Goal: Task Accomplishment & Management: Use online tool/utility

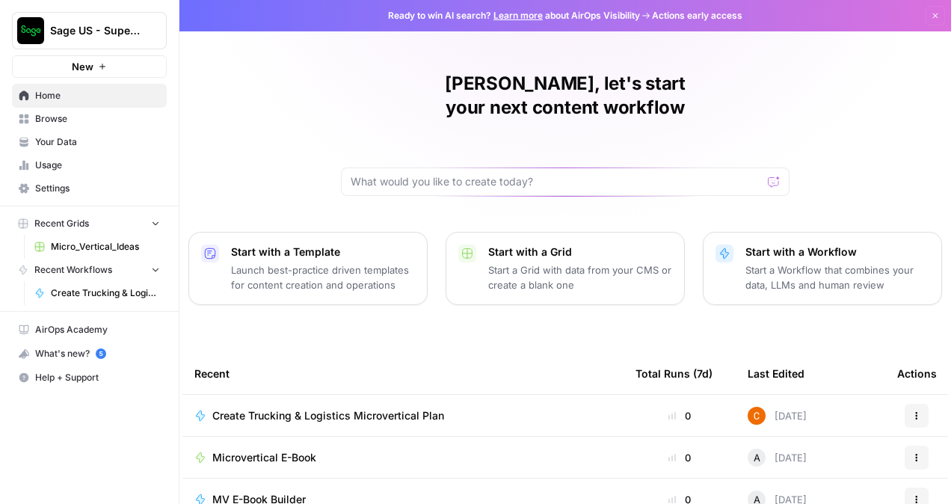
click at [378, 168] on div at bounding box center [565, 182] width 449 height 28
paste input "Loremi d 49-sita Consectet Adip elitsedd eiusmo **Temporin & Utlaboree Dolorema…"
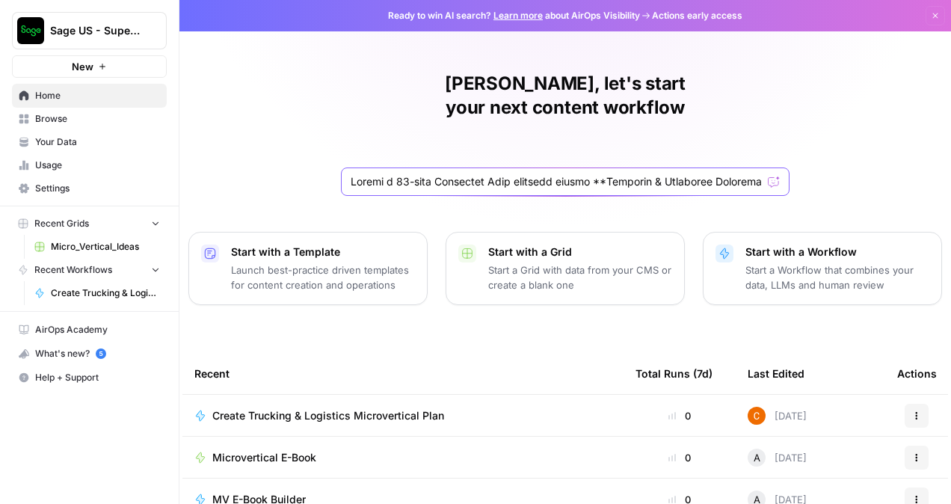
scroll to position [0, 28173]
type input "Loremi d 49-sita Consectet Adip elitsedd eiusmo **Temporin & Utlaboree Dolorema…"
click at [766, 172] on button "Send" at bounding box center [774, 181] width 19 height 19
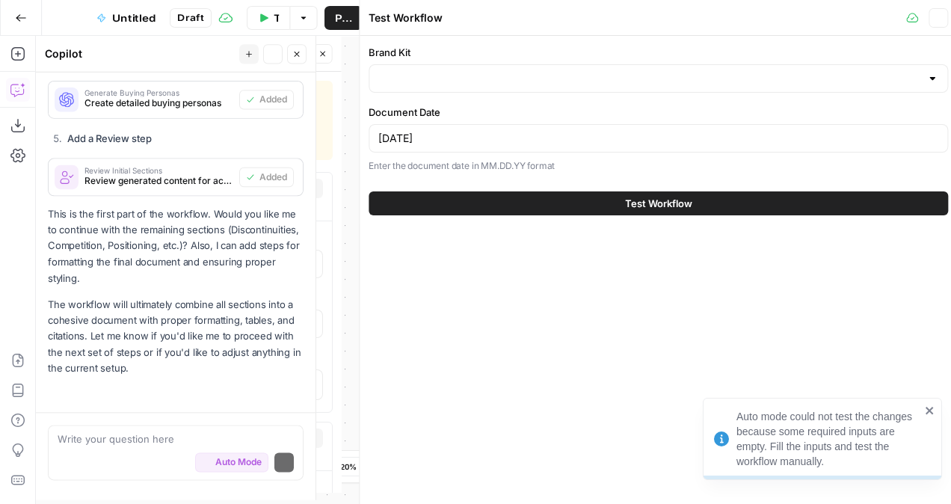
scroll to position [3733, 0]
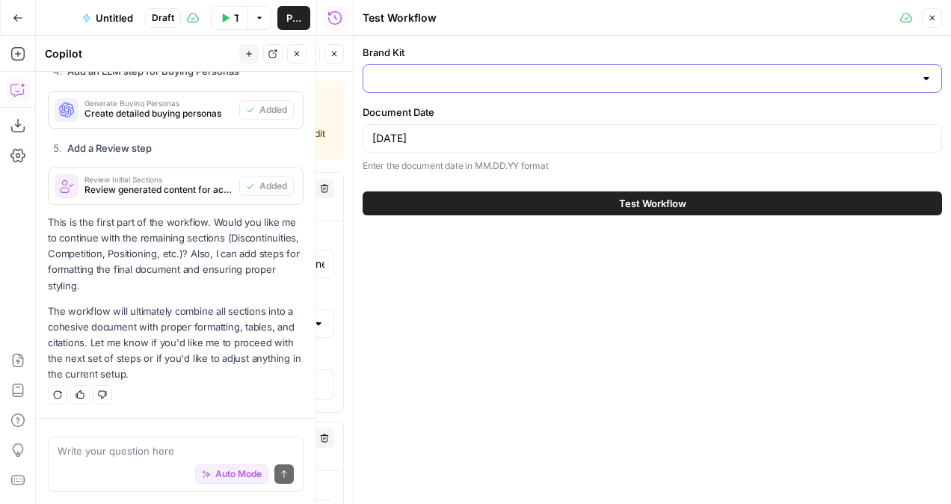
click at [550, 83] on input "Brand Kit" at bounding box center [644, 78] width 542 height 15
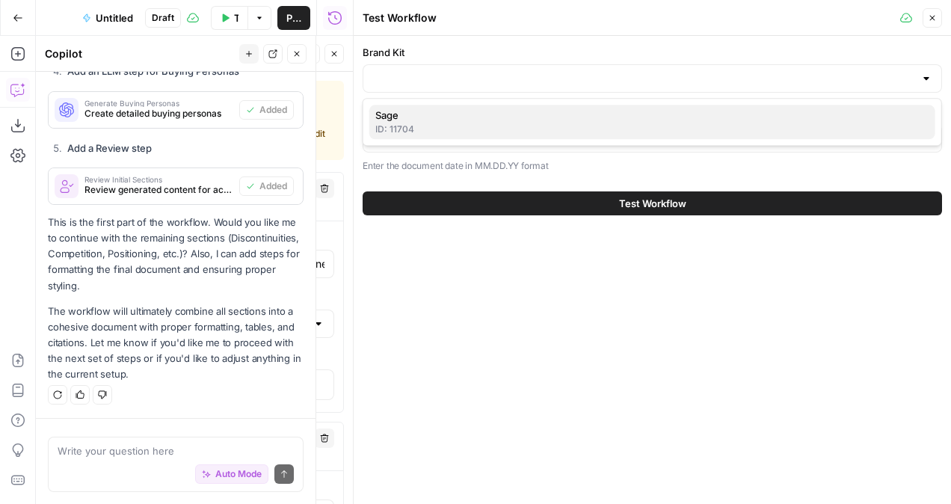
click at [520, 109] on span "Sage" at bounding box center [650, 115] width 548 height 15
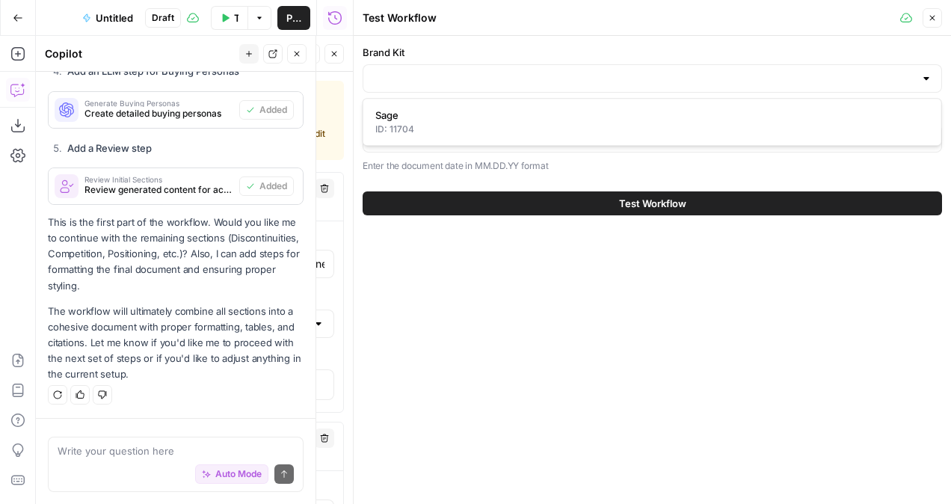
type input "Sage"
click at [496, 200] on button "Test Workflow" at bounding box center [653, 203] width 580 height 24
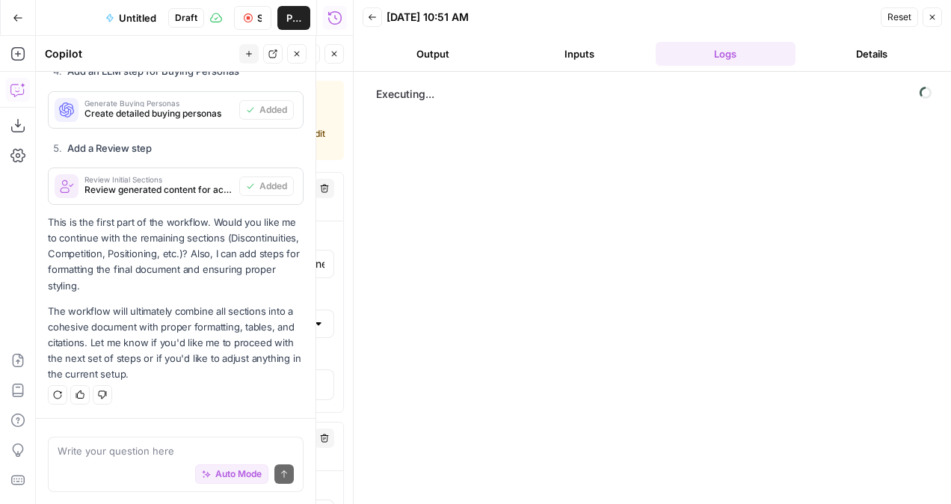
click at [408, 51] on button "Output" at bounding box center [433, 54] width 141 height 24
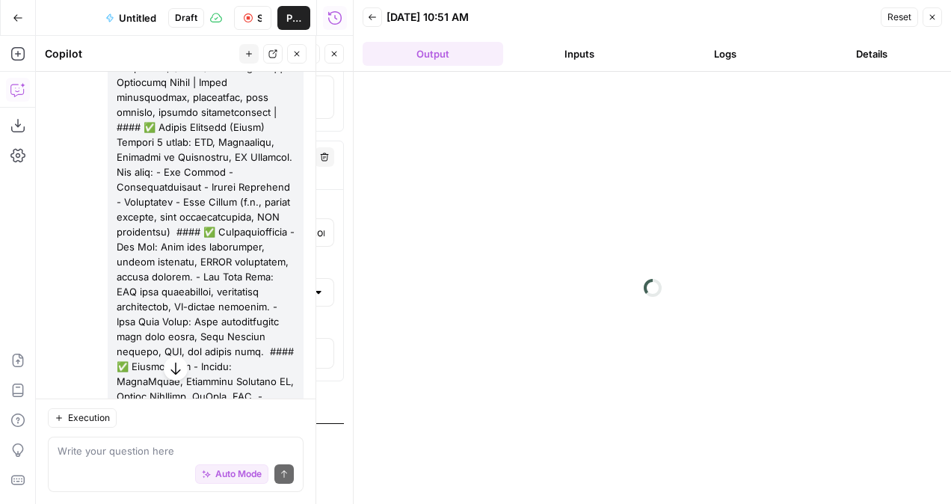
scroll to position [1284, 0]
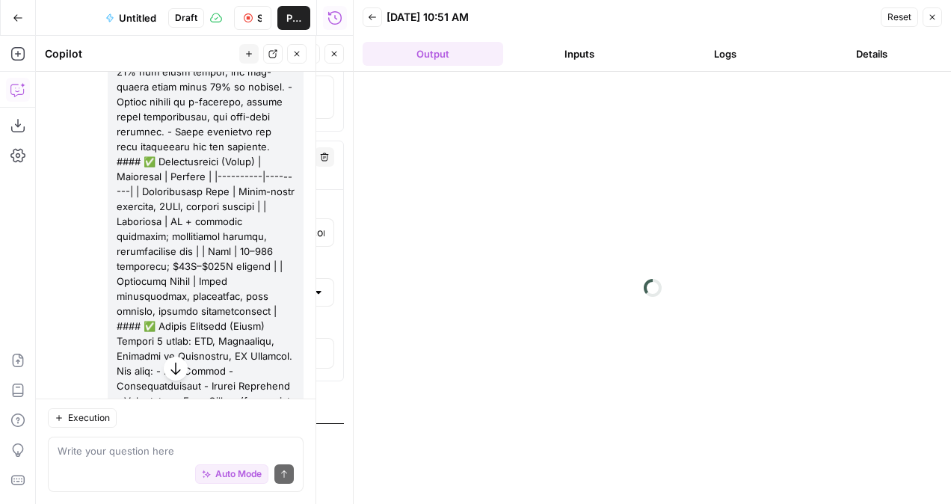
click at [578, 55] on button "Inputs" at bounding box center [579, 54] width 141 height 24
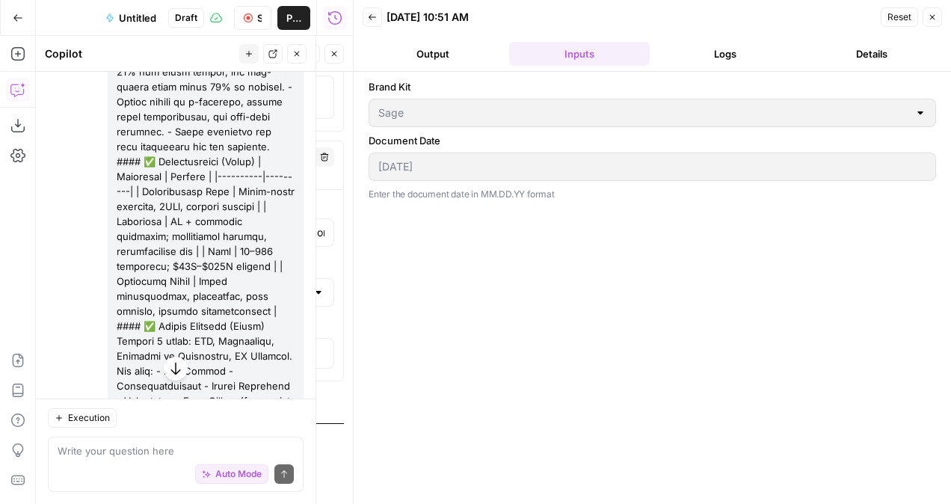
click at [439, 35] on header "Back [DATE] 10:51 AM Reset Close Output Inputs Logs Details" at bounding box center [653, 36] width 598 height 72
click at [429, 48] on button "Output" at bounding box center [433, 54] width 141 height 24
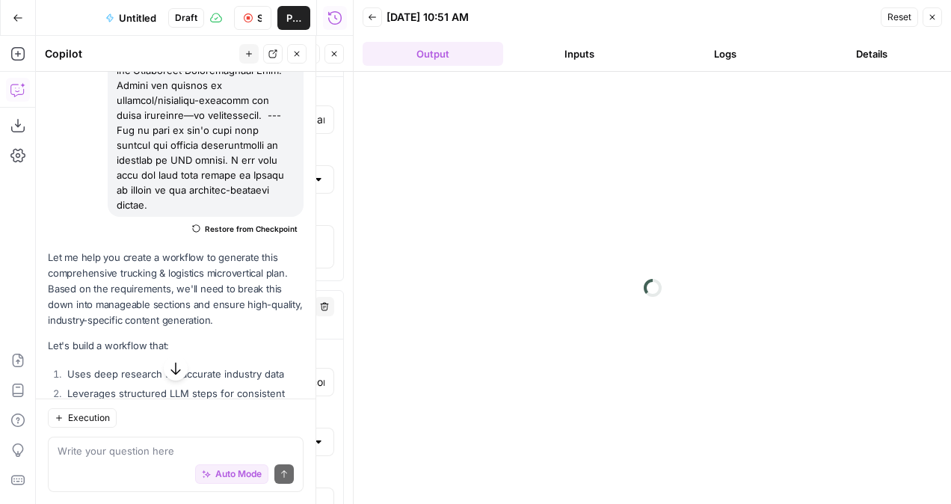
scroll to position [2480, 0]
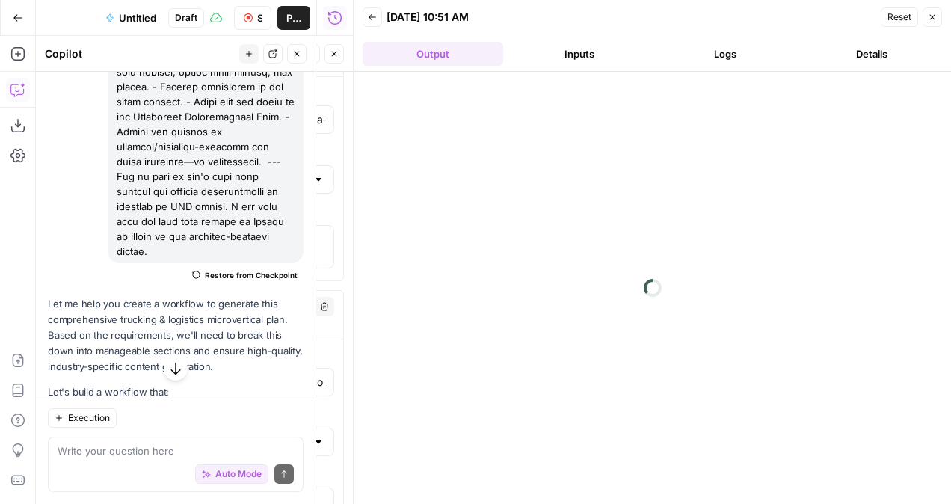
click at [296, 49] on button "Close" at bounding box center [296, 53] width 19 height 19
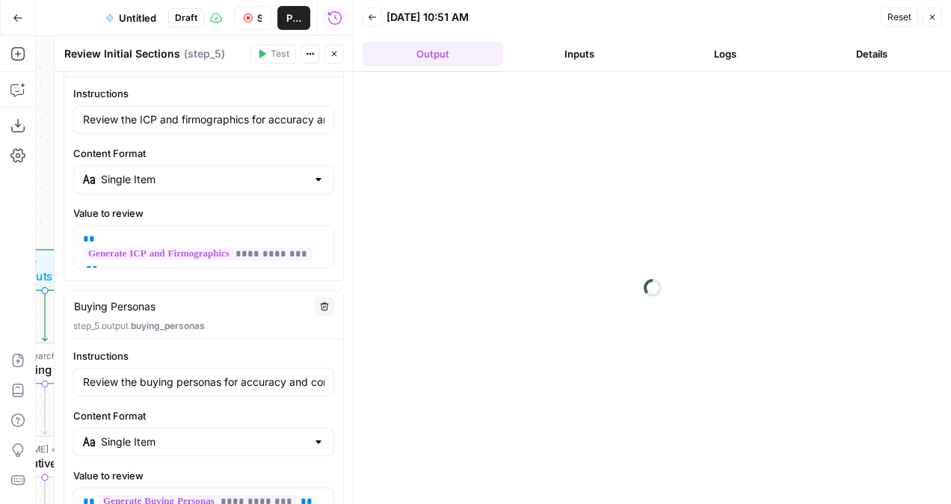
click at [941, 19] on button "Close" at bounding box center [932, 16] width 19 height 19
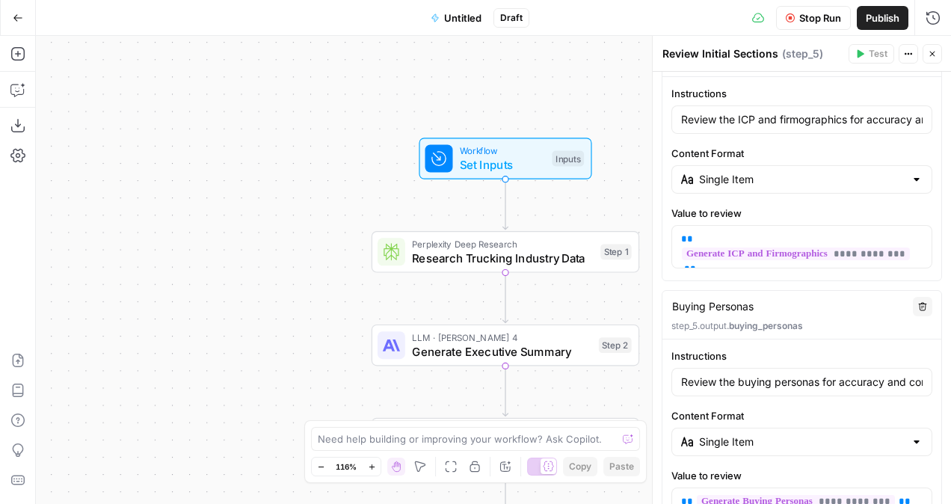
drag, startPoint x: 317, startPoint y: 180, endPoint x: 515, endPoint y: 182, distance: 197.5
click at [750, 242] on body "Sage US - Super Marketer New Home Browse Your Data Usage Settings Recent Grids …" at bounding box center [475, 252] width 951 height 504
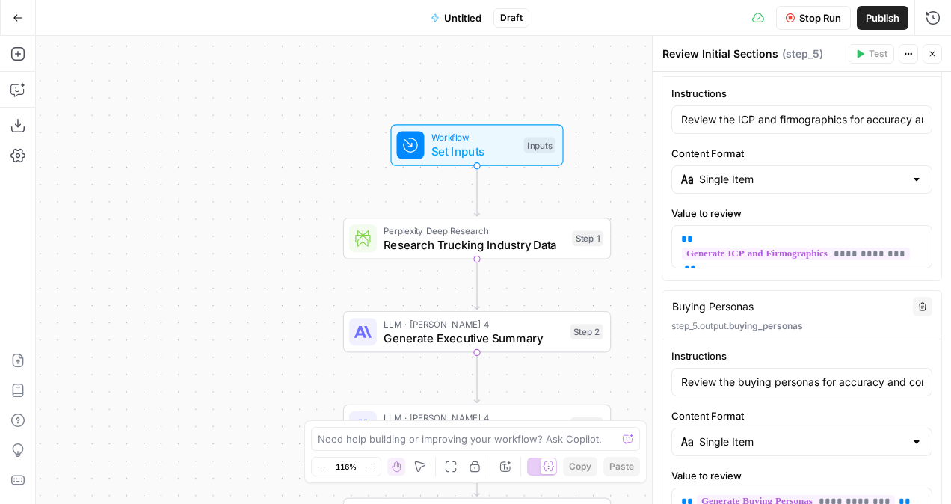
click at [19, 21] on icon "button" at bounding box center [18, 18] width 10 height 10
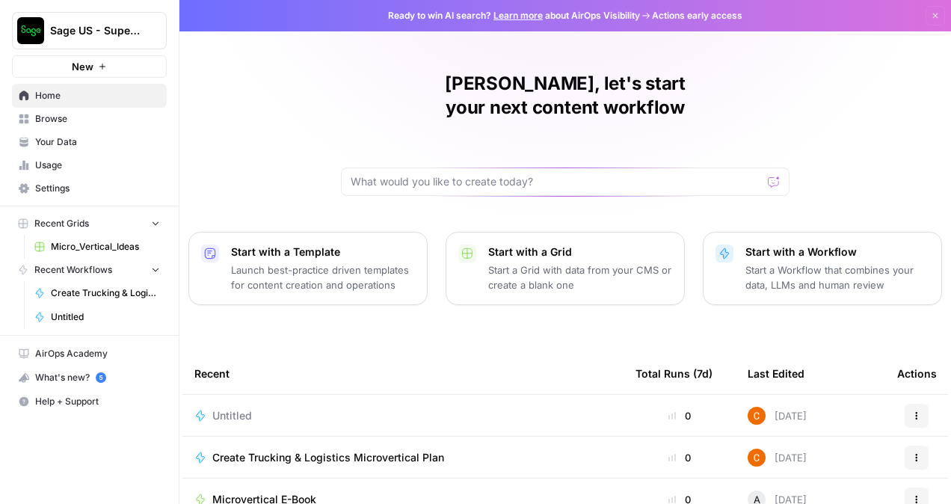
click at [233, 408] on span "Untitled" at bounding box center [232, 415] width 40 height 15
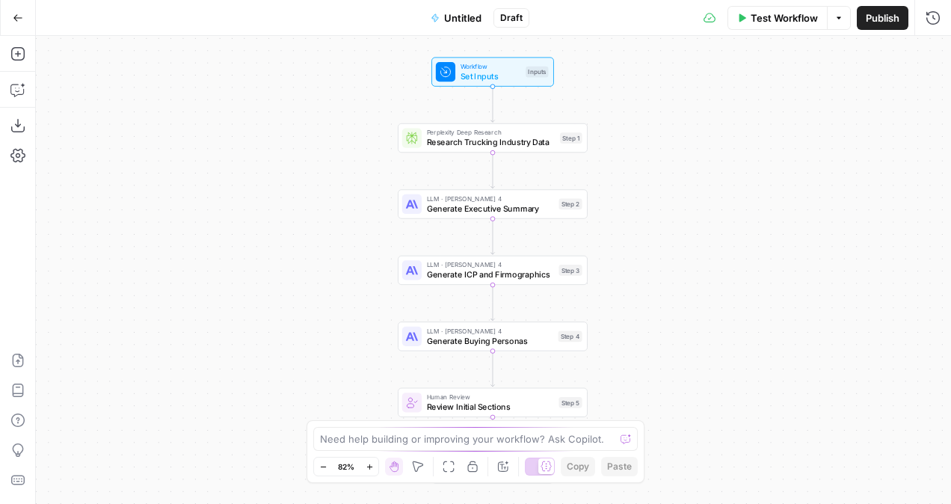
click at [799, 36] on div "Workflow Set Inputs Inputs Perplexity Deep Research Research Trucking Industry …" at bounding box center [494, 270] width 916 height 468
click at [812, 25] on button "Test Workflow" at bounding box center [778, 18] width 100 height 24
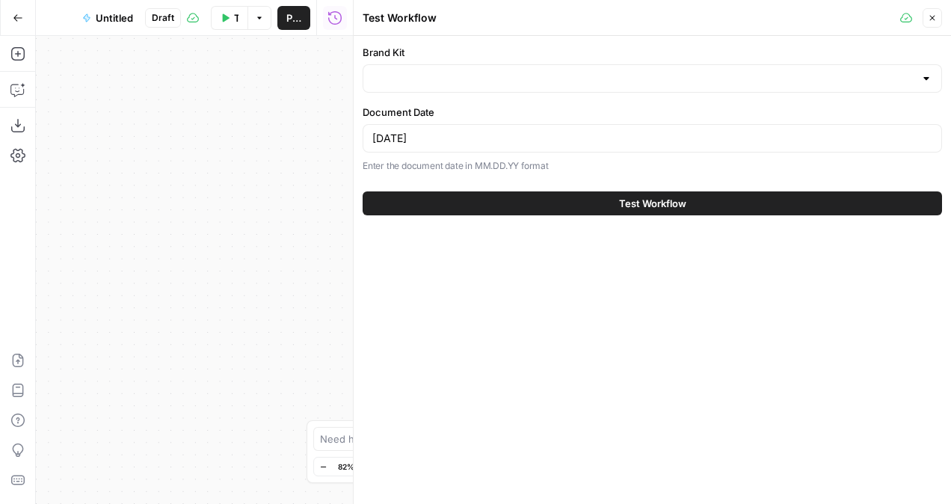
click at [545, 96] on div "Brand Kit Document Date [DATE] Enter the document date in MM.DD.YY format" at bounding box center [653, 109] width 580 height 129
click at [558, 87] on div at bounding box center [653, 78] width 580 height 28
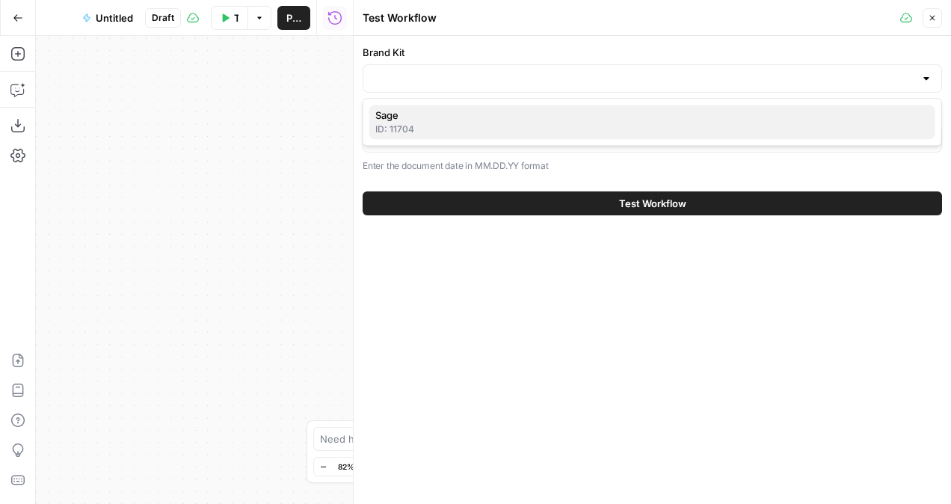
click at [510, 126] on div "ID: 11704" at bounding box center [653, 129] width 554 height 13
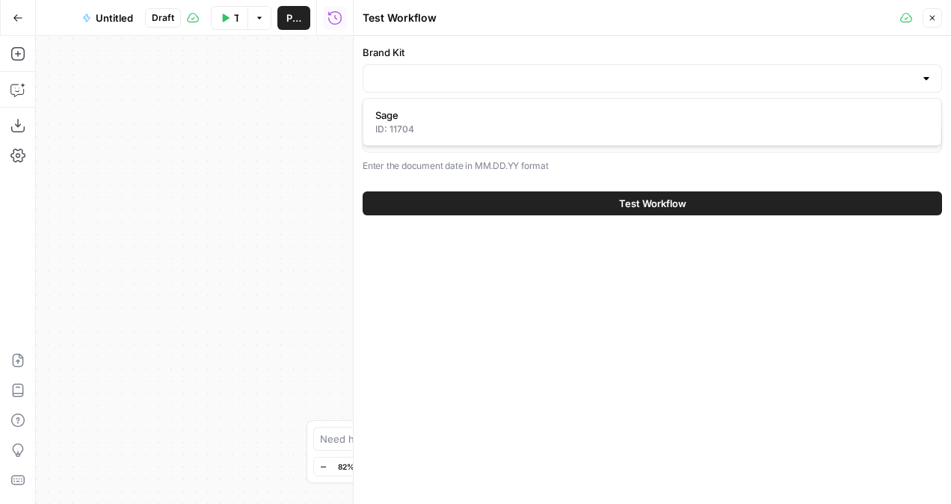
type input "Sage"
click at [494, 188] on div "Test Workflow" at bounding box center [653, 204] width 580 height 42
click at [492, 191] on button "Test Workflow" at bounding box center [653, 203] width 580 height 24
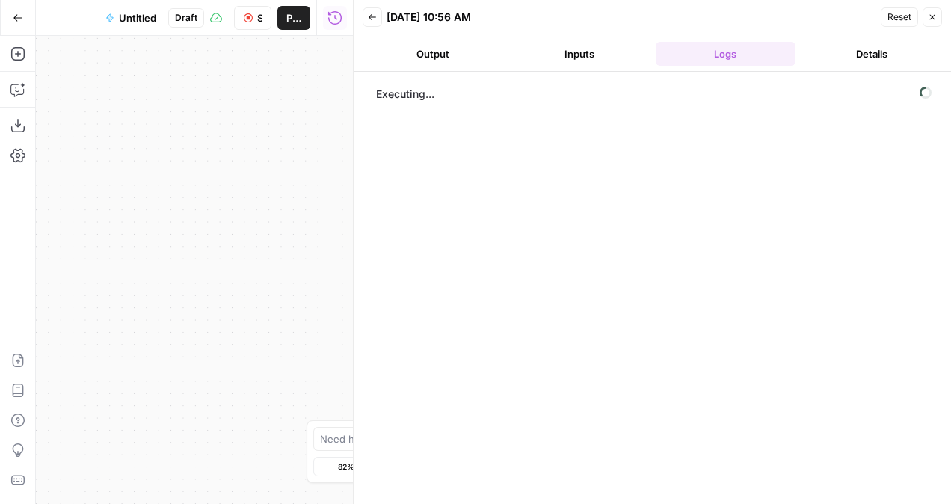
click at [443, 76] on div "Executing..." at bounding box center [653, 288] width 598 height 432
click at [454, 49] on button "Output" at bounding box center [433, 54] width 141 height 24
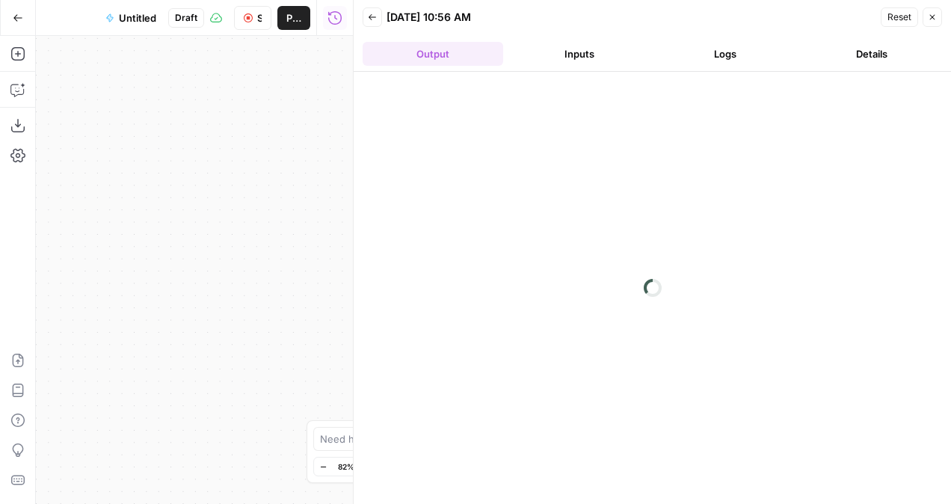
click at [0, 0] on div "[DATE] 10:56 AM" at bounding box center [0, 0] width 0 height 0
click at [379, 19] on button "Back" at bounding box center [372, 16] width 19 height 19
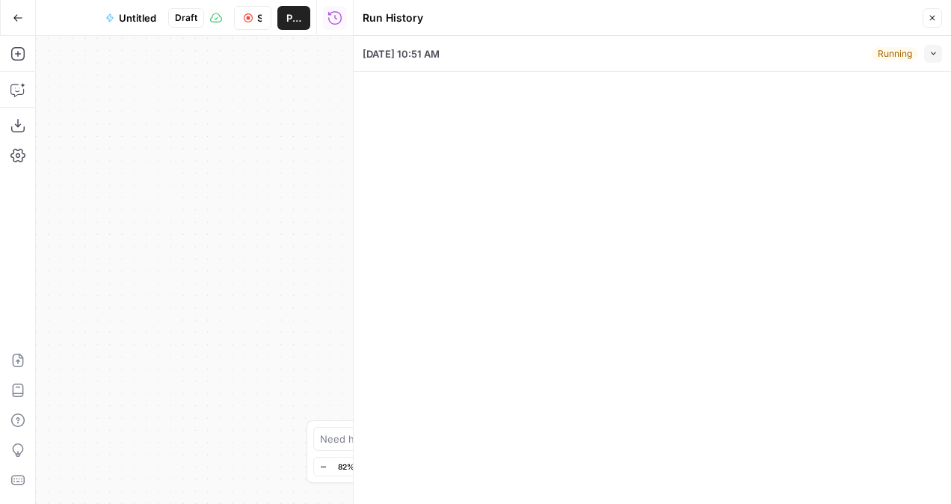
click at [928, 51] on button "Collapse" at bounding box center [934, 54] width 18 height 18
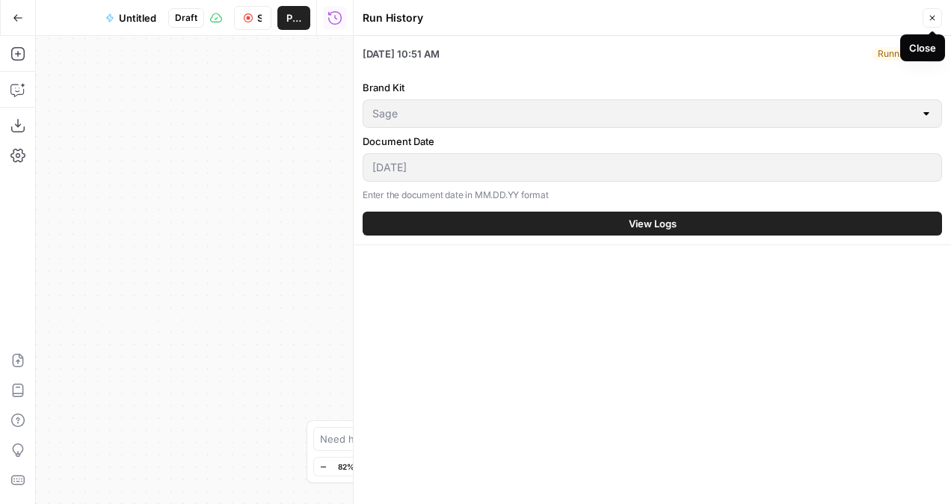
click at [936, 14] on icon "button" at bounding box center [932, 17] width 9 height 9
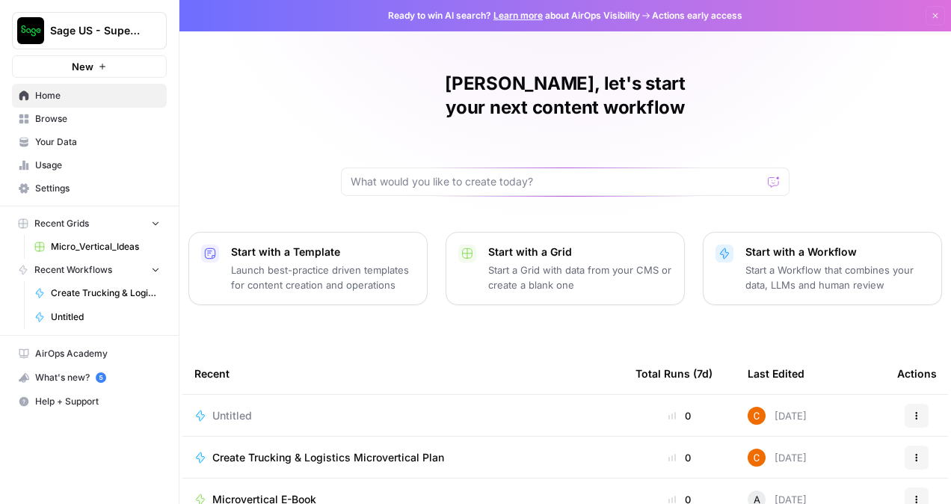
scroll to position [75, 0]
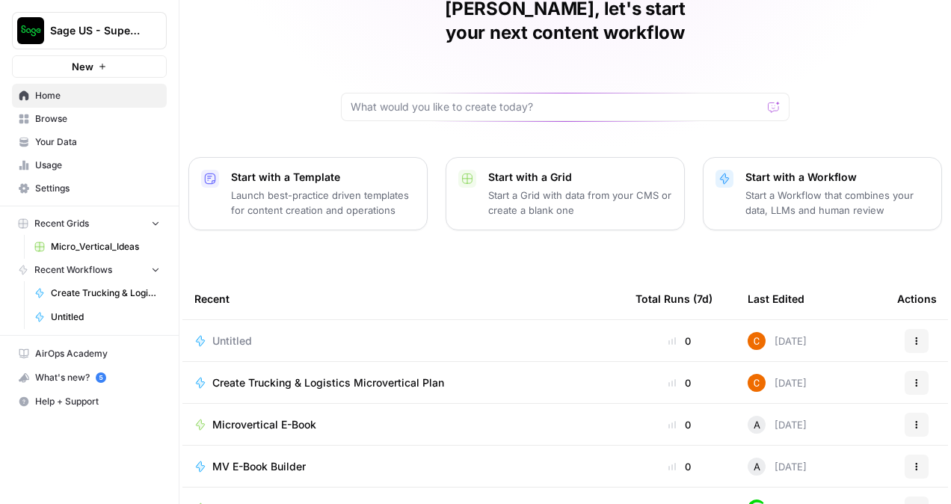
click at [905, 329] on button "Actions" at bounding box center [917, 341] width 24 height 24
click at [802, 375] on button "Delete" at bounding box center [837, 385] width 154 height 21
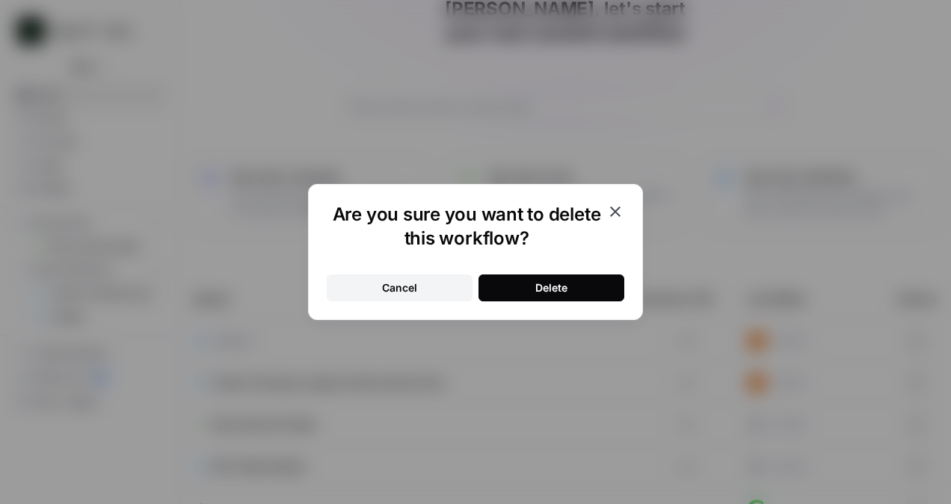
click at [580, 288] on button "Delete" at bounding box center [552, 288] width 146 height 27
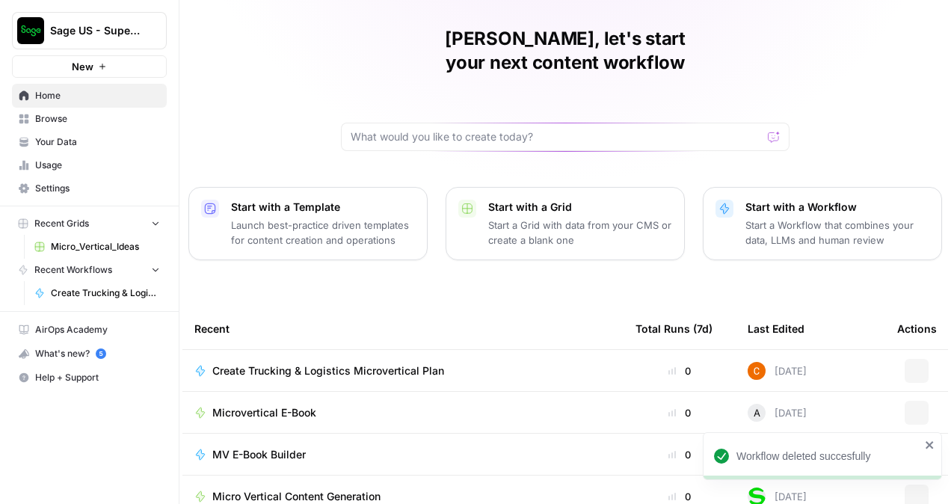
scroll to position [0, 0]
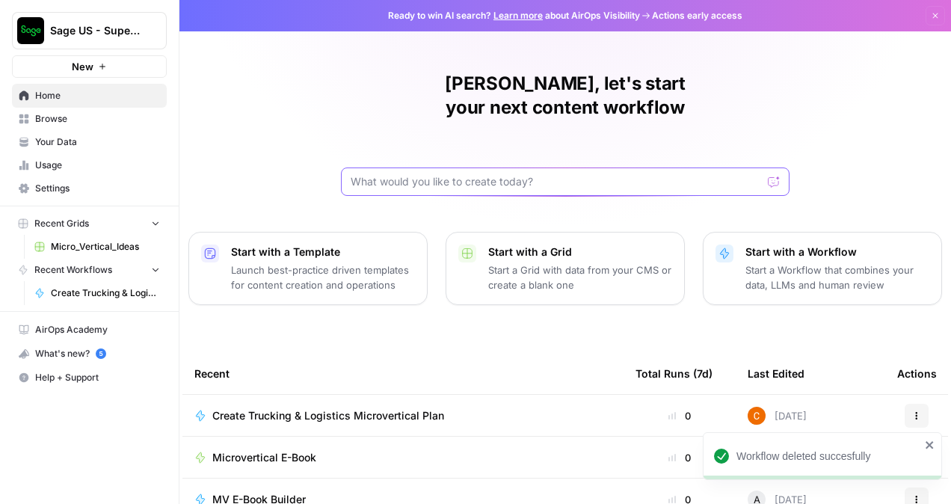
click at [551, 174] on input "text" at bounding box center [556, 181] width 411 height 15
paste input "Loremi d 49-sita Consectet Adip elitsedd eiusmo **Temporin & Utlaboree Dolorema…"
type input "Loremi d 49-sita Consectet Adip elitsedd eiusmo **Temporin & Utlaboree Dolorema…"
click button "Send" at bounding box center [774, 181] width 19 height 19
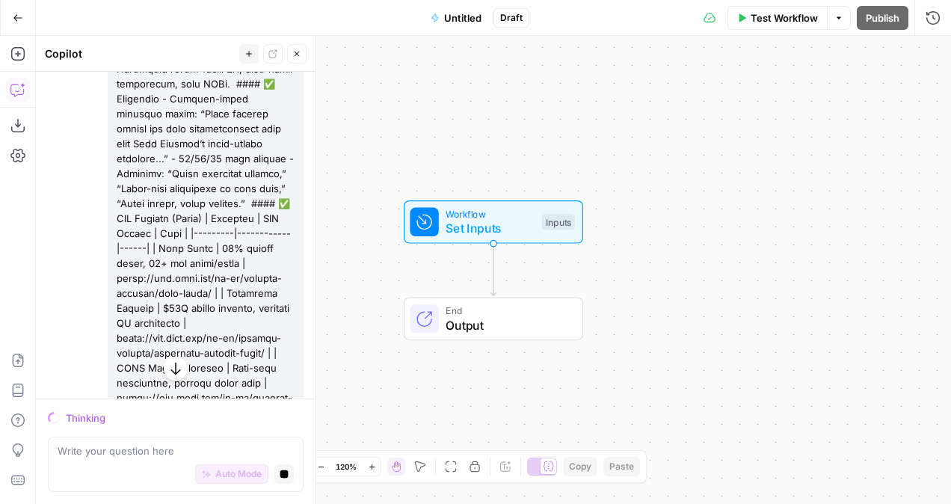
scroll to position [2319, 0]
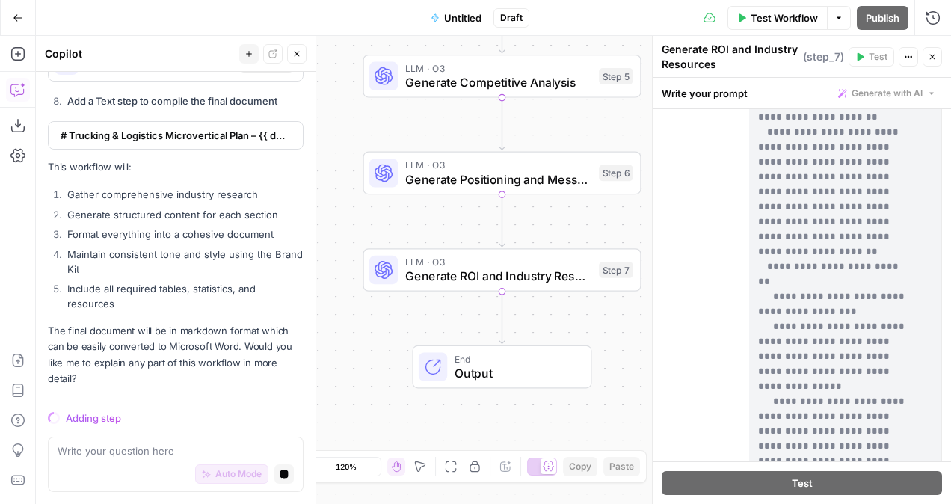
scroll to position [3715, 0]
click at [197, 277] on li "Maintain consistent tone and style using the Brand Kit" at bounding box center [184, 262] width 240 height 30
click at [215, 143] on span "# Trucking & Logistics Microvertical Plan – {{ document_date }} ## Table of Con…" at bounding box center [174, 135] width 227 height 15
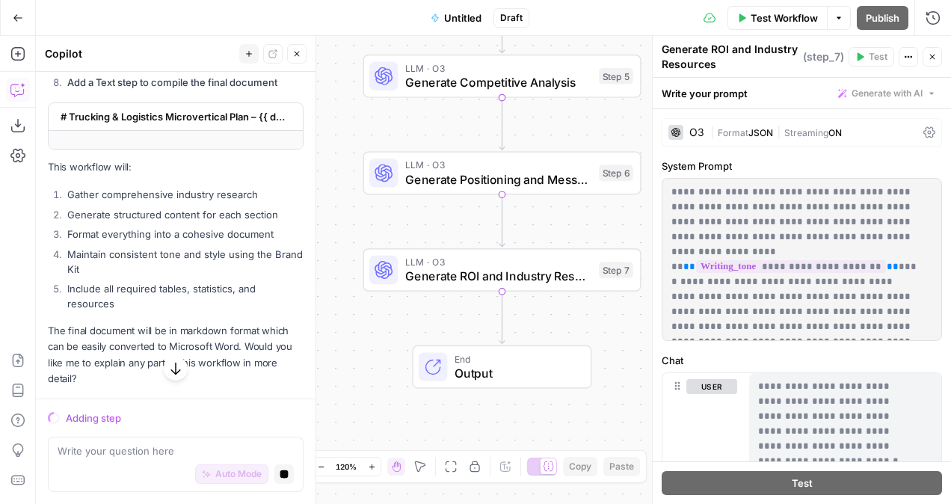
scroll to position [3809, 0]
click at [797, 22] on span "Test Workflow" at bounding box center [784, 17] width 67 height 15
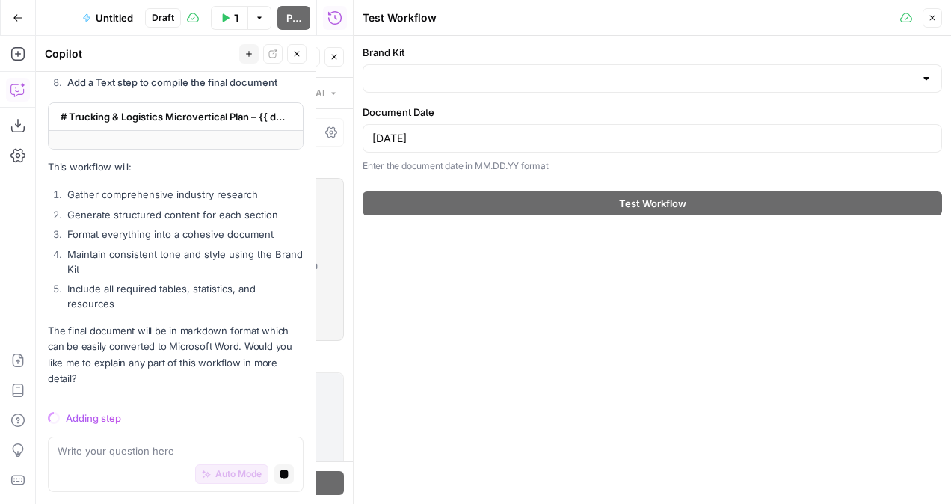
drag, startPoint x: 544, startPoint y: 96, endPoint x: 555, endPoint y: 88, distance: 13.5
click at [554, 90] on div "Brand Kit Document Date 8.21.25 Enter the document date in MM.DD.YY format" at bounding box center [653, 109] width 580 height 129
click at [555, 88] on div at bounding box center [653, 78] width 580 height 28
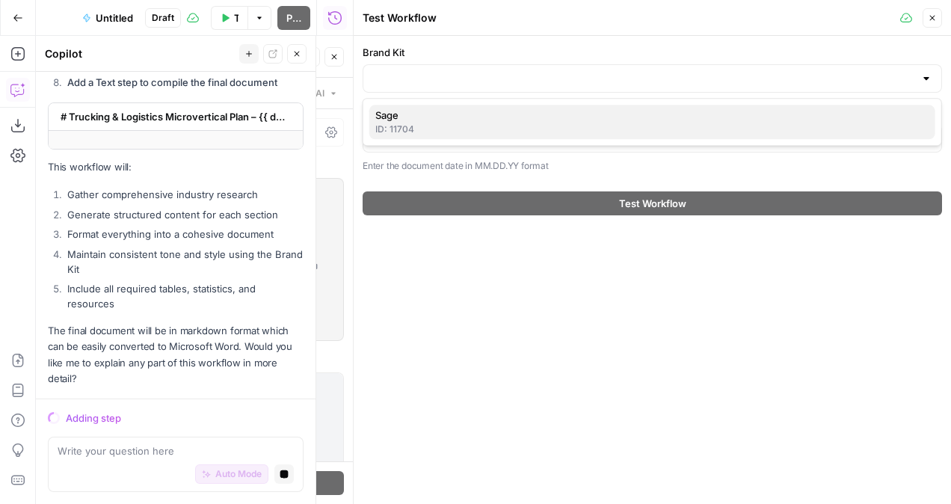
click at [522, 135] on div "ID: 11704" at bounding box center [653, 129] width 554 height 13
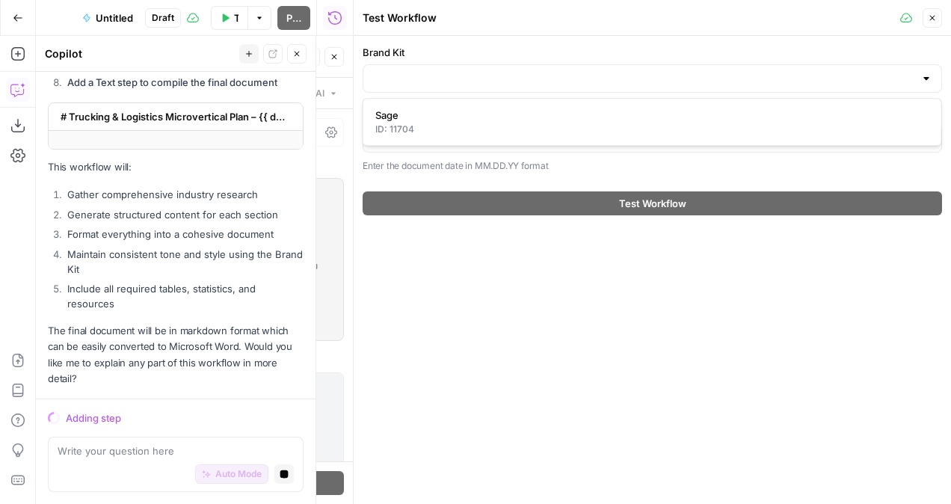
type input "Sage"
click at [527, 216] on div "Test Workflow" at bounding box center [653, 204] width 580 height 42
click at [925, 19] on button "Close" at bounding box center [932, 17] width 19 height 19
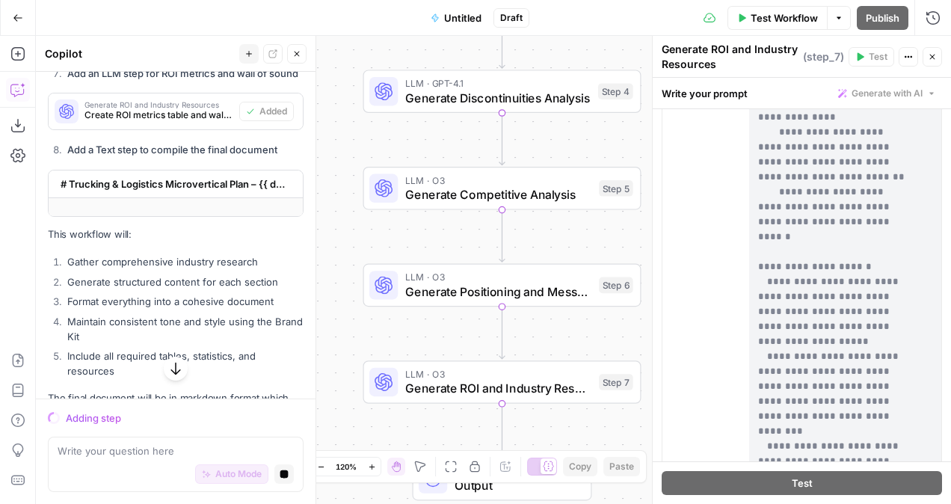
scroll to position [3585, 0]
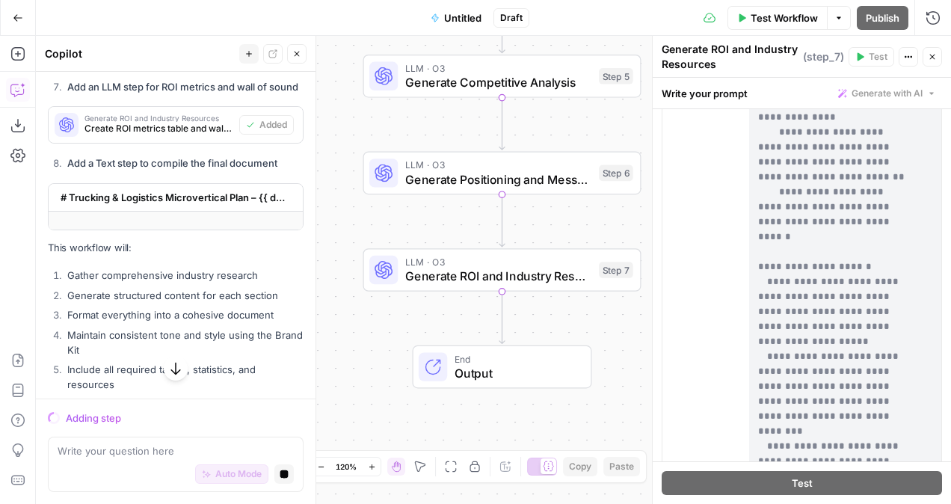
click at [228, 205] on span "# Trucking & Logistics Microvertical Plan – {{ document_date }} ## Table of Con…" at bounding box center [174, 197] width 227 height 15
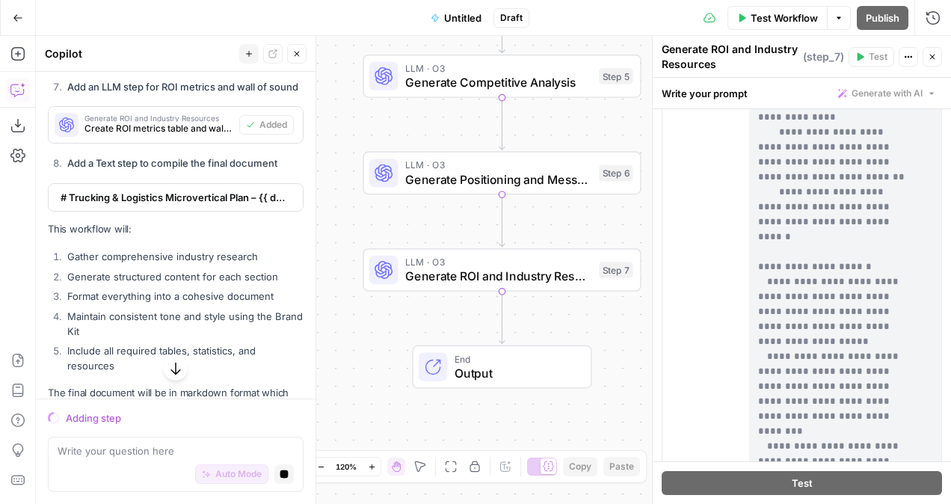
click at [171, 368] on icon "button" at bounding box center [176, 369] width 10 height 13
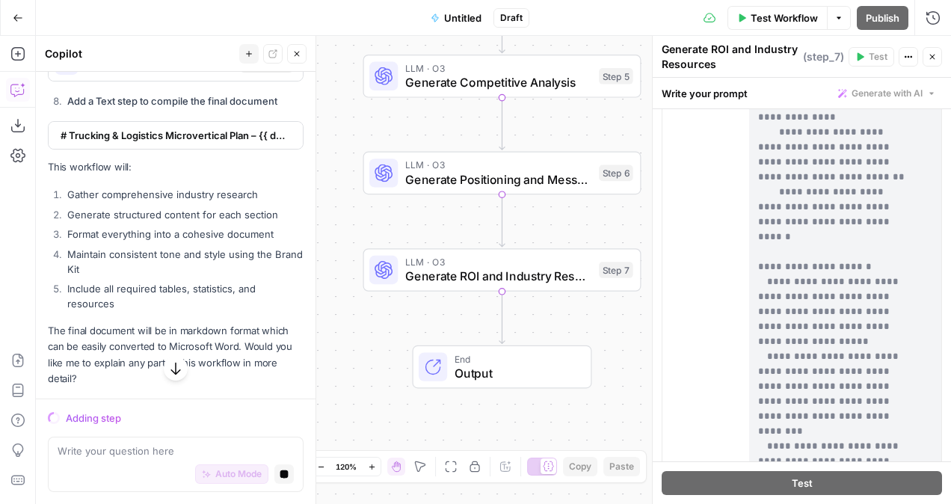
scroll to position [3790, 0]
click at [19, 16] on icon "button" at bounding box center [18, 18] width 10 height 10
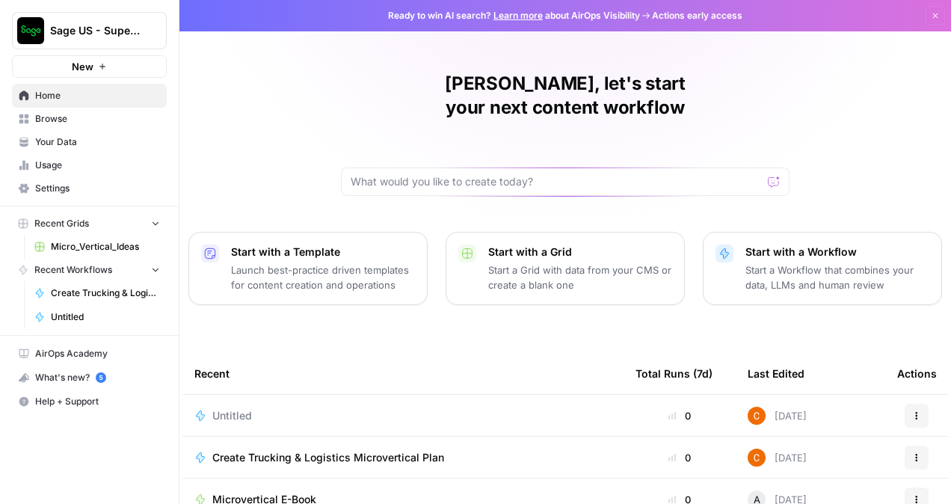
scroll to position [75, 0]
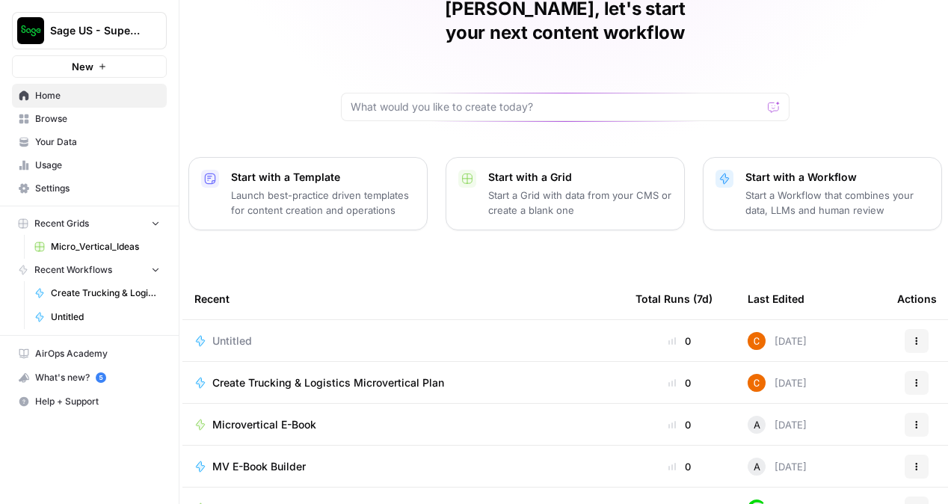
click at [227, 334] on span "Untitled" at bounding box center [232, 341] width 40 height 15
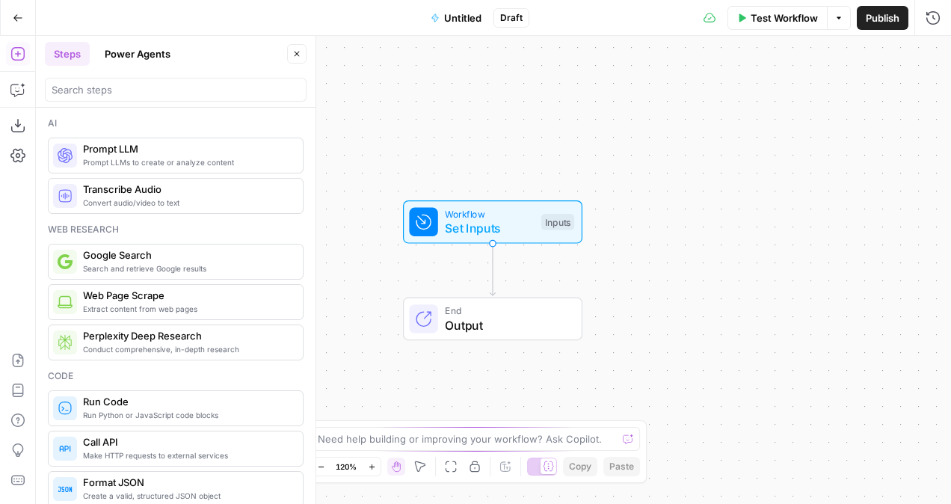
click at [301, 56] on icon "button" at bounding box center [296, 53] width 9 height 9
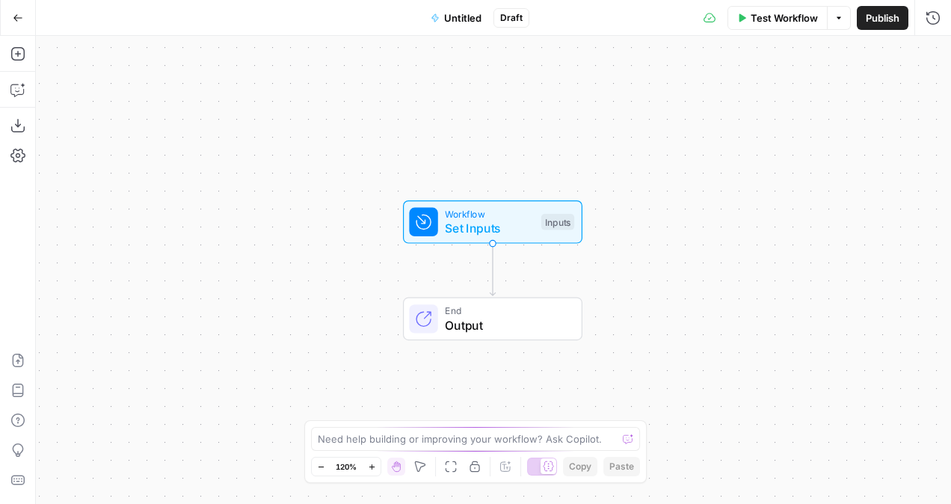
click at [761, 25] on button "Test Workflow" at bounding box center [778, 18] width 100 height 24
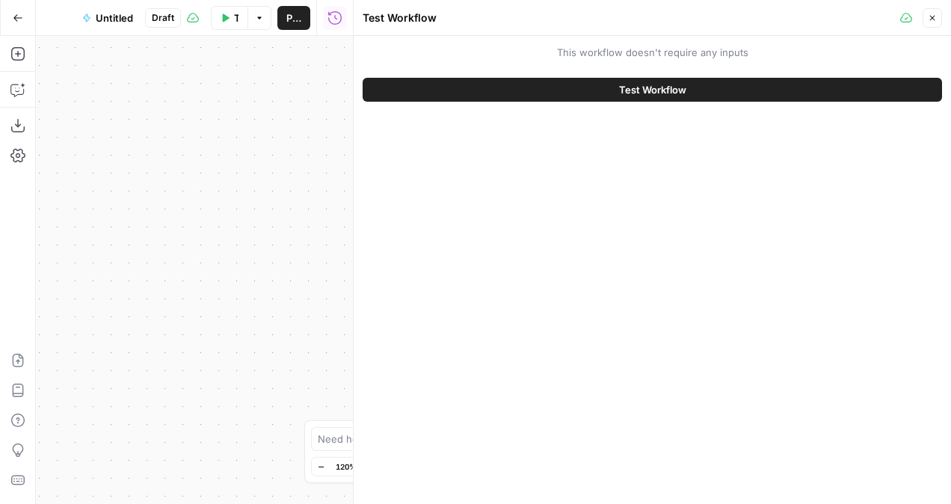
click at [676, 73] on div "Test Workflow" at bounding box center [653, 90] width 580 height 42
click at [671, 78] on button "Test Workflow" at bounding box center [653, 90] width 580 height 24
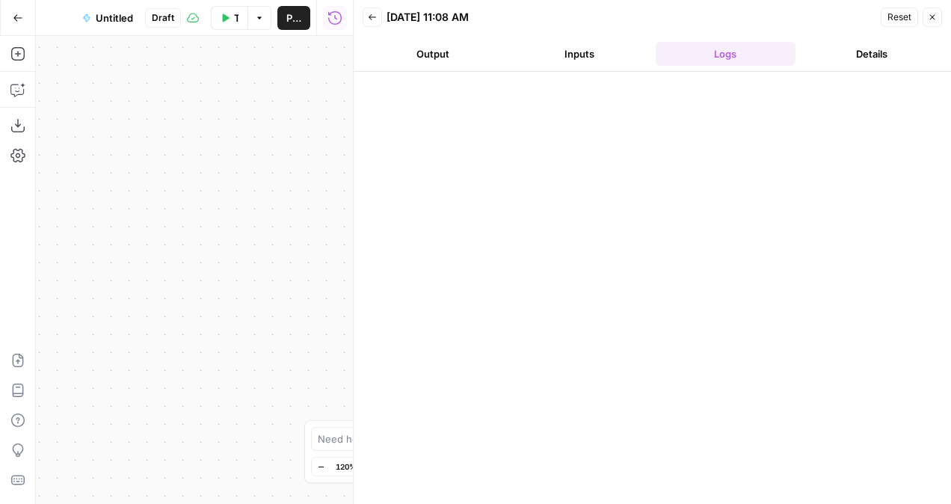
click at [408, 40] on header "Back 08/21/25 at 11:08 AM Reset Close Output Inputs Logs Details" at bounding box center [653, 36] width 598 height 72
click at [408, 43] on button "Output" at bounding box center [433, 54] width 141 height 24
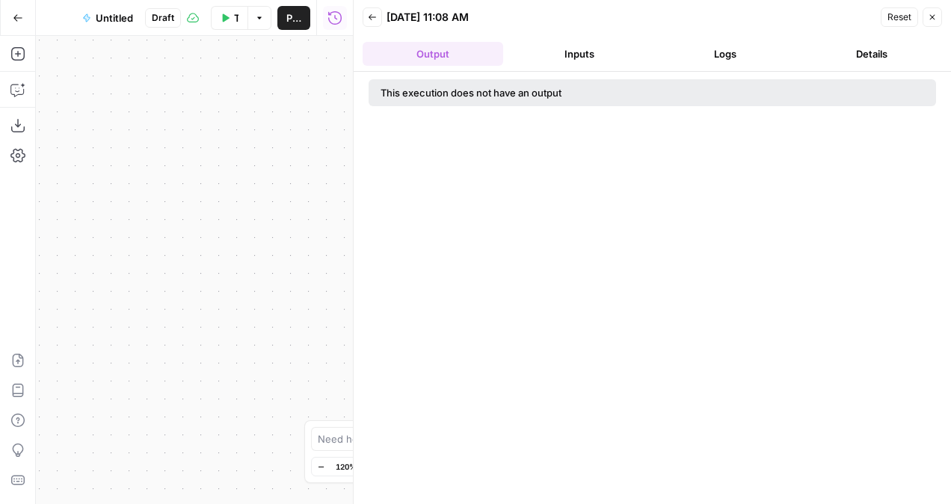
click at [574, 46] on button "Inputs" at bounding box center [579, 54] width 141 height 24
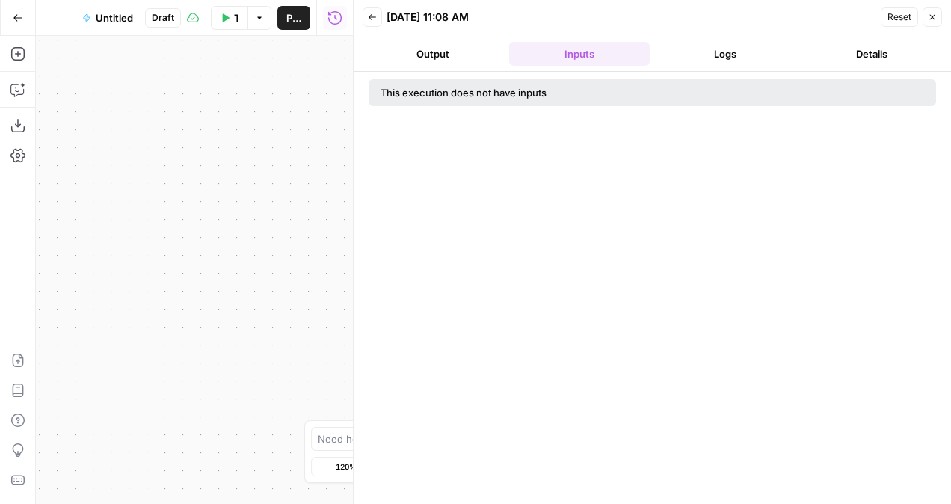
click at [0, 24] on aside "Sage US - Super Marketer New Home Browse Your Data Usage Settings Recent Grids …" at bounding box center [0, 252] width 1 height 504
click at [22, 22] on icon "button" at bounding box center [18, 18] width 10 height 10
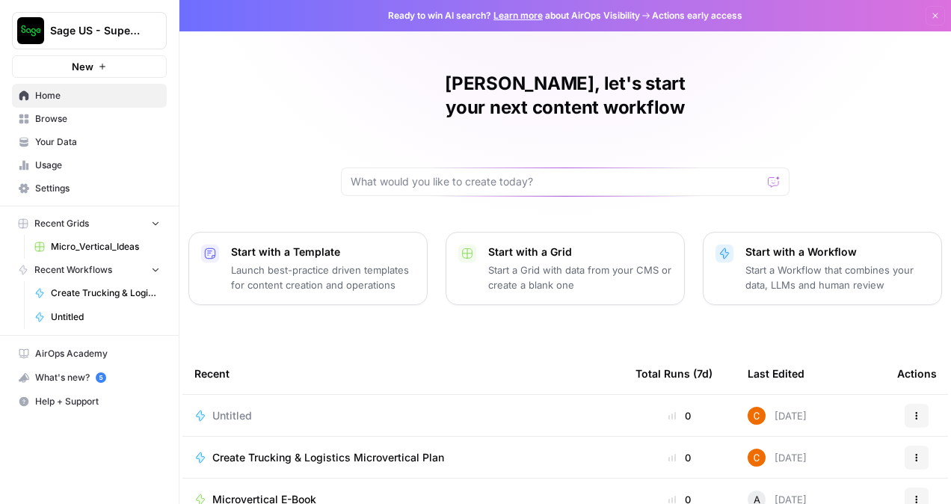
click at [817, 245] on p "Start with a Workflow" at bounding box center [838, 252] width 184 height 15
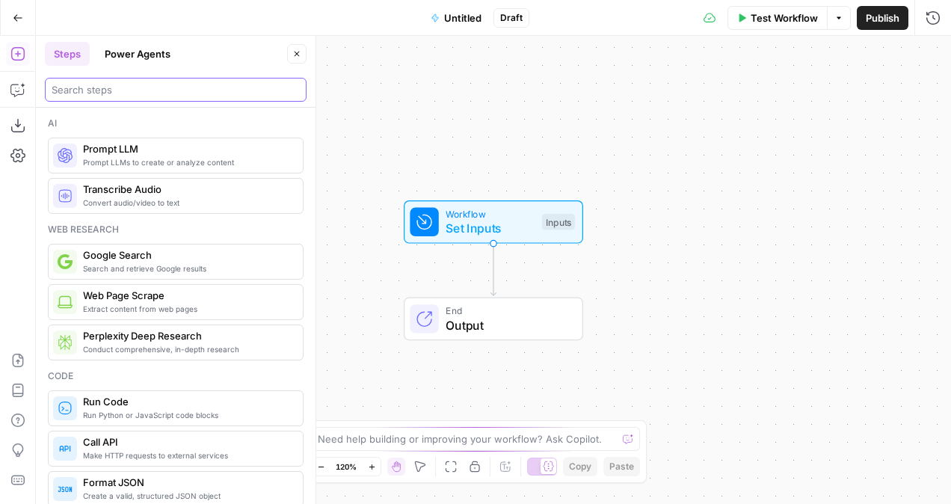
click at [108, 87] on input "search" at bounding box center [176, 89] width 248 height 15
click at [16, 85] on icon "button" at bounding box center [16, 91] width 13 height 12
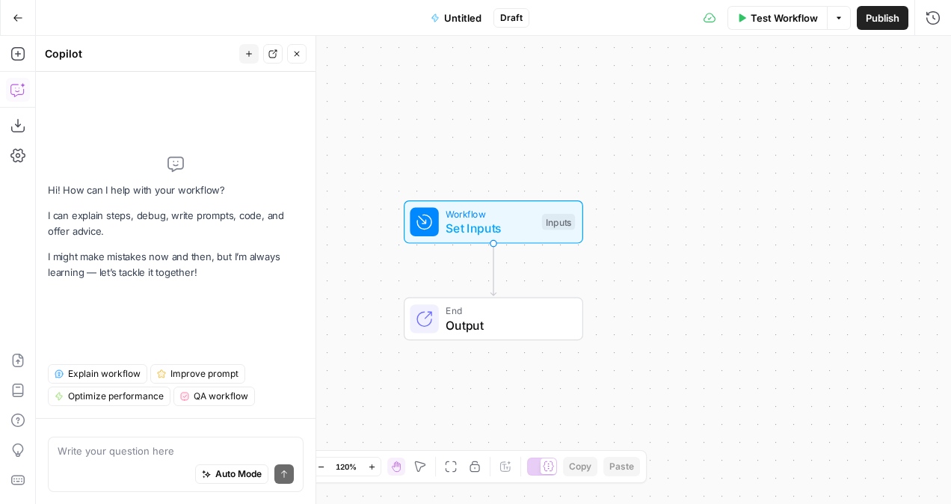
click at [156, 463] on div "Auto Mode Send" at bounding box center [176, 475] width 236 height 33
paste textarea "Create a 35-page Microsoft Word document titled **Trucking & Logistics Microver…"
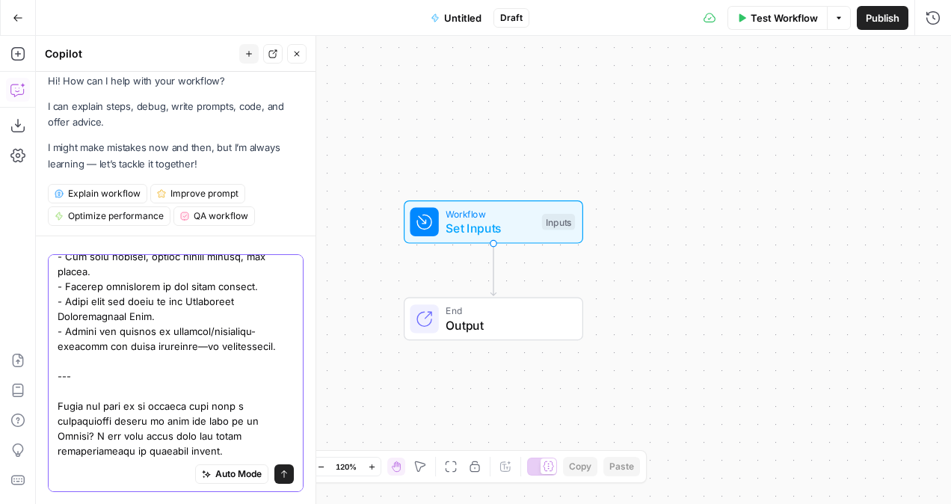
scroll to position [2854, 0]
drag, startPoint x: 230, startPoint y: 450, endPoint x: 63, endPoint y: 410, distance: 171.5
drag, startPoint x: 221, startPoint y: 455, endPoint x: 60, endPoint y: 407, distance: 168.5
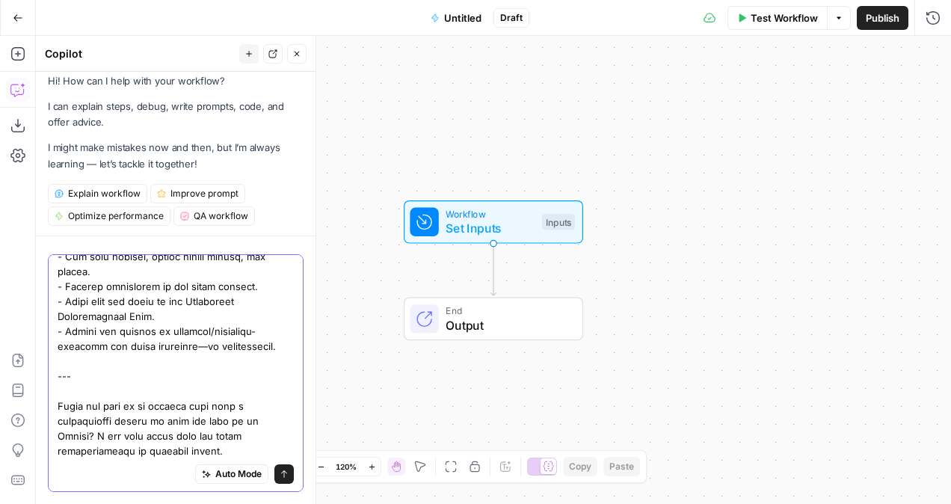
click at [50, 410] on div "Auto Mode Send" at bounding box center [176, 373] width 256 height 238
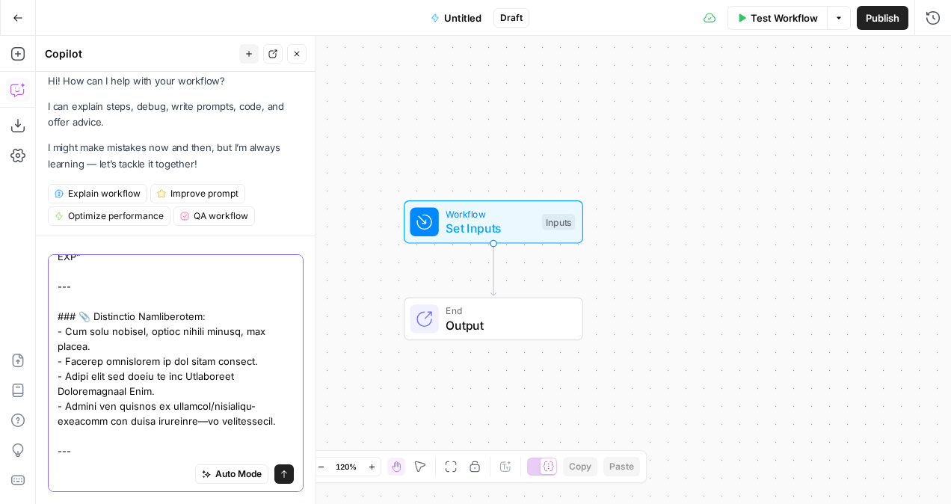
scroll to position [2794, 0]
type textarea "Create a 35-page Microsoft Word document titled **Trucking & Logistics Microver…"
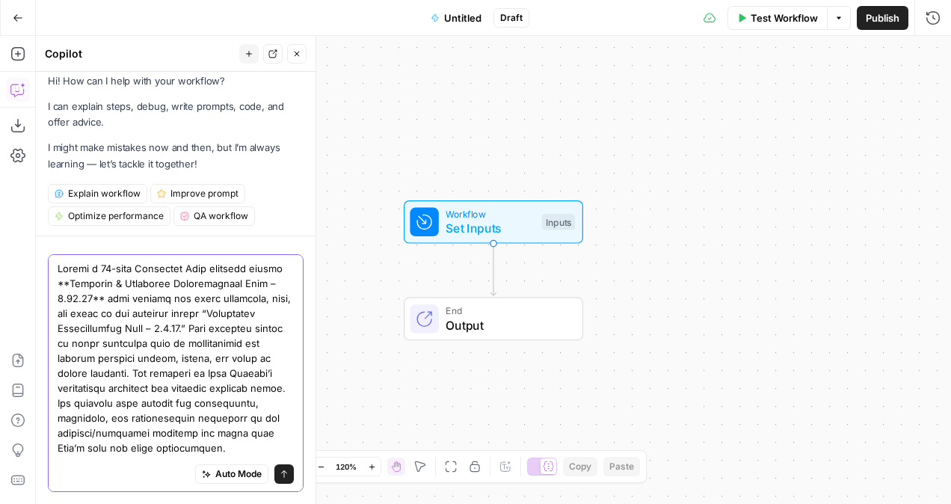
click at [275, 465] on button "Send" at bounding box center [284, 474] width 19 height 19
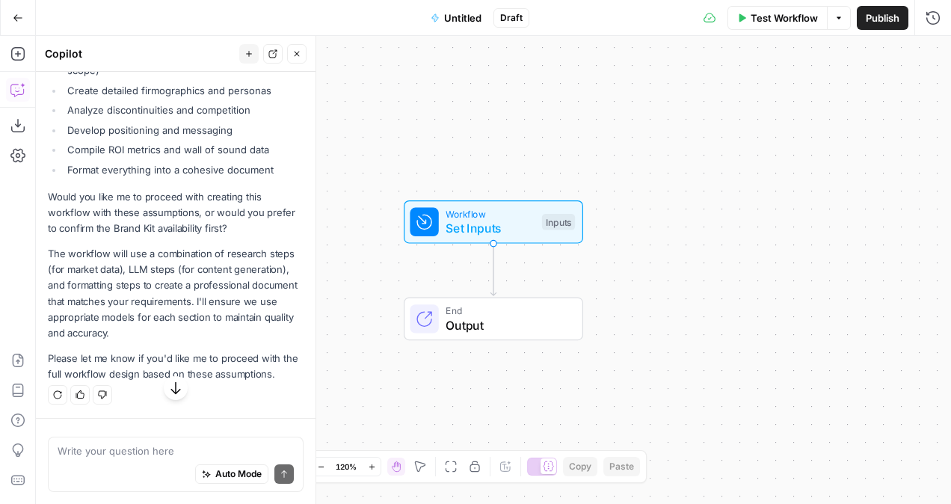
scroll to position [3924, 0]
click at [22, 14] on icon "button" at bounding box center [18, 18] width 10 height 10
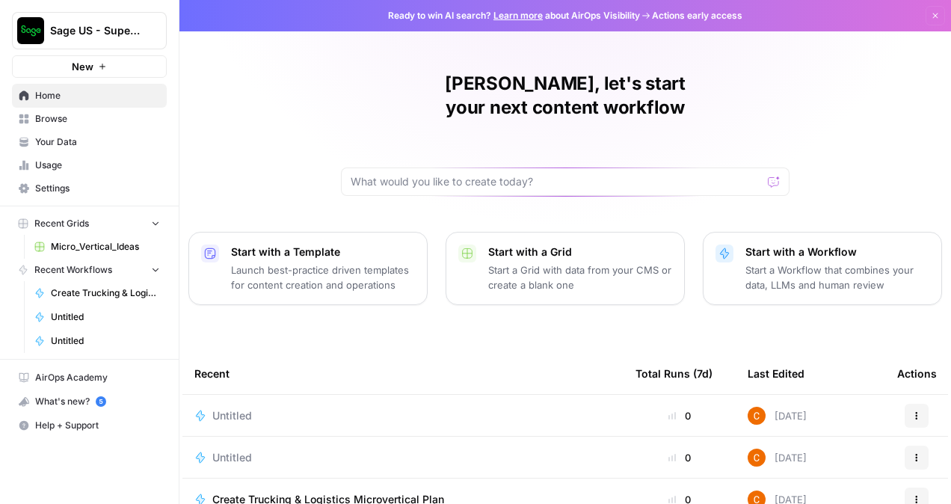
click at [515, 168] on div at bounding box center [565, 182] width 449 height 28
click at [492, 174] on input "text" at bounding box center [556, 181] width 411 height 15
paste input "Loremi d 49-sita Consectet Adip elitsedd eiusmo **Temporin & Utlaboree Dolorema…"
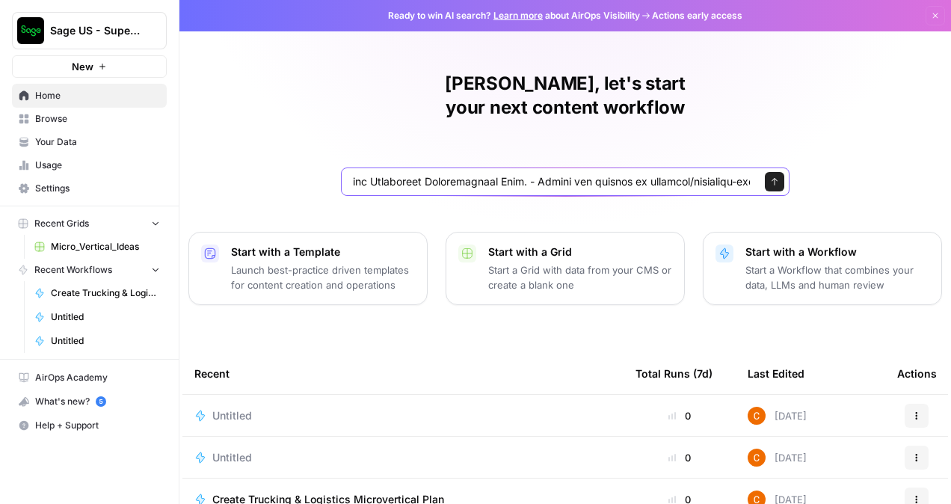
scroll to position [0, 27305]
type input "Loremi d 49-sita Consectet Adip elitsedd eiusmo **Temporin & Utlaboree Dolorema…"
click at [780, 168] on div "Send" at bounding box center [565, 182] width 449 height 28
click at [774, 172] on button "Send" at bounding box center [774, 181] width 19 height 19
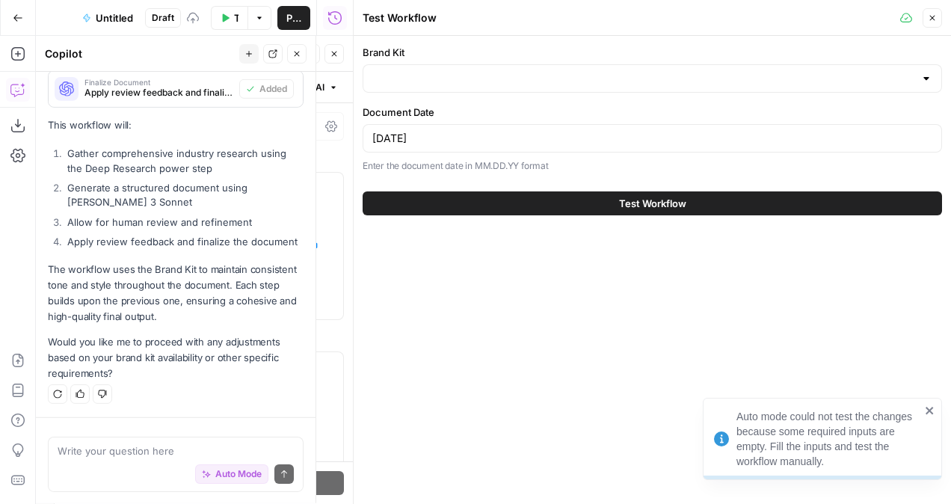
scroll to position [3852, 0]
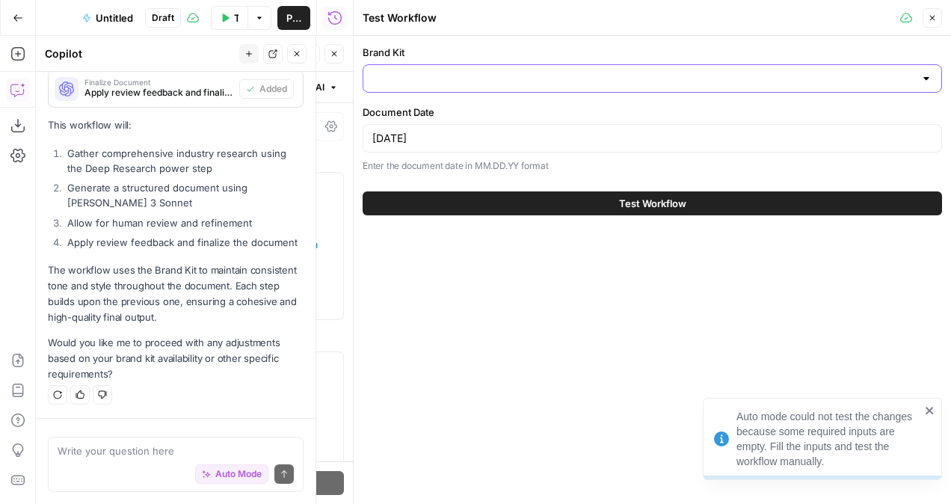
click at [436, 77] on input "Brand Kit" at bounding box center [644, 78] width 542 height 15
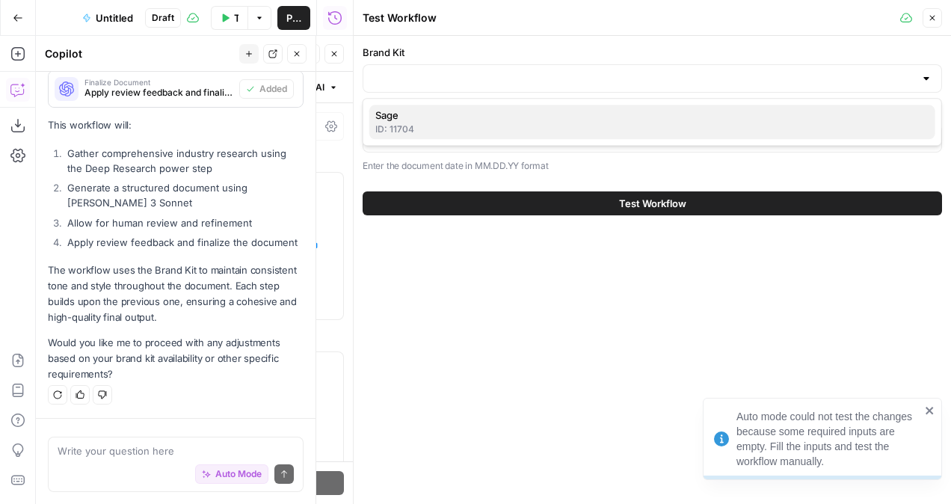
click at [432, 112] on span "Sage" at bounding box center [650, 115] width 548 height 15
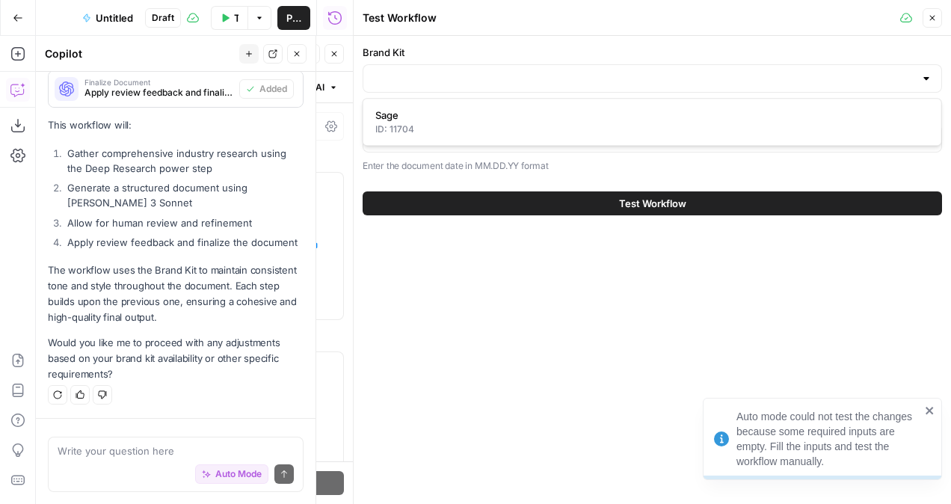
type input "Sage"
click at [524, 212] on button "Test Workflow" at bounding box center [653, 203] width 580 height 24
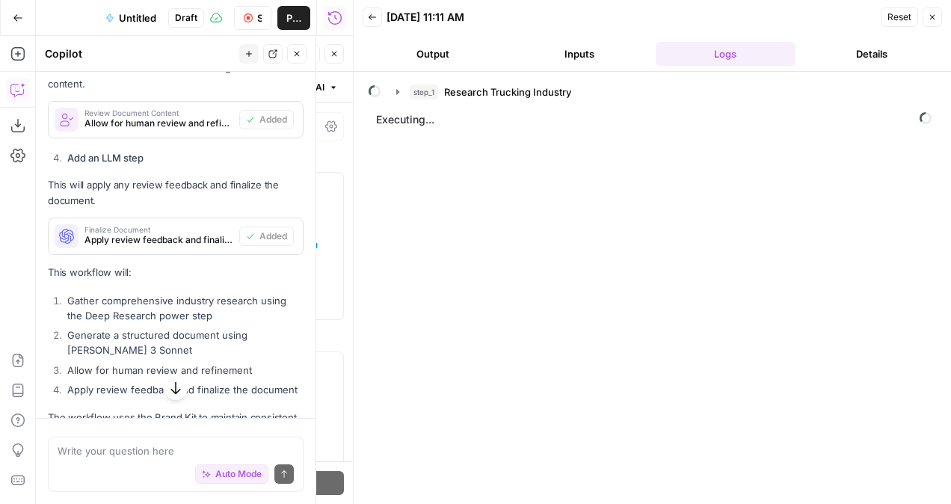
click at [558, 40] on header "Back 08/21/25 at 11:11 AM Reset Close Output Inputs Logs Details" at bounding box center [653, 36] width 598 height 72
click at [560, 47] on button "Inputs" at bounding box center [579, 54] width 141 height 24
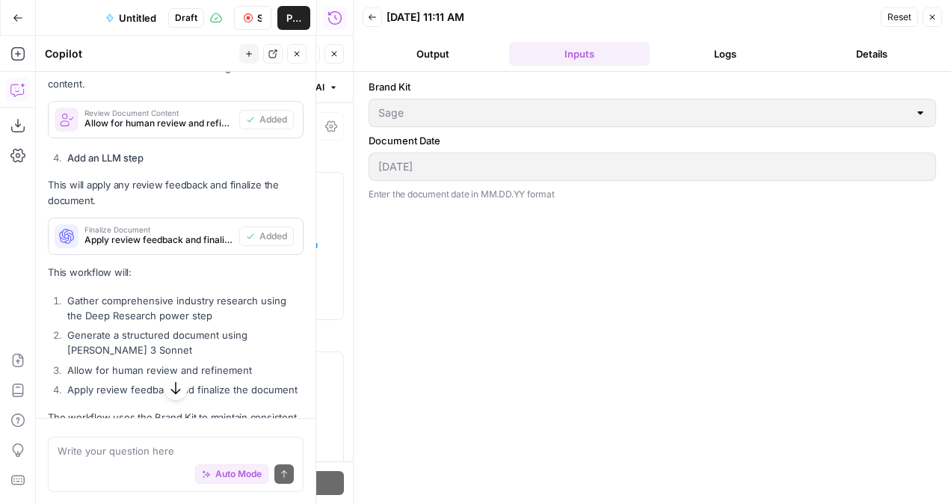
click at [471, 48] on button "Output" at bounding box center [433, 54] width 141 height 24
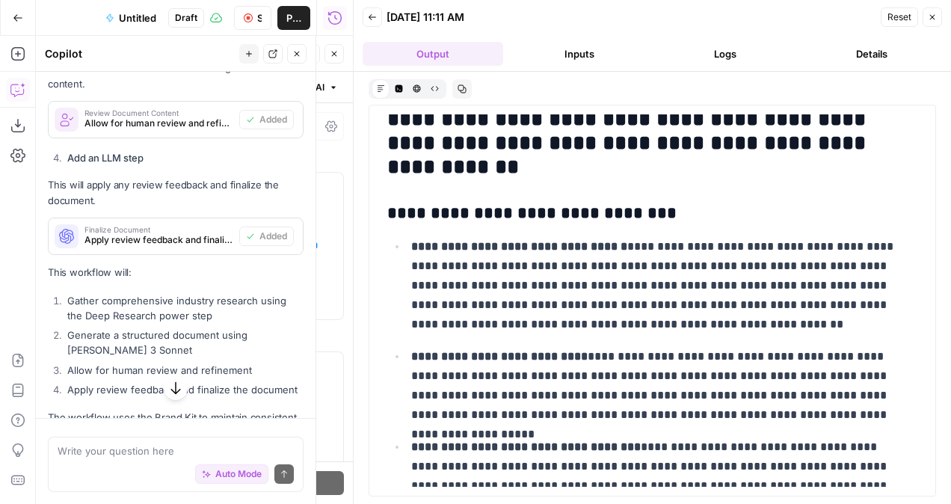
scroll to position [7630, 0]
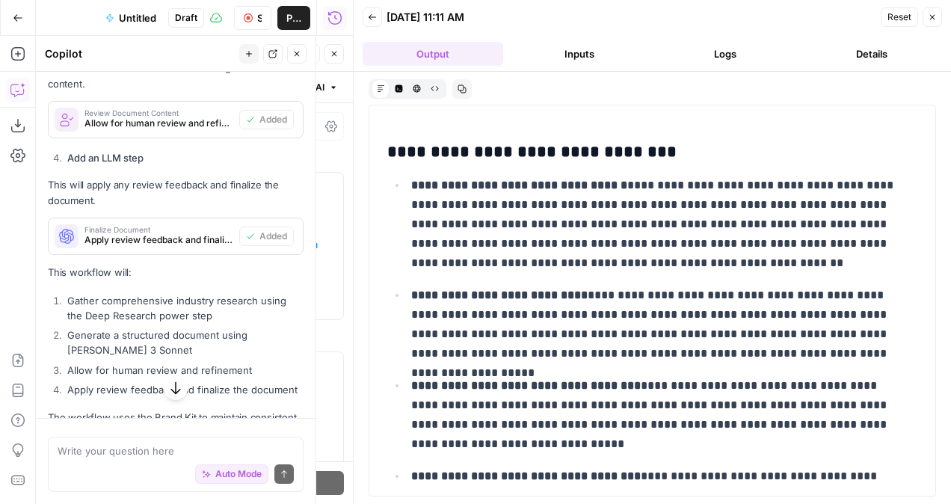
click at [376, 19] on icon "button" at bounding box center [372, 17] width 9 height 9
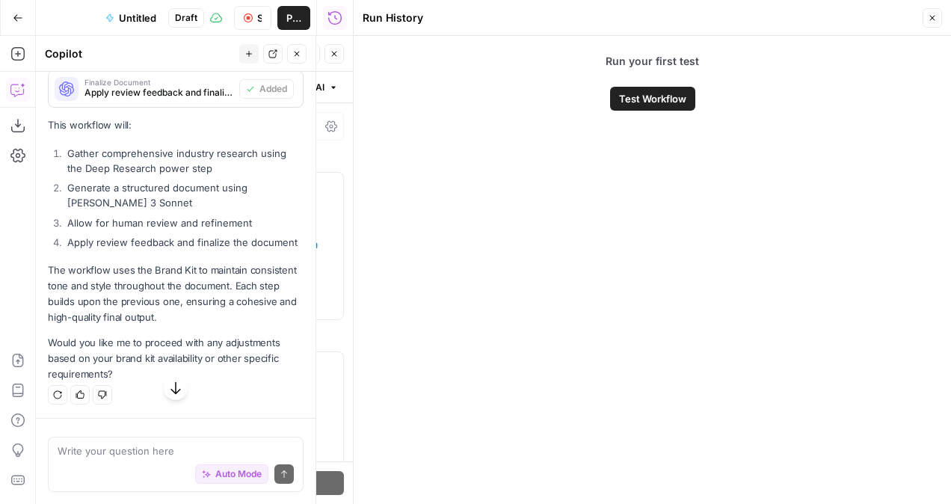
scroll to position [3852, 0]
click at [661, 97] on span "Test Workflow" at bounding box center [652, 98] width 67 height 15
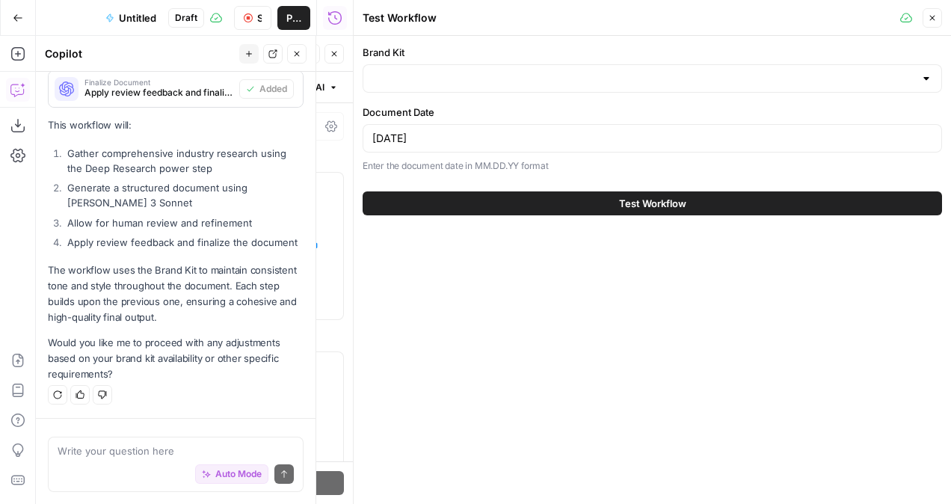
click at [607, 88] on div at bounding box center [653, 78] width 580 height 28
click at [571, 115] on span "Sage" at bounding box center [650, 115] width 548 height 15
type input "Sage"
click at [521, 200] on button "Test Workflow" at bounding box center [653, 203] width 580 height 24
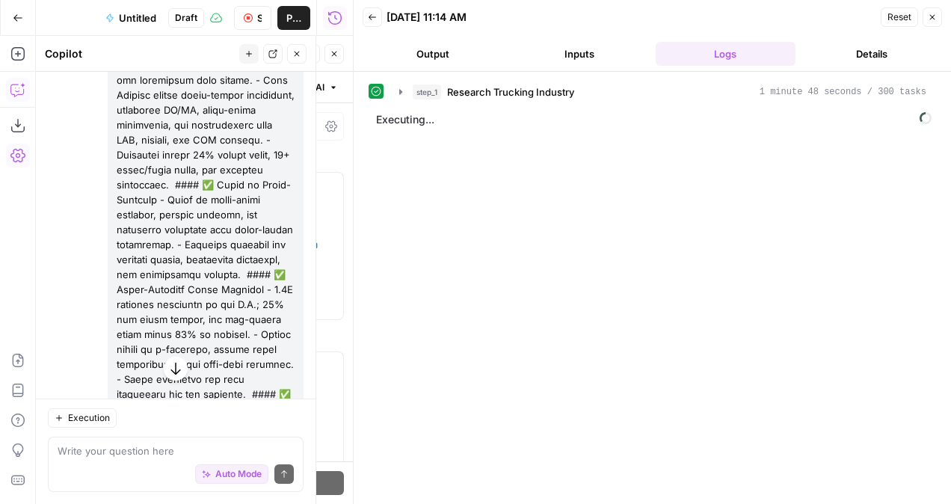
scroll to position [805, 0]
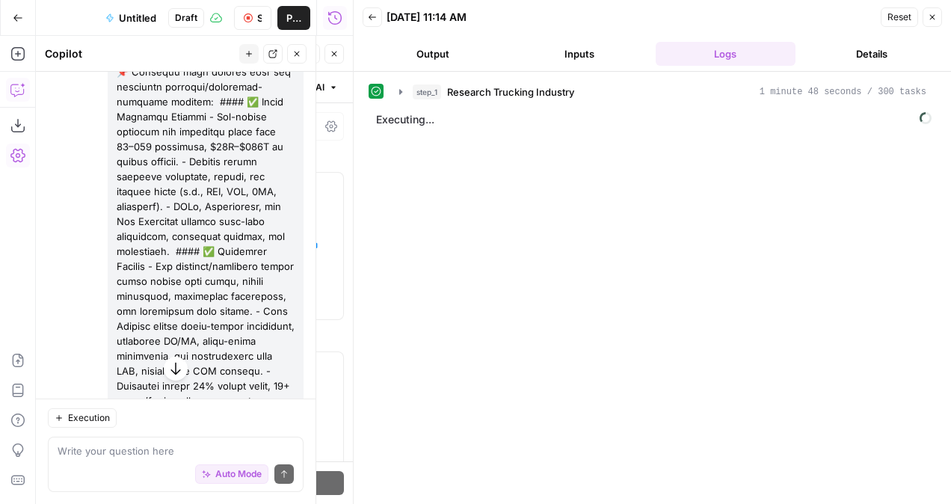
click at [773, 162] on div "step_1 Research Trucking Industry 1 minute 48 seconds / 300 tasks Executing..." at bounding box center [653, 287] width 568 height 417
click at [401, 90] on icon "button" at bounding box center [401, 92] width 12 height 12
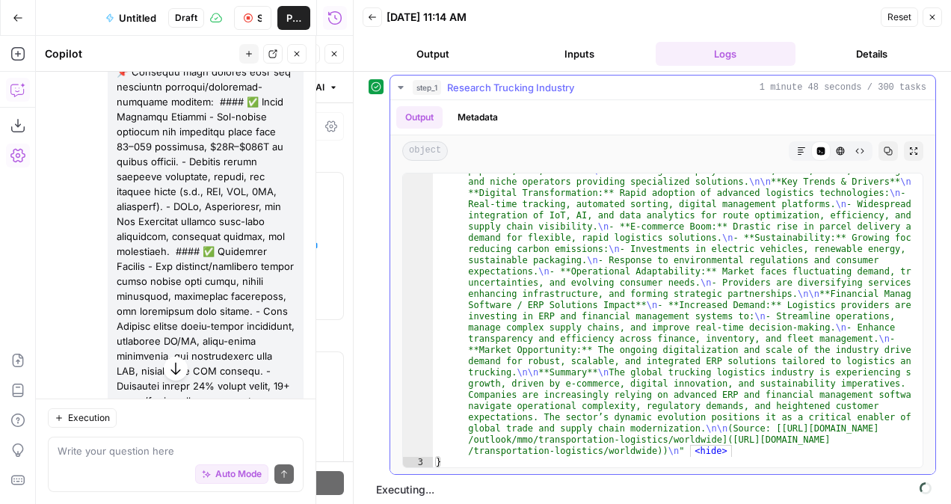
scroll to position [7, 0]
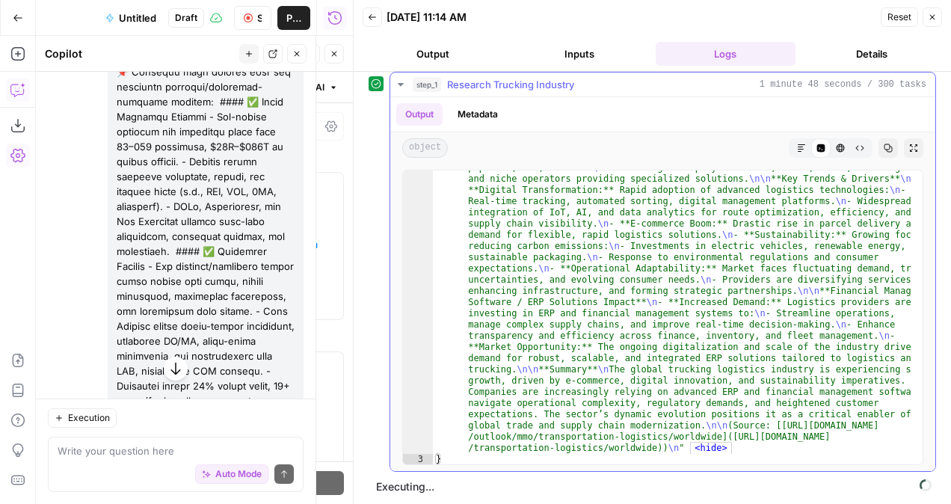
click at [396, 79] on icon "button" at bounding box center [401, 85] width 12 height 12
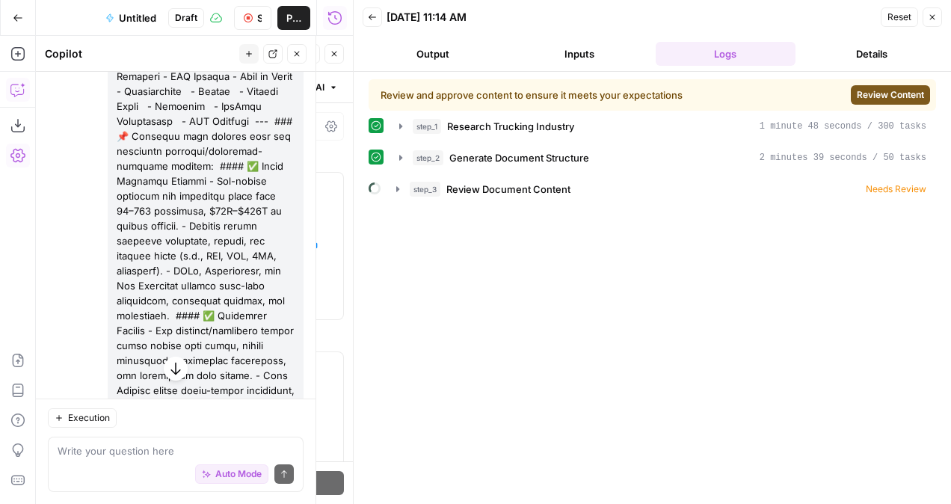
scroll to position [580, 0]
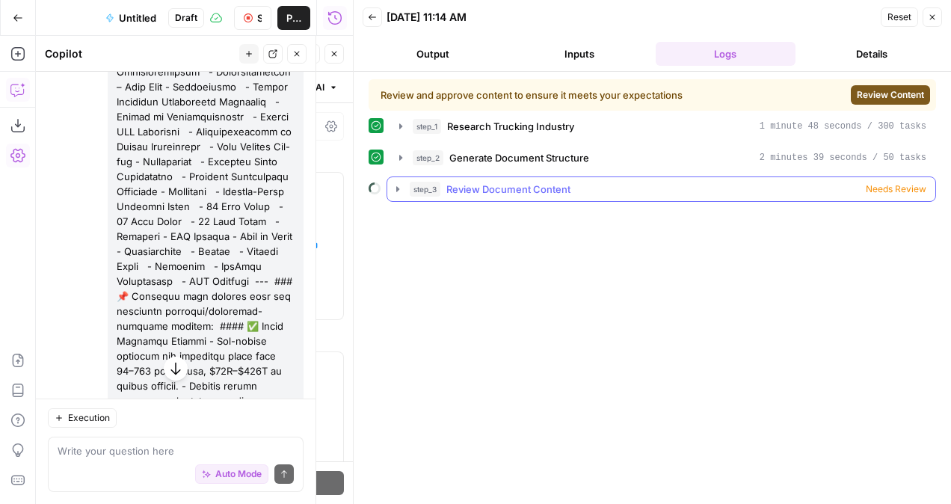
click at [865, 177] on button "step_3 Review Document Content Needs Review" at bounding box center [661, 189] width 548 height 24
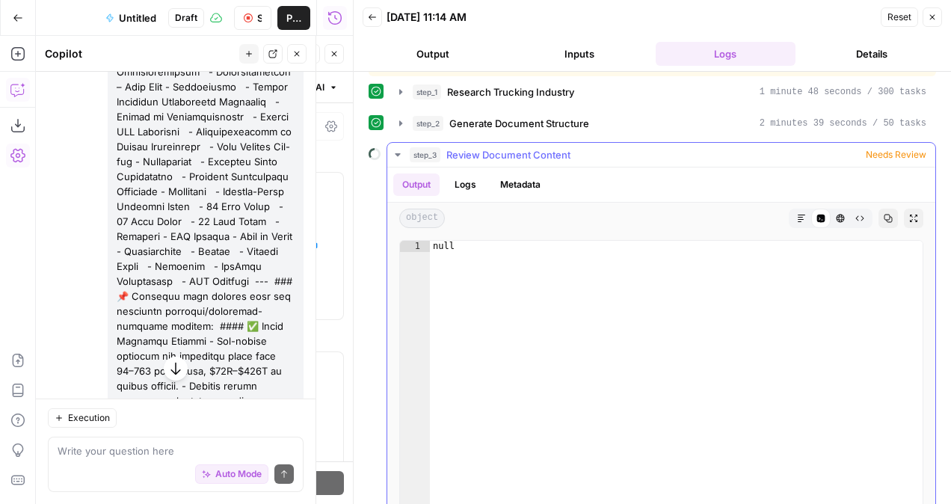
scroll to position [0, 0]
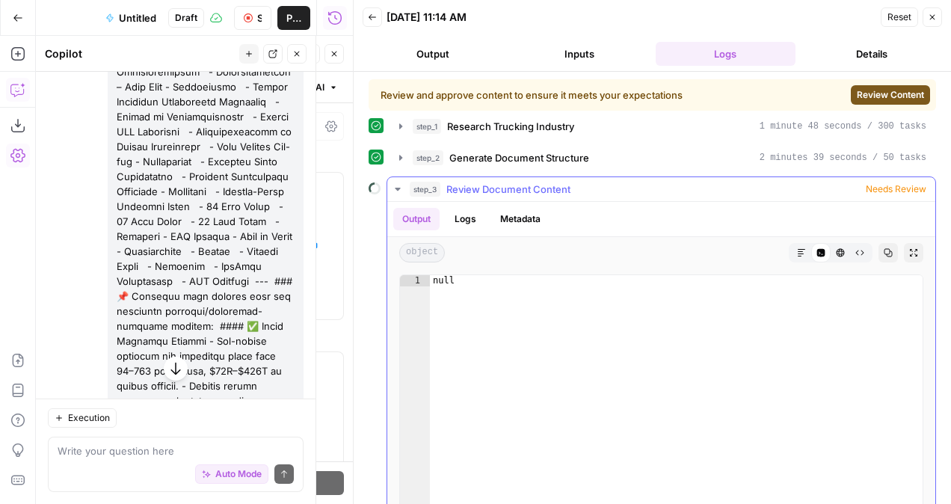
click at [472, 210] on button "Logs" at bounding box center [466, 219] width 40 height 22
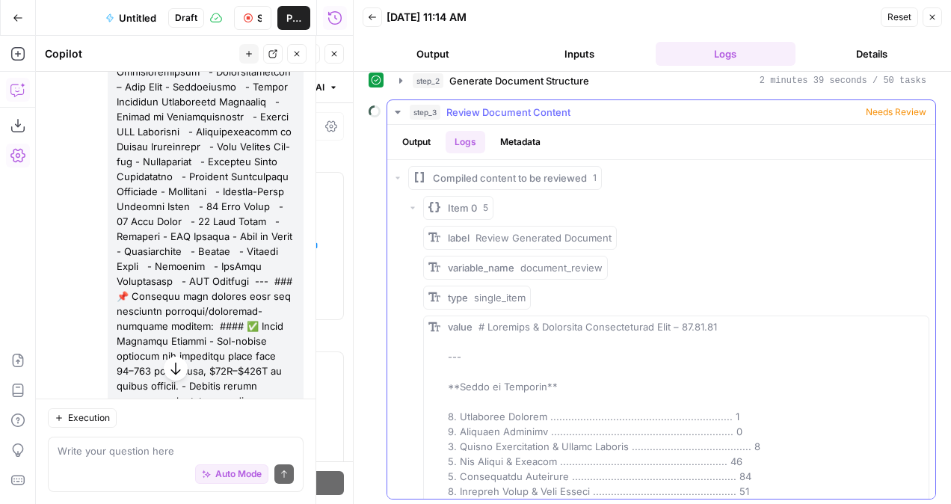
click at [428, 136] on button "Output" at bounding box center [416, 142] width 46 height 22
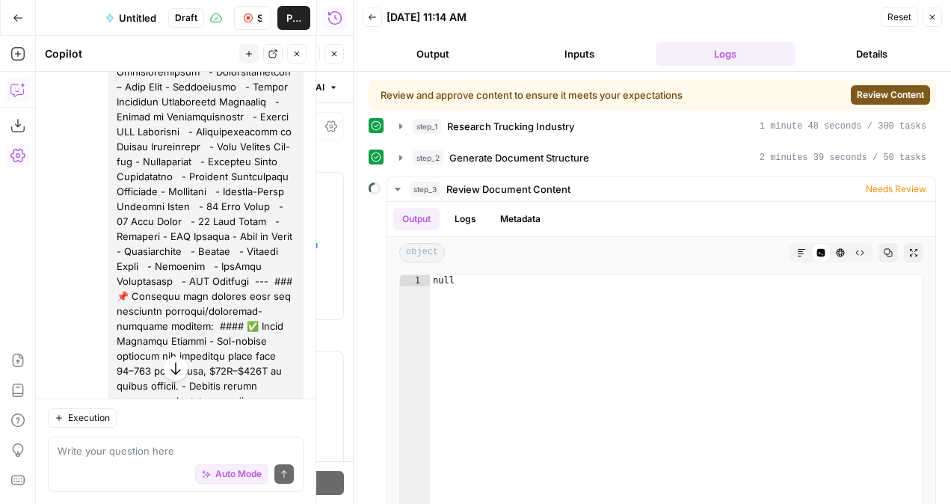
click at [865, 95] on span "Review Content" at bounding box center [890, 94] width 67 height 13
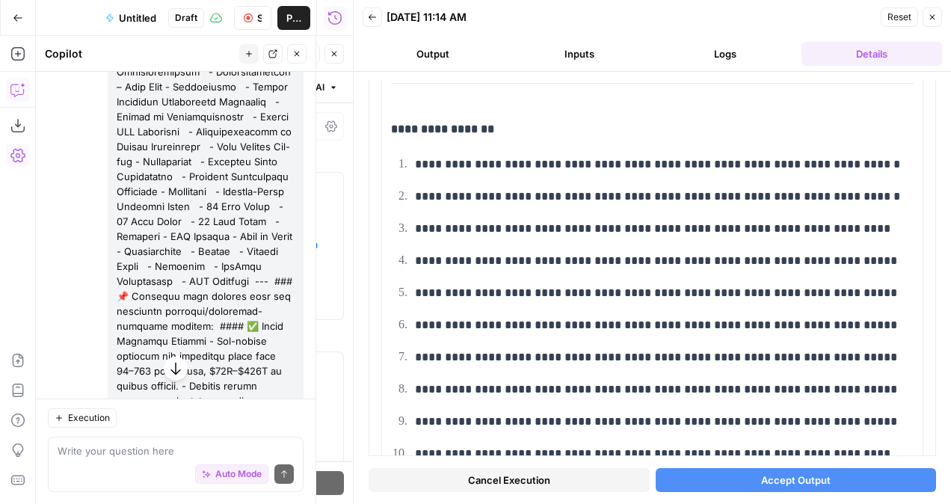
scroll to position [120, 0]
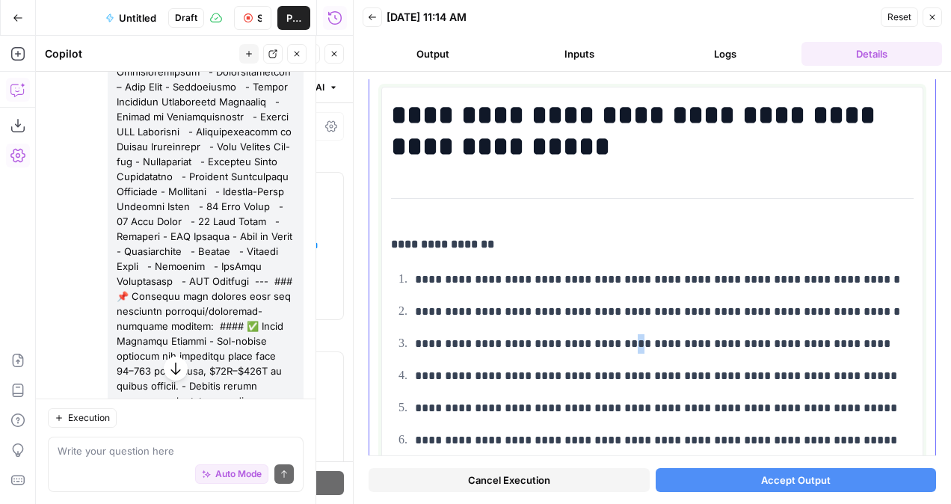
click at [621, 343] on p "**********" at bounding box center [659, 343] width 488 height 19
click at [629, 358] on ol "**********" at bounding box center [652, 456] width 523 height 374
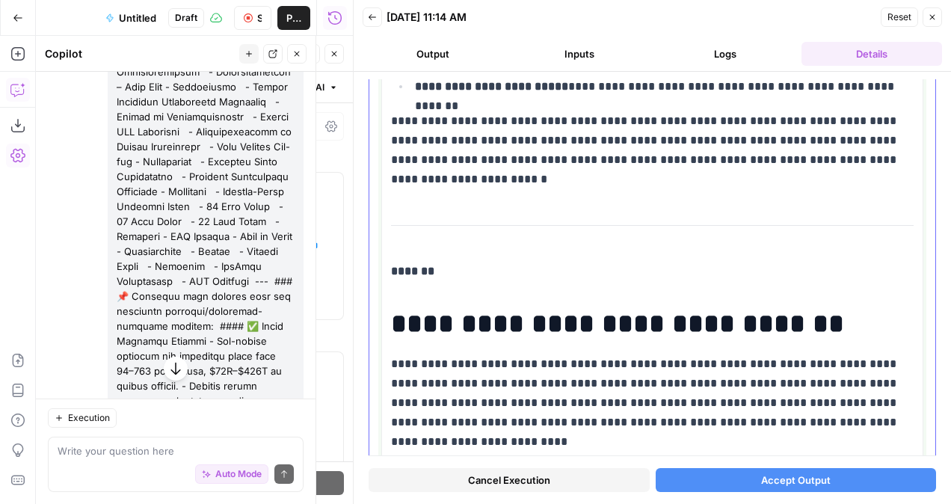
scroll to position [17169, 0]
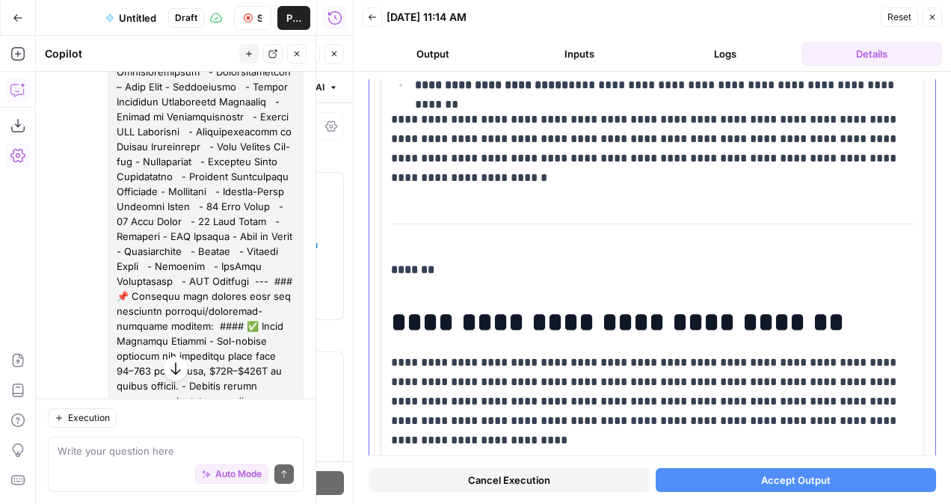
click at [505, 307] on h1 "**********" at bounding box center [647, 322] width 512 height 31
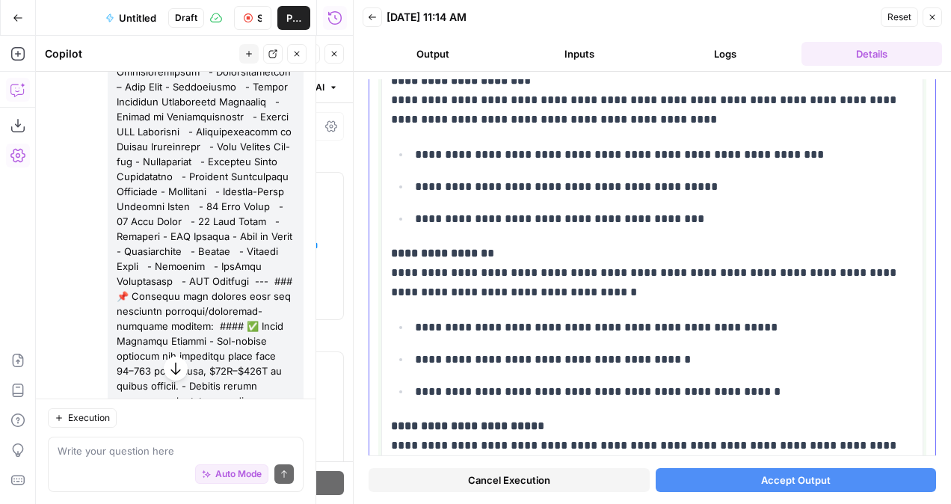
scroll to position [21316, 0]
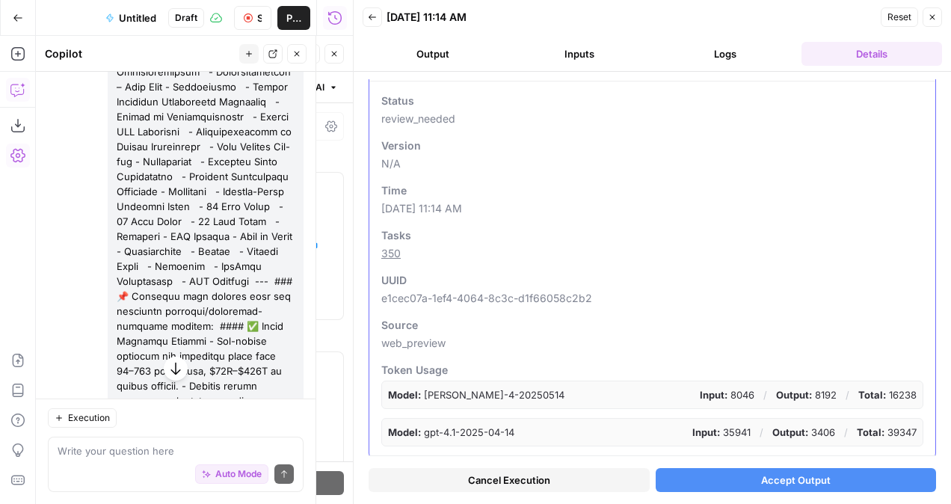
scroll to position [0, 0]
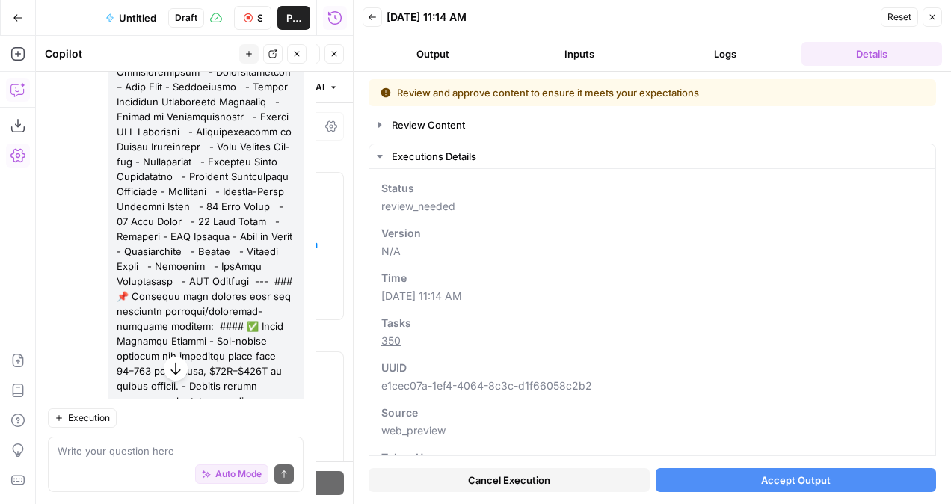
click at [709, 476] on button "Accept Output" at bounding box center [796, 480] width 281 height 24
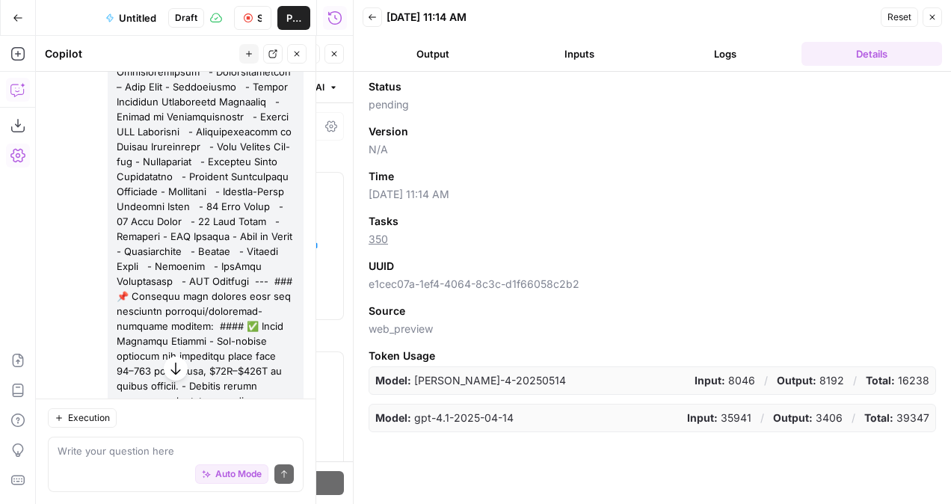
click at [440, 67] on header "Back 08/21/25 at 11:14 AM Reset Close Output Inputs Logs Details" at bounding box center [653, 36] width 598 height 72
click at [455, 58] on button "Output" at bounding box center [433, 54] width 141 height 24
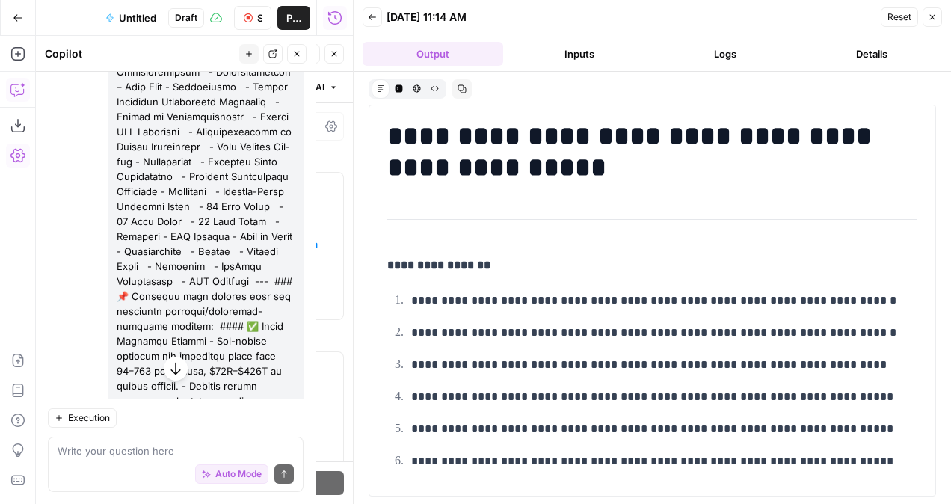
click at [566, 58] on button "Inputs" at bounding box center [579, 54] width 141 height 24
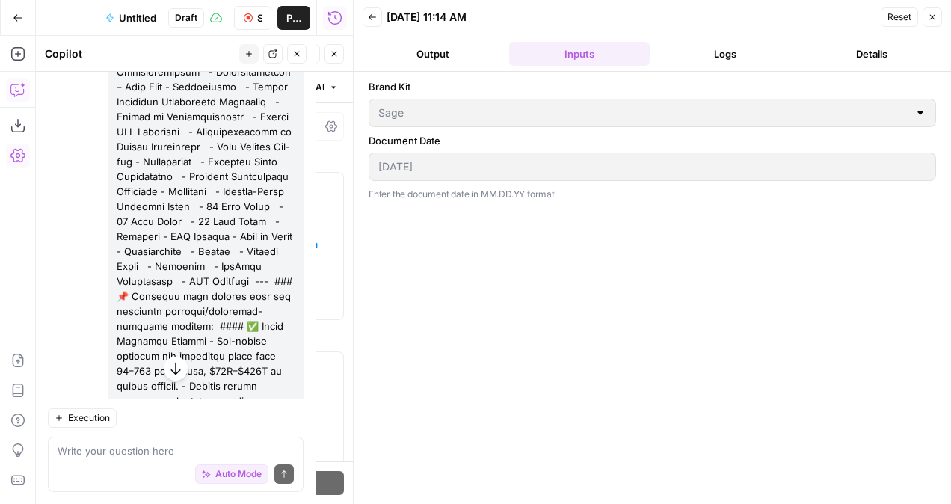
click at [444, 55] on button "Output" at bounding box center [433, 54] width 141 height 24
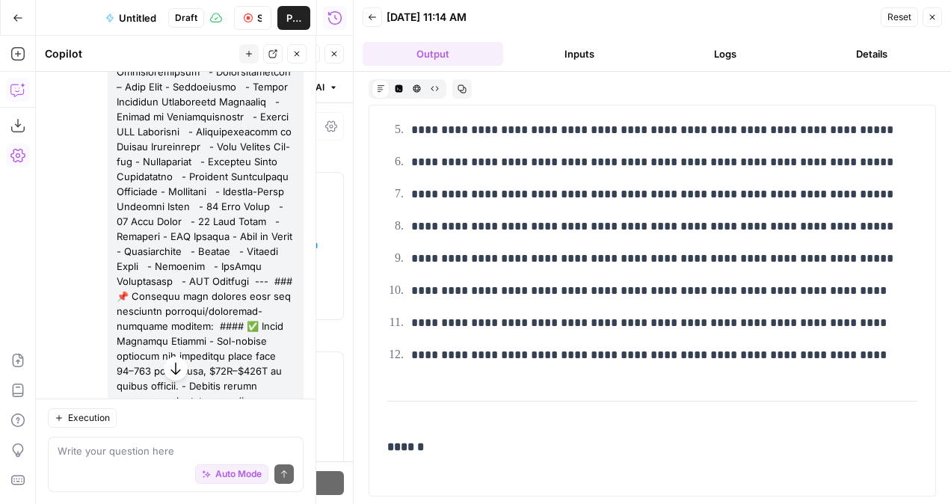
scroll to position [224, 0]
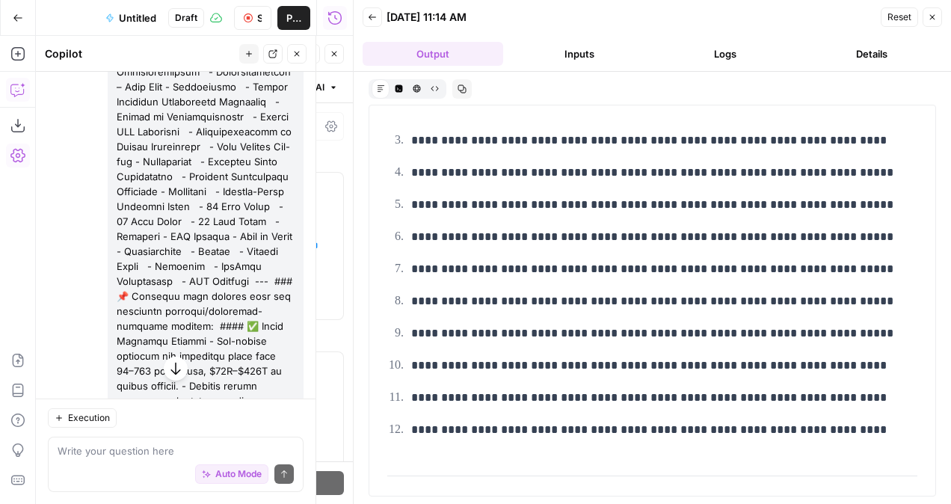
click at [463, 365] on p "**********" at bounding box center [659, 365] width 496 height 19
click at [688, 359] on p "**********" at bounding box center [659, 365] width 496 height 19
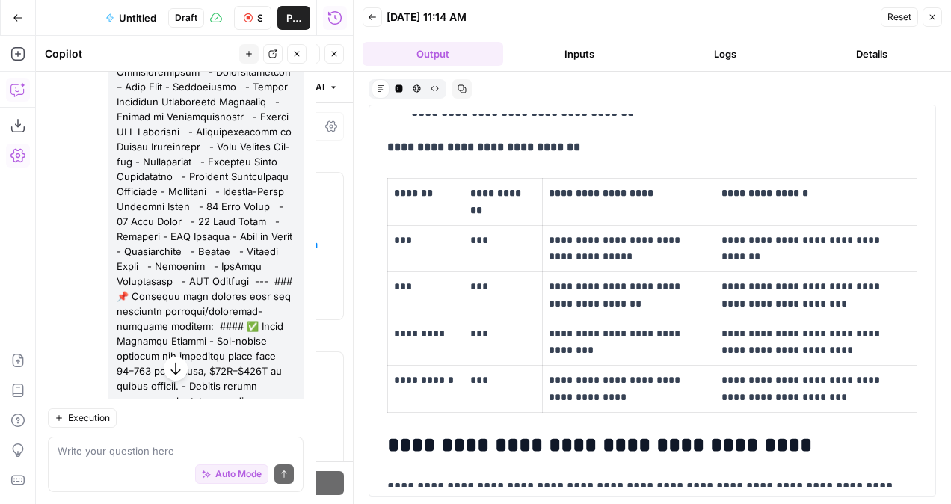
scroll to position [24981, 0]
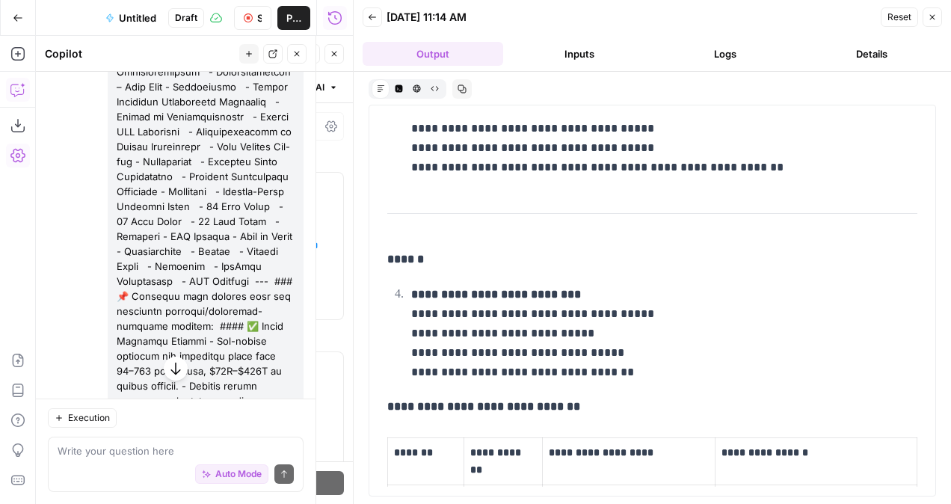
click at [596, 50] on button "Inputs" at bounding box center [579, 54] width 141 height 24
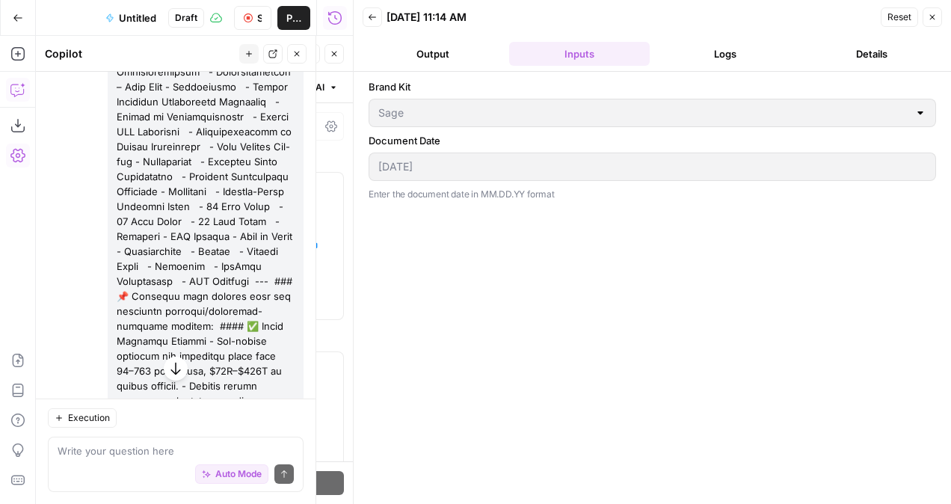
click at [705, 49] on button "Logs" at bounding box center [726, 54] width 141 height 24
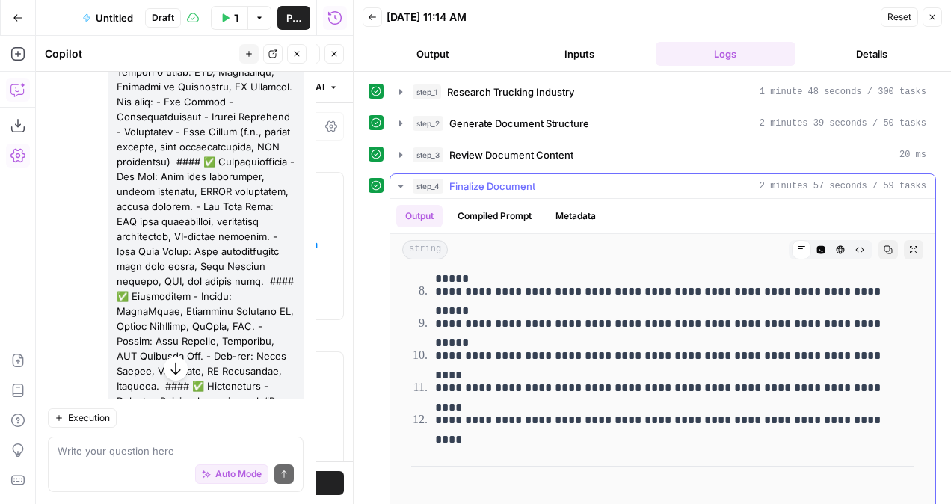
scroll to position [374, 0]
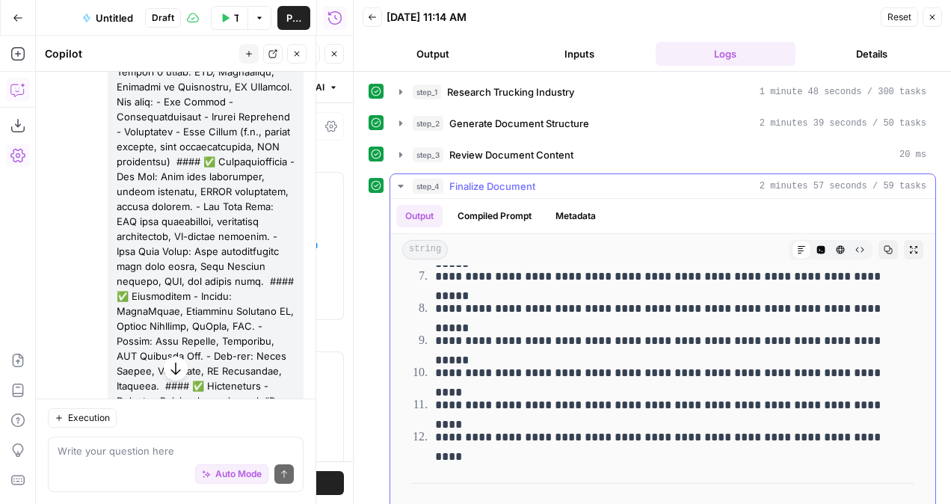
click at [477, 396] on p "**********" at bounding box center [663, 405] width 457 height 19
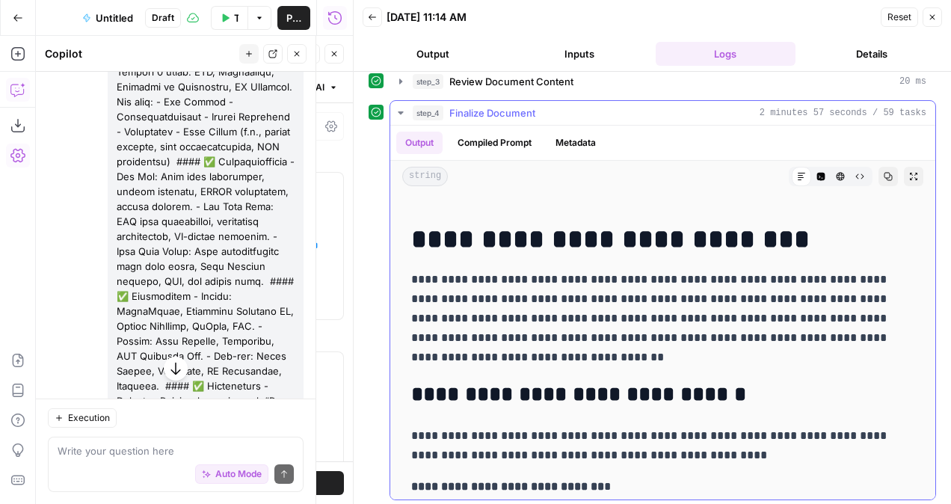
scroll to position [18197, 0]
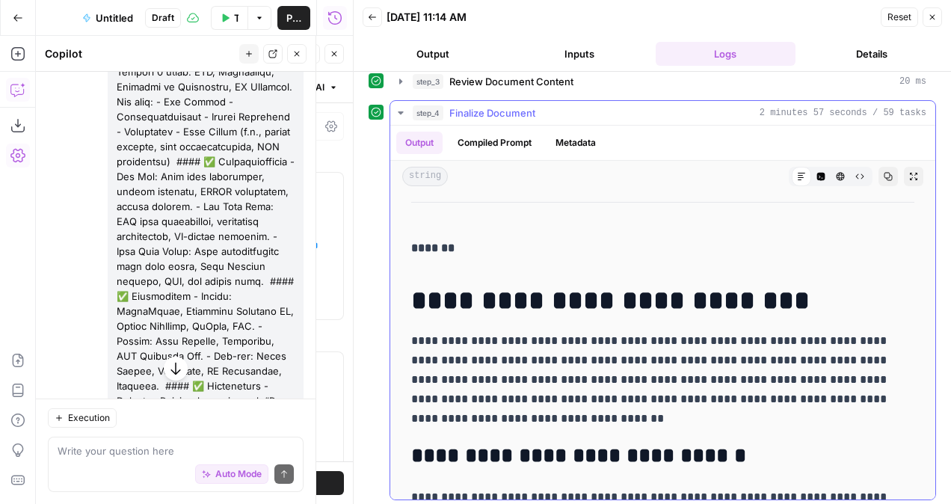
click at [401, 111] on icon "button" at bounding box center [400, 112] width 5 height 3
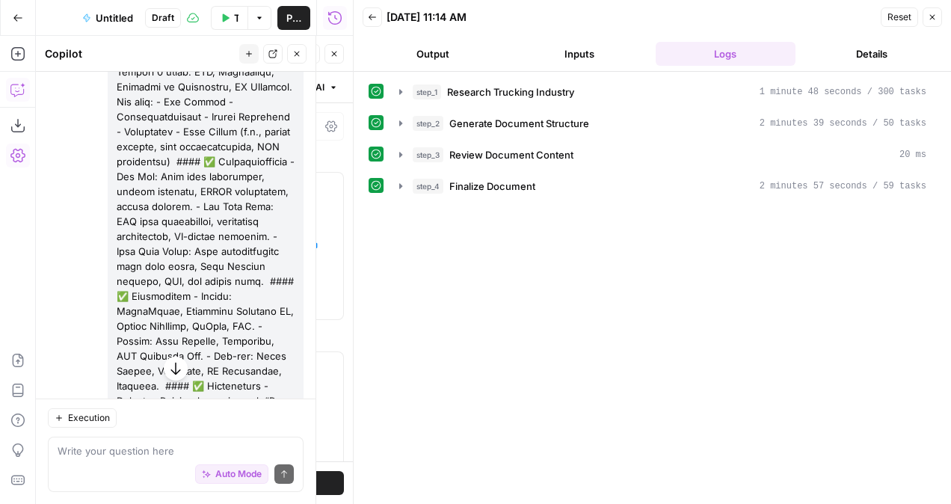
click at [411, 54] on button "Output" at bounding box center [433, 54] width 141 height 24
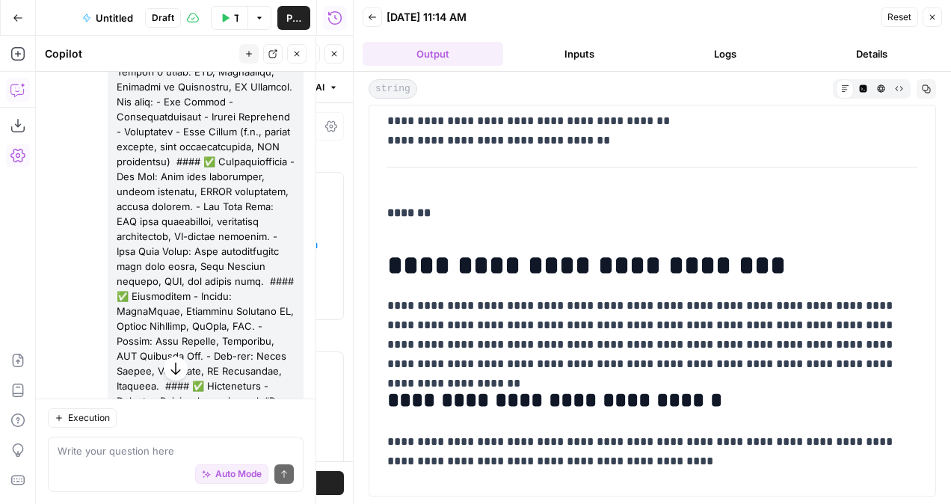
scroll to position [17612, 0]
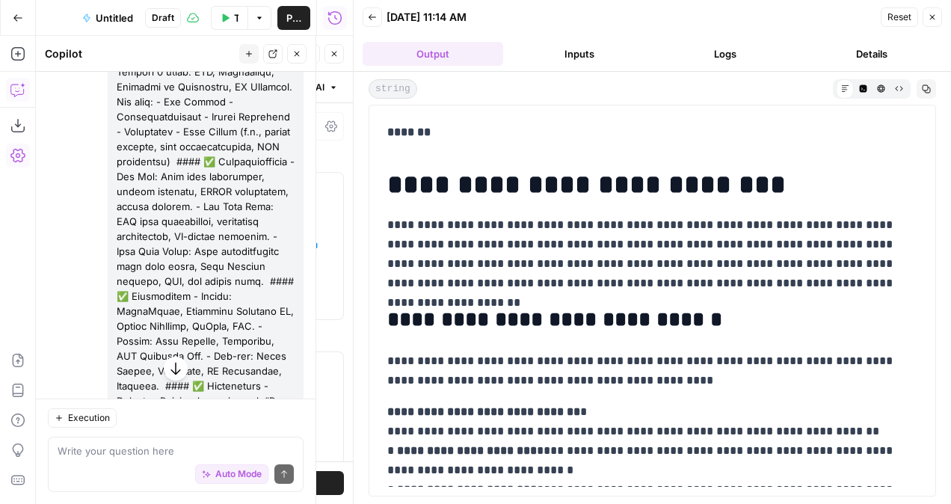
drag, startPoint x: 914, startPoint y: 462, endPoint x: 956, endPoint y: 165, distance: 300.6
click at [951, 165] on html "Sage US - Super Marketer New Home Browse Your Data Usage Settings Recent Grids …" at bounding box center [475, 252] width 951 height 504
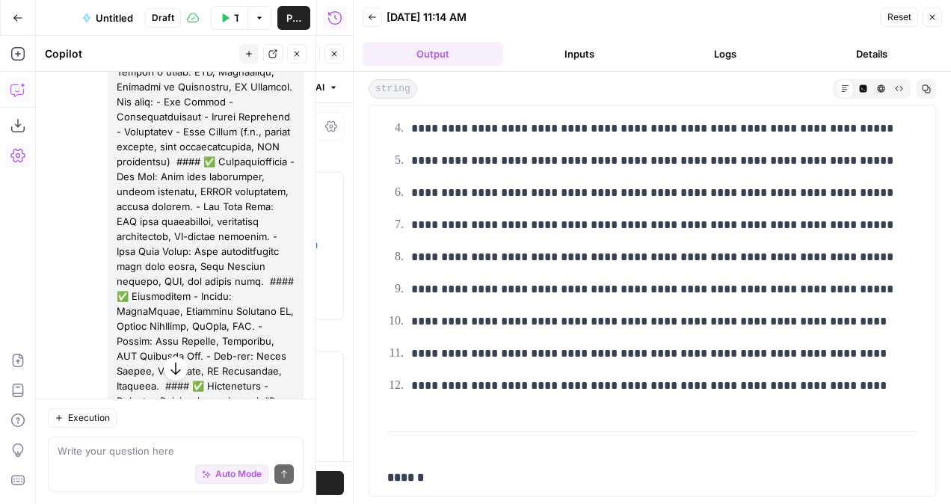
scroll to position [242, 0]
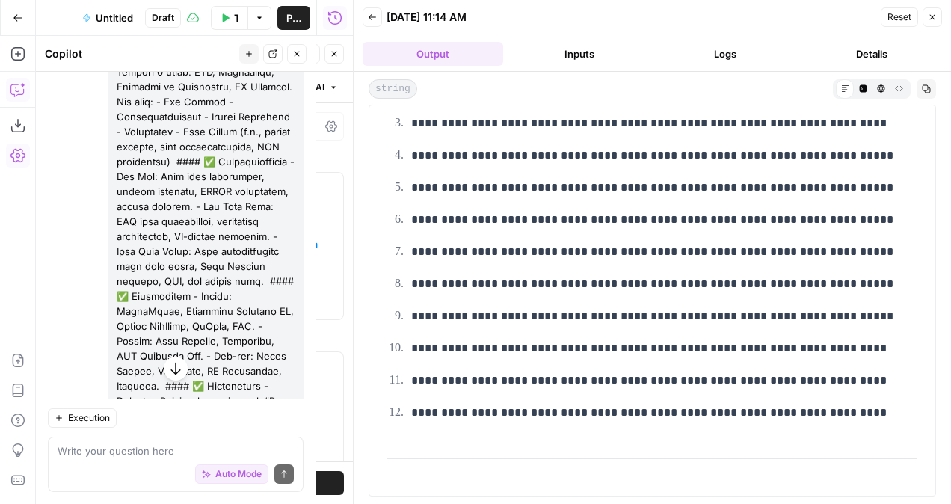
click at [469, 251] on p "**********" at bounding box center [659, 251] width 496 height 19
click at [716, 396] on ol "**********" at bounding box center [652, 236] width 530 height 374
click at [735, 370] on li "**********" at bounding box center [662, 380] width 511 height 20
drag, startPoint x: 711, startPoint y: 340, endPoint x: 716, endPoint y: 331, distance: 10.4
click at [716, 331] on ol "**********" at bounding box center [652, 236] width 530 height 374
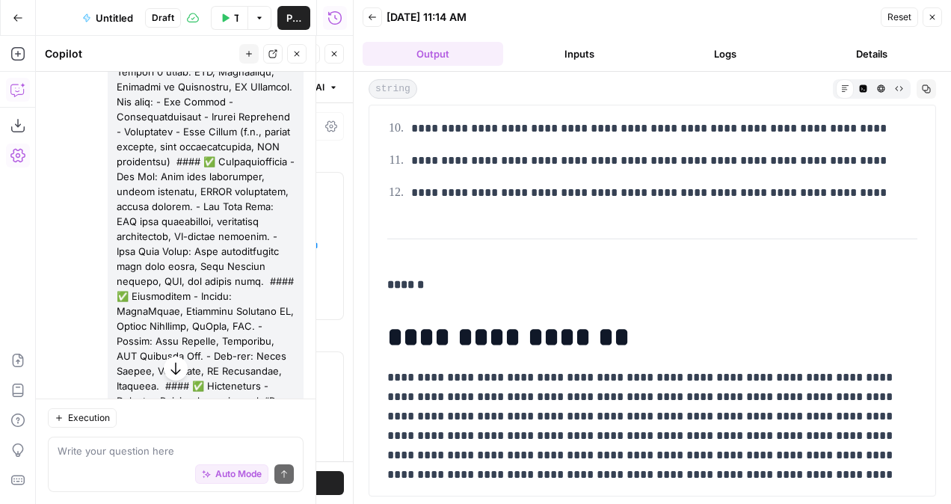
scroll to position [915, 0]
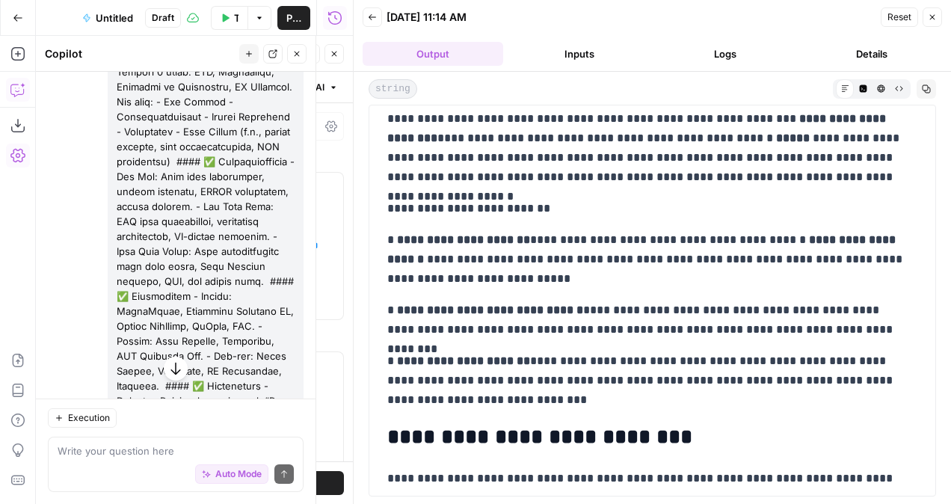
click at [678, 325] on p "**********" at bounding box center [647, 320] width 520 height 39
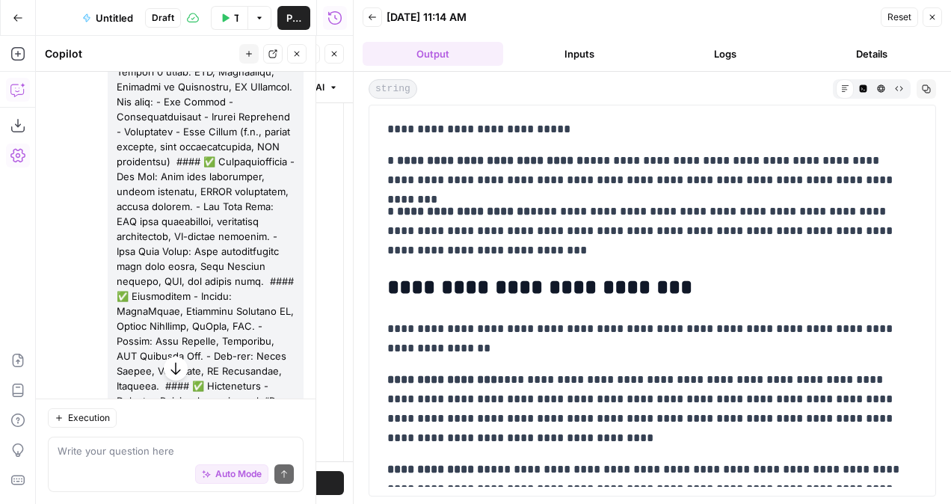
scroll to position [577, 0]
click at [759, 49] on button "Logs" at bounding box center [726, 54] width 141 height 24
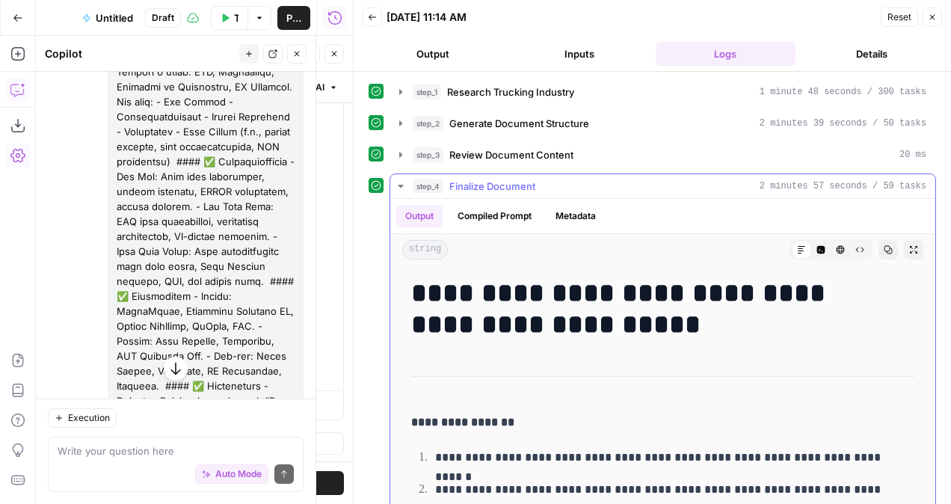
click at [402, 180] on icon "button" at bounding box center [401, 186] width 12 height 12
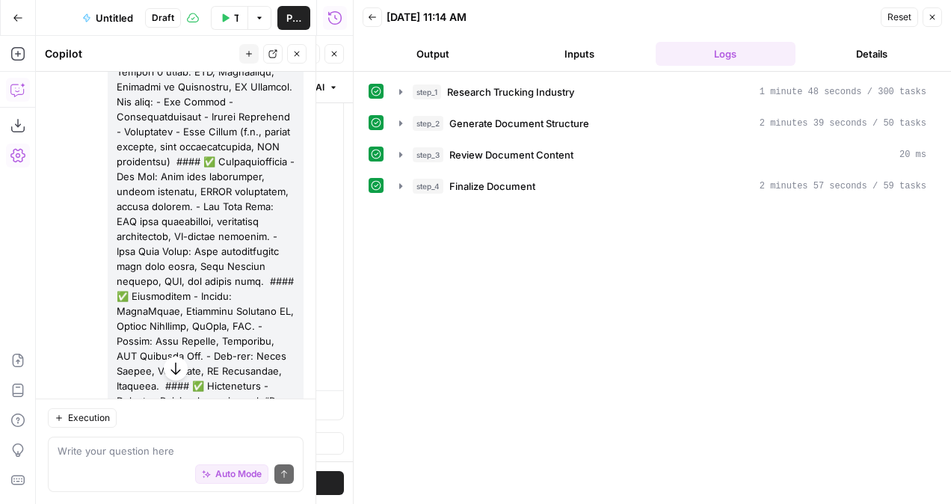
click at [332, 59] on button "Close" at bounding box center [334, 53] width 19 height 19
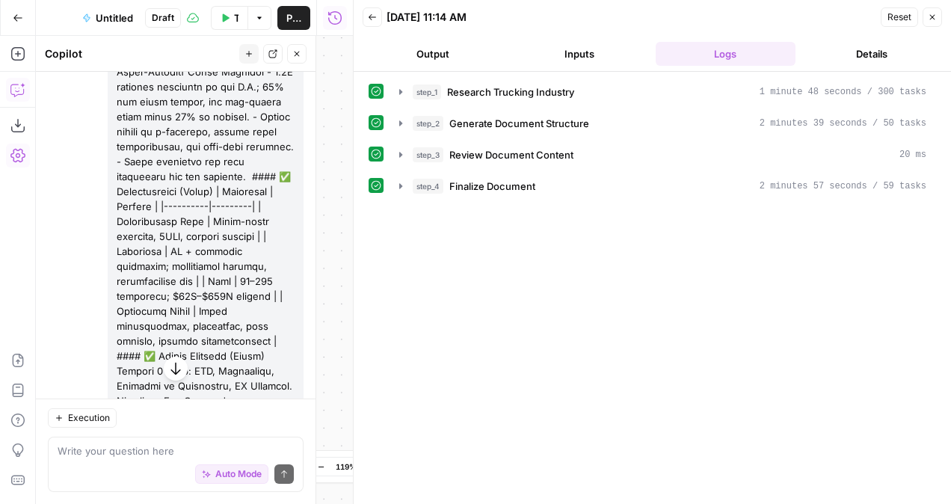
click at [341, 102] on div "Workflow Set Inputs Inputs Power Agent Research Trucking Industry Step 1 Output…" at bounding box center [194, 270] width 317 height 468
click at [928, 13] on icon "button" at bounding box center [932, 17] width 9 height 9
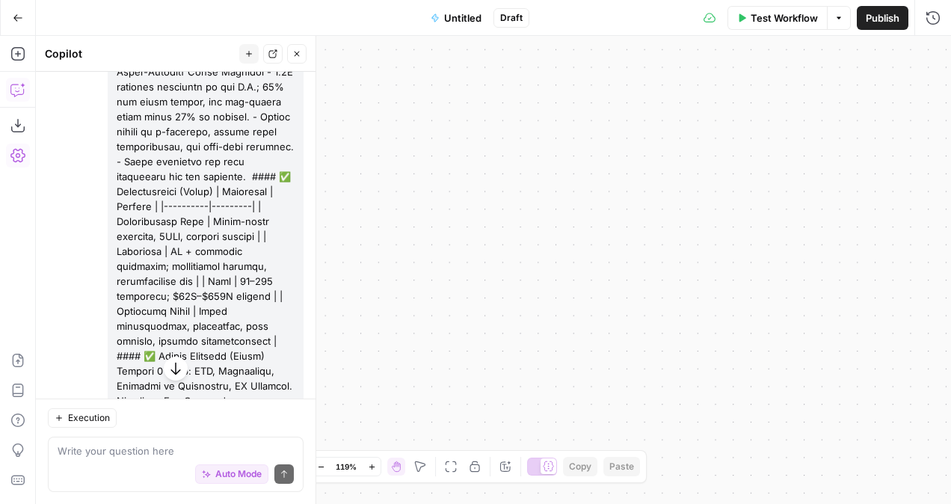
drag, startPoint x: 443, startPoint y: 224, endPoint x: 763, endPoint y: 315, distance: 332.7
click at [768, 313] on div "Workflow Set Inputs Inputs Power Agent Research Trucking Industry Step 1 Output…" at bounding box center [494, 270] width 916 height 468
drag, startPoint x: 444, startPoint y: 479, endPoint x: 454, endPoint y: 473, distance: 12.1
click at [444, 479] on div "Zoom Out 119% Zoom In Hand Move Fit to View Lock/Unlock Annotate Workflow Copy …" at bounding box center [475, 466] width 343 height 33
click at [455, 471] on icon "button" at bounding box center [451, 467] width 11 height 11
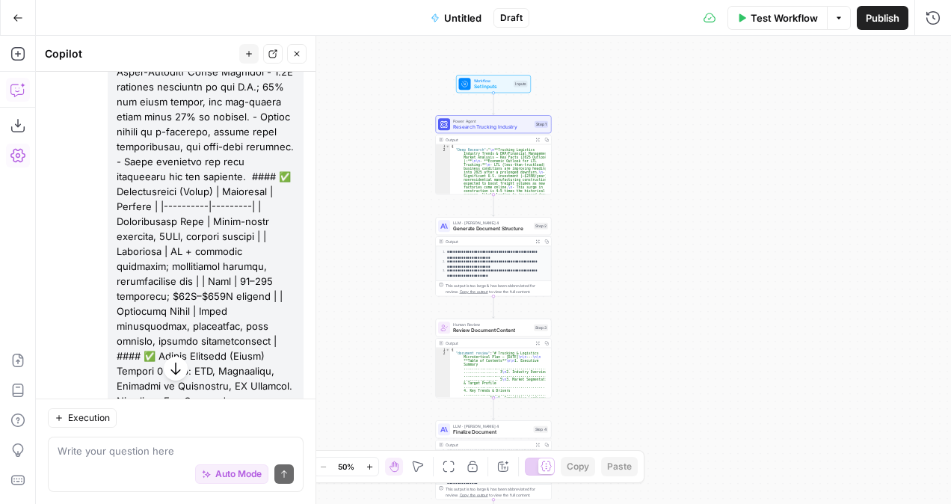
scroll to position [31, 0]
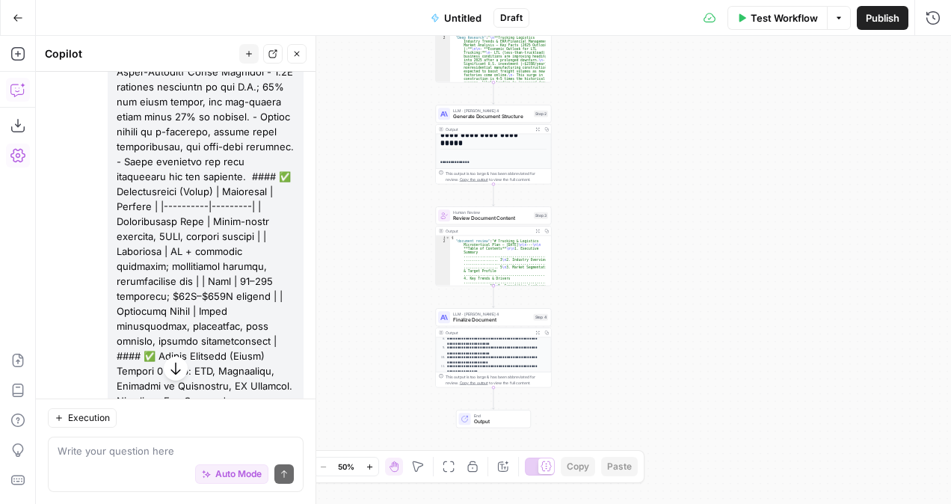
click at [479, 350] on ol "**********" at bounding box center [494, 314] width 106 height 109
click at [477, 325] on div "LLM · Claude Sonnet 4 Finalize Document Step 4 Copy step Delete step Add Note T…" at bounding box center [494, 317] width 116 height 18
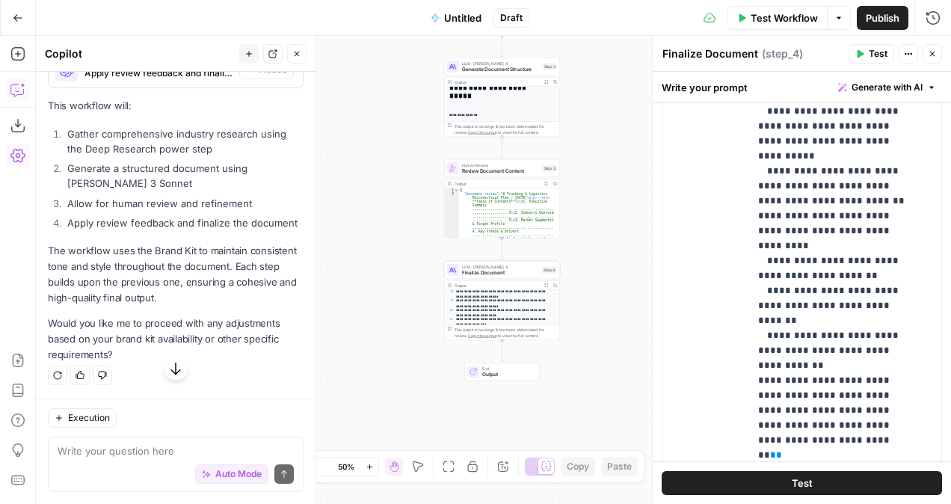
scroll to position [3872, 0]
click at [893, 20] on span "Publish" at bounding box center [883, 17] width 34 height 15
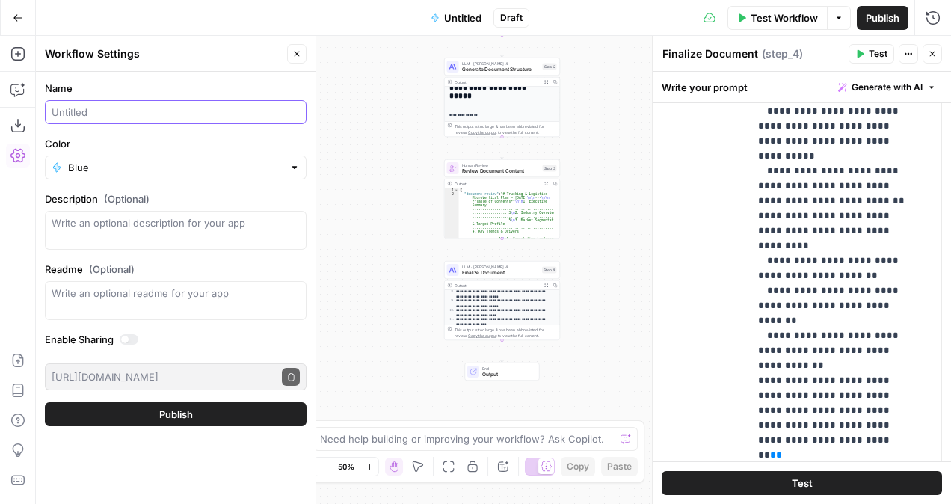
click at [150, 117] on input "Name" at bounding box center [176, 112] width 248 height 15
type input "Create Trucking & Logistics Microvertical Plan"
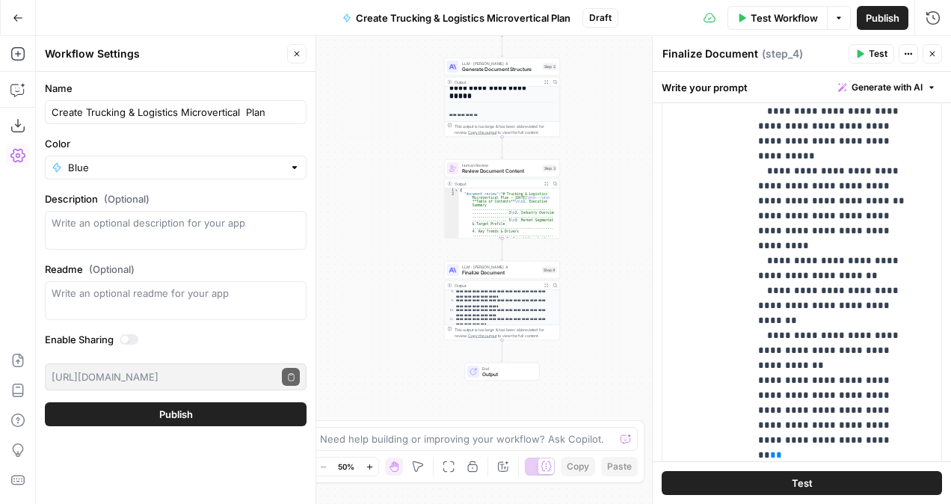
click at [145, 412] on button "Publish" at bounding box center [176, 414] width 262 height 24
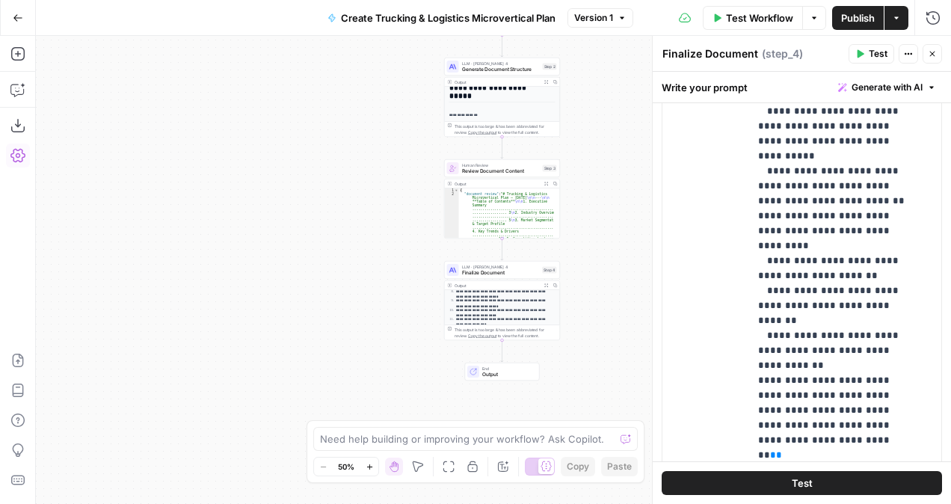
click at [912, 55] on icon "button" at bounding box center [908, 53] width 9 height 9
click at [782, 55] on span "( step_4 )" at bounding box center [782, 53] width 41 height 15
click at [777, 55] on span "( step_4 )" at bounding box center [782, 53] width 41 height 15
click at [926, 51] on button "Close" at bounding box center [932, 53] width 19 height 19
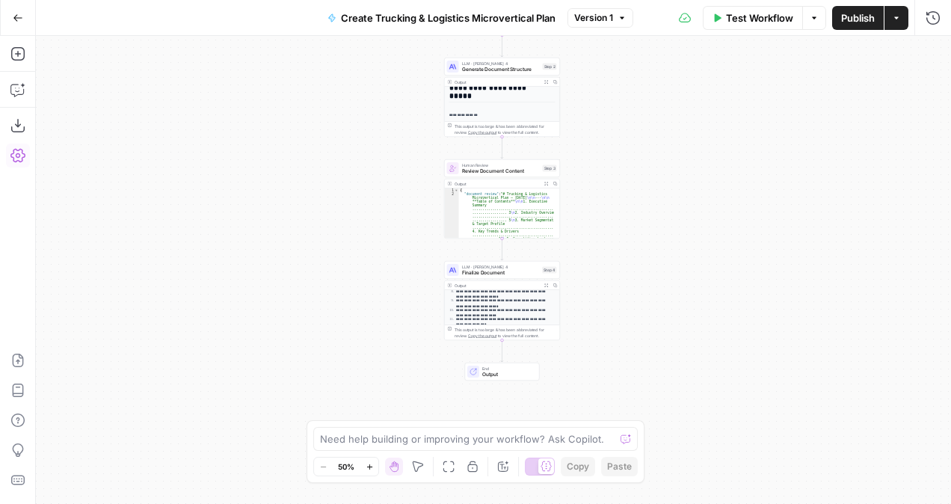
click at [859, 10] on span "Publish" at bounding box center [859, 17] width 34 height 15
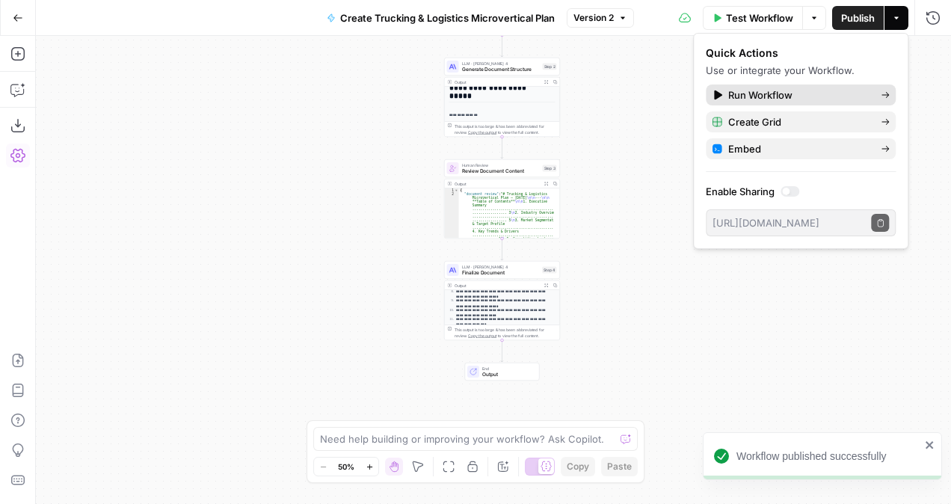
click at [887, 96] on icon at bounding box center [885, 95] width 7 height 6
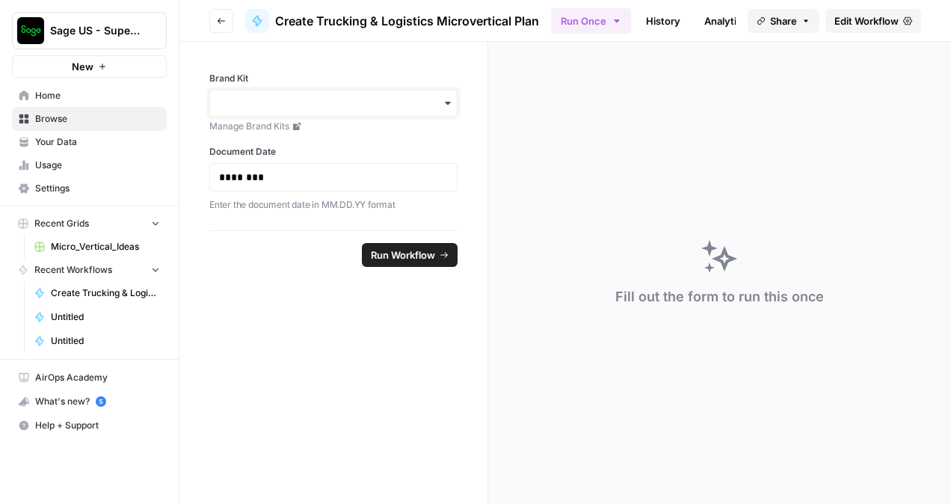
click at [293, 99] on input "Brand Kit" at bounding box center [333, 103] width 229 height 15
click at [310, 143] on div "Sage" at bounding box center [333, 143] width 247 height 28
click at [395, 251] on span "Run Workflow" at bounding box center [403, 255] width 64 height 15
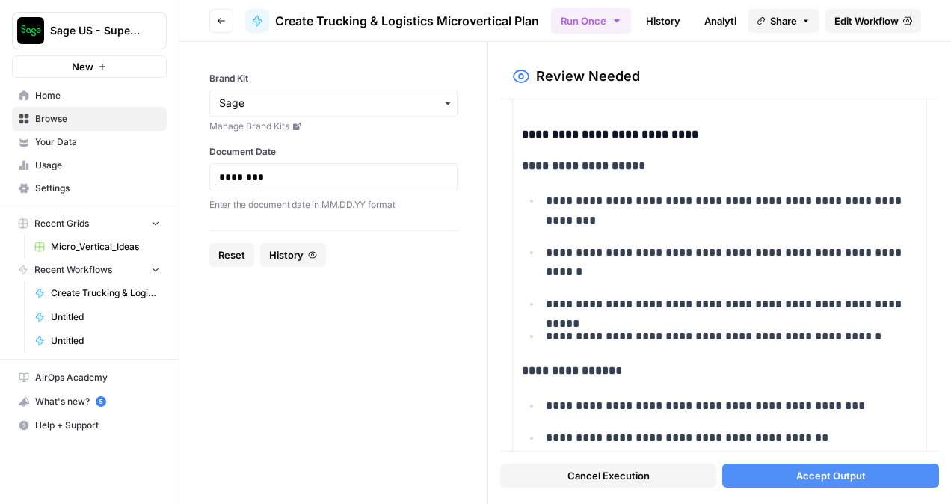
scroll to position [22210, 0]
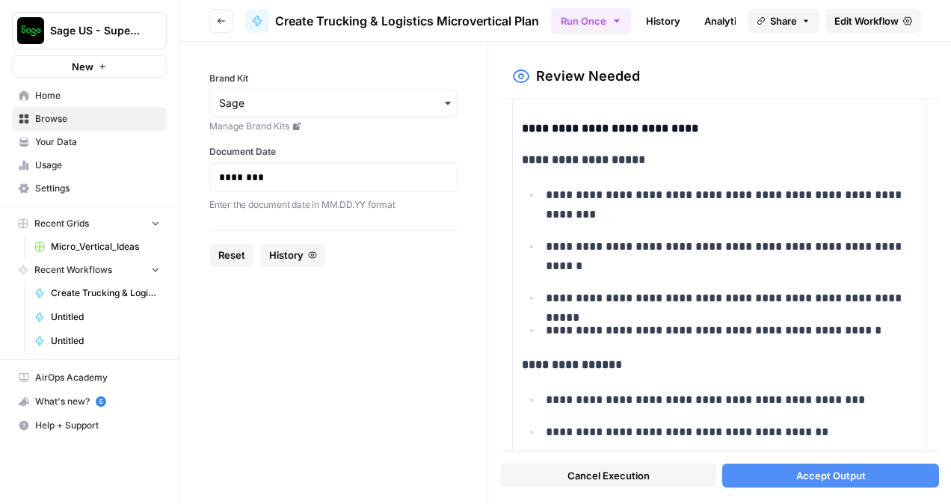
click at [802, 465] on button "Accept Output" at bounding box center [831, 476] width 217 height 24
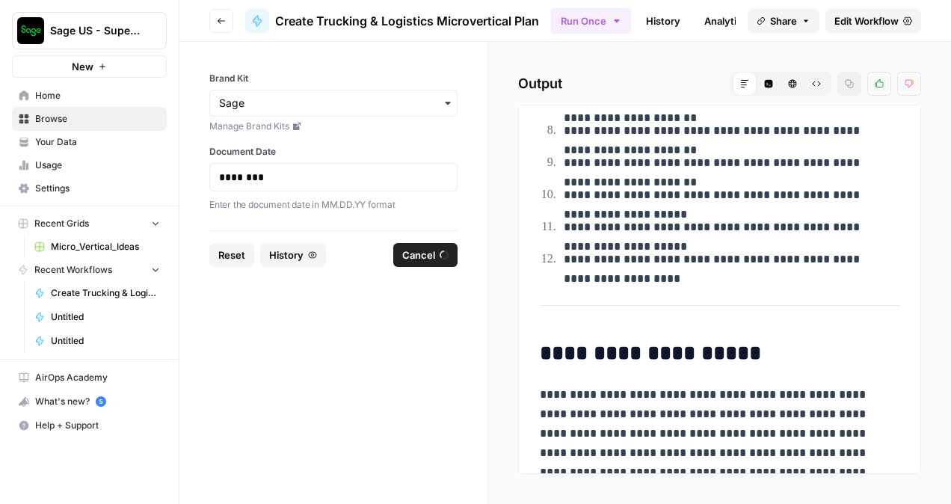
scroll to position [299, 0]
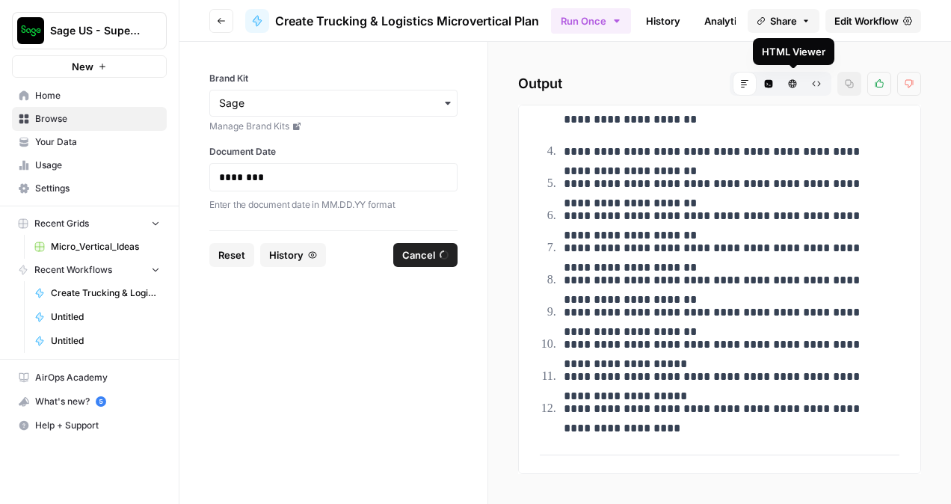
click at [788, 93] on button "HTML Viewer" at bounding box center [793, 84] width 24 height 24
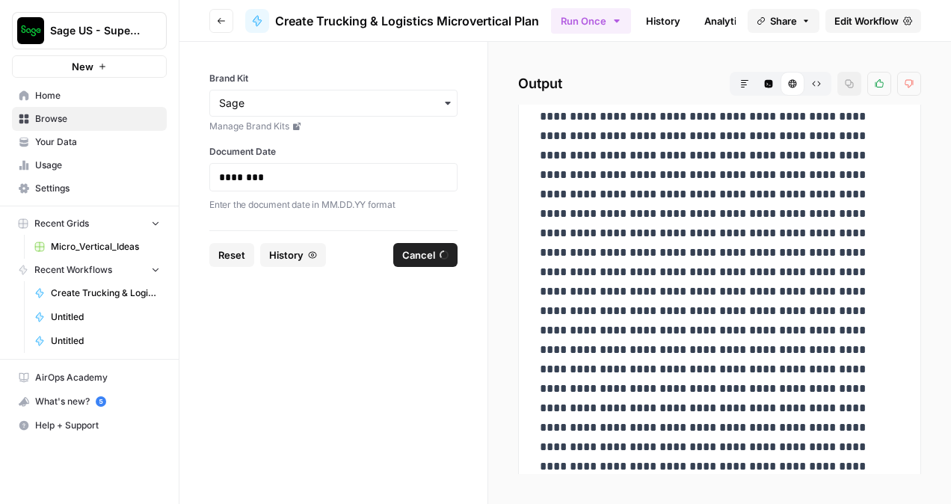
scroll to position [0, 0]
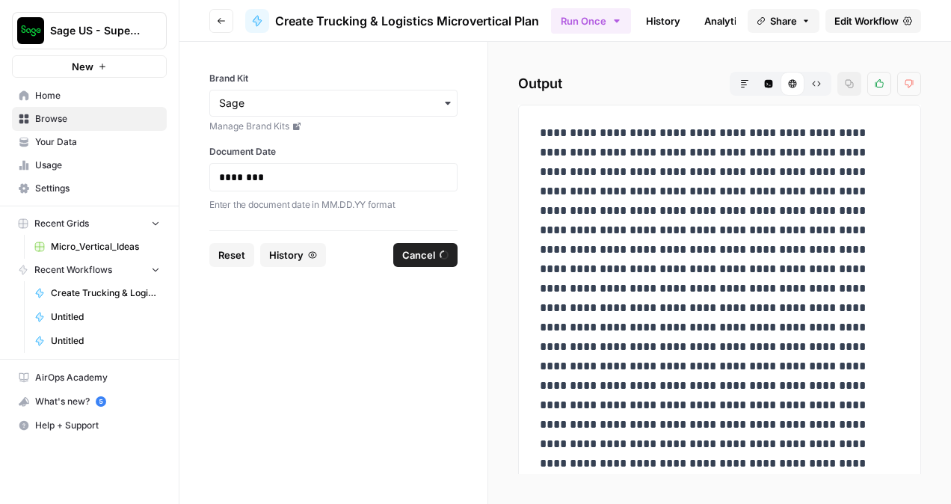
click at [278, 253] on span "History" at bounding box center [286, 255] width 34 height 15
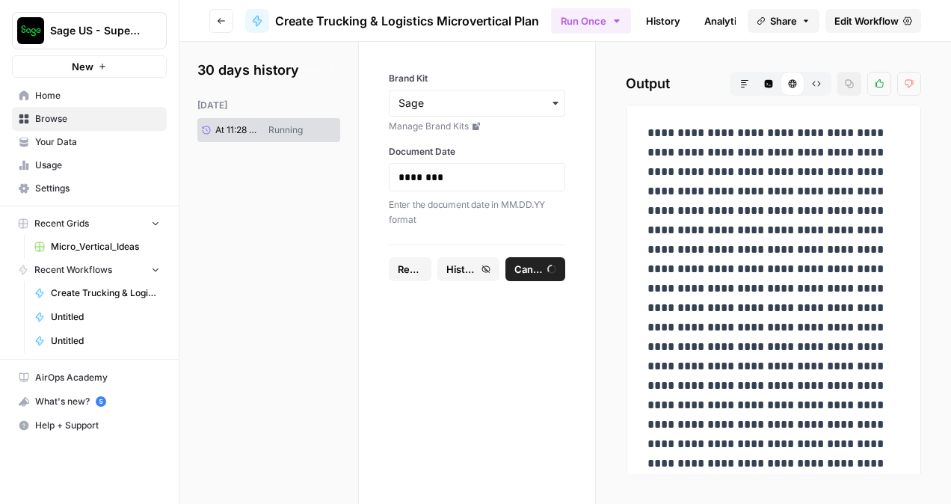
click at [781, 90] on button "Code Editor" at bounding box center [769, 84] width 24 height 24
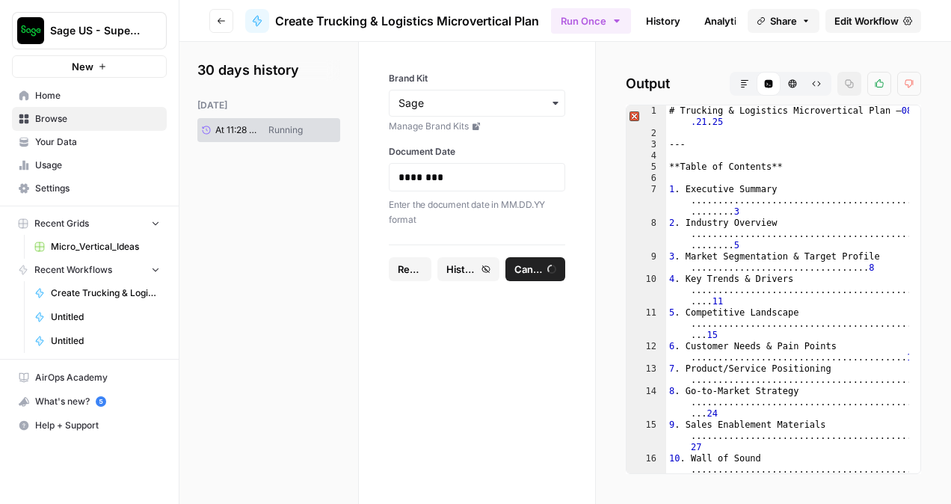
click at [732, 91] on div "Markdown Code Editor HTML Viewer Raw Output" at bounding box center [781, 84] width 102 height 24
click at [749, 88] on button "Markdown" at bounding box center [745, 84] width 24 height 24
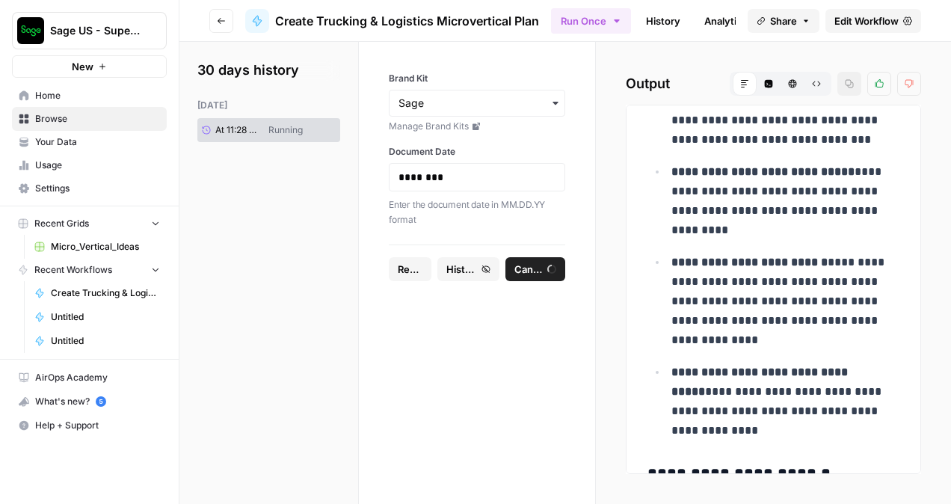
scroll to position [2244, 0]
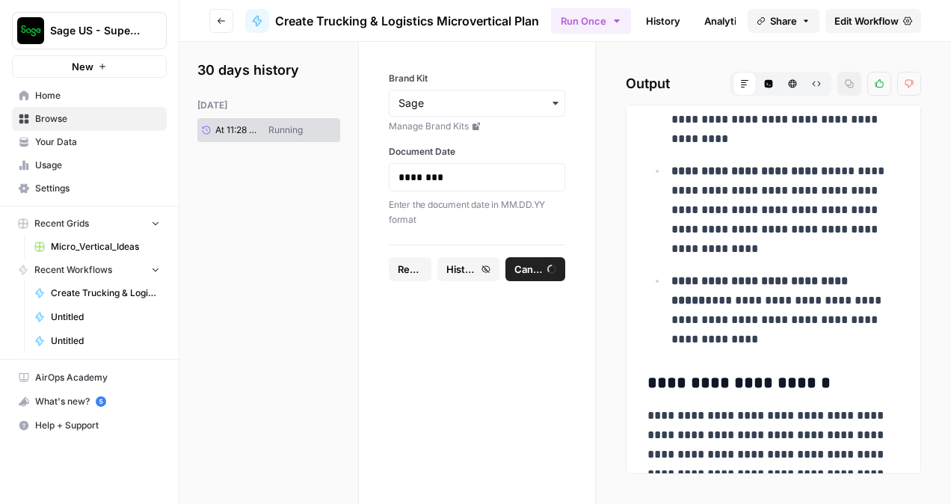
click at [793, 254] on p "**********" at bounding box center [781, 210] width 218 height 97
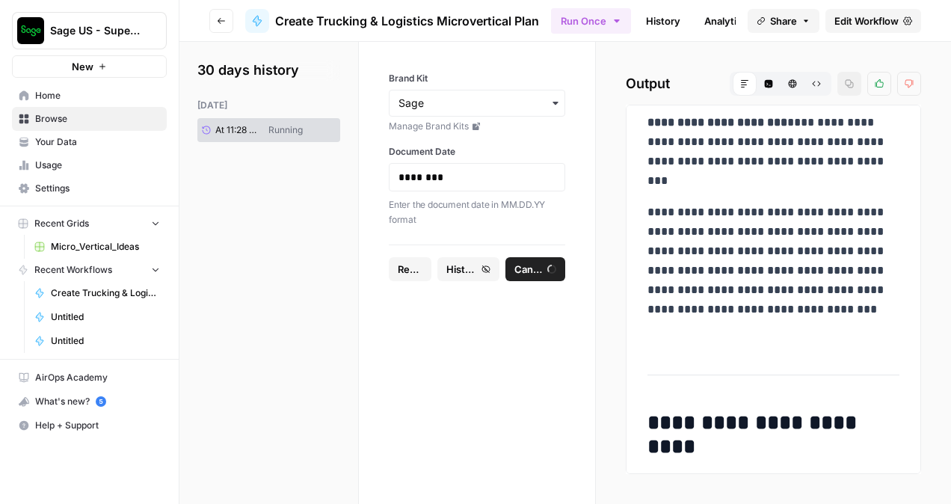
click at [46, 93] on span "Home" at bounding box center [97, 95] width 125 height 13
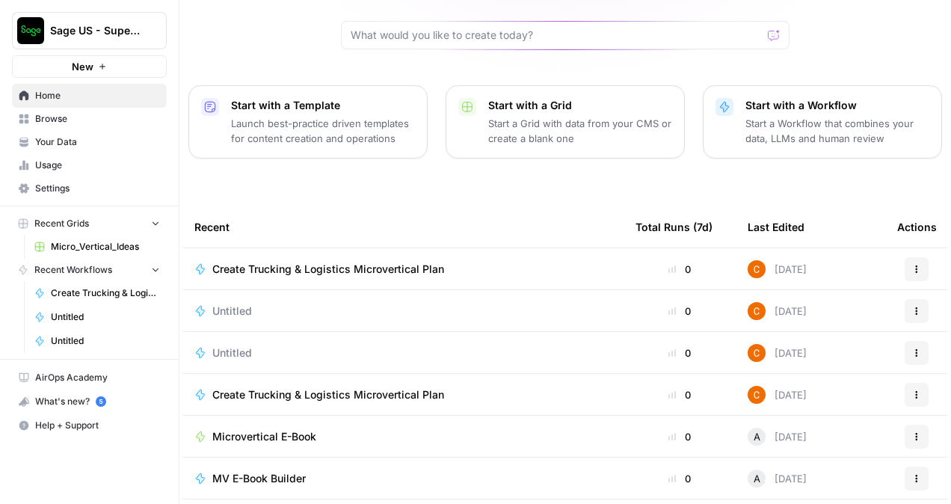
scroll to position [150, 0]
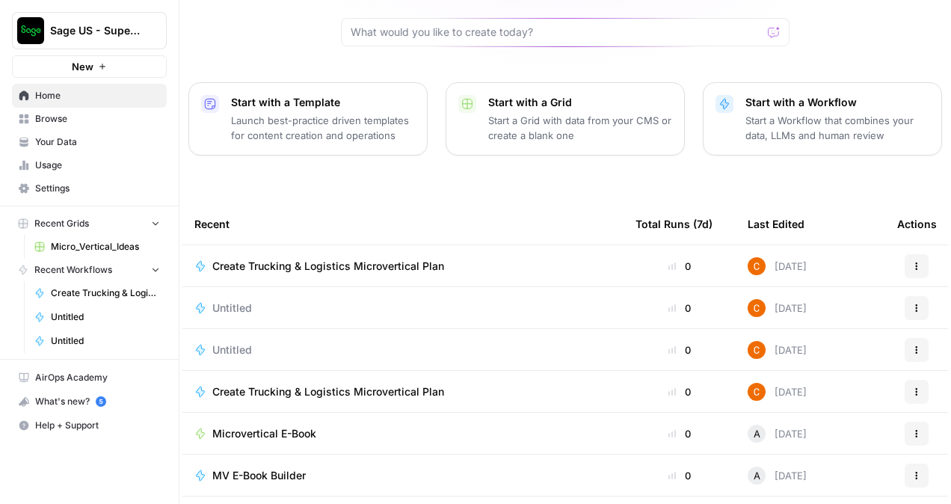
click at [911, 296] on button "Actions" at bounding box center [917, 308] width 24 height 24
click at [809, 342] on button "Delete" at bounding box center [837, 352] width 154 height 21
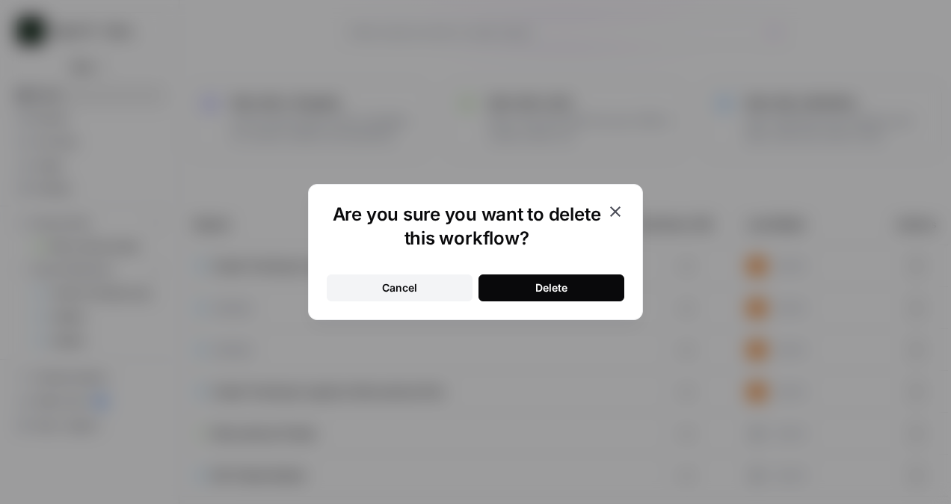
click at [579, 299] on button "Delete" at bounding box center [552, 288] width 146 height 27
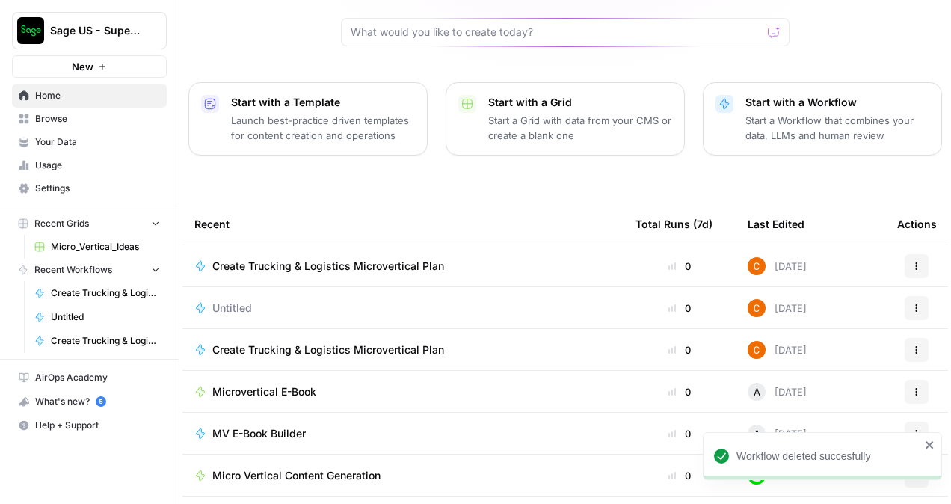
click at [911, 296] on button "Actions" at bounding box center [917, 308] width 24 height 24
click at [803, 340] on div "Edit in [GEOGRAPHIC_DATA]" at bounding box center [837, 335] width 168 height 68
click at [776, 350] on div "Delete" at bounding box center [837, 352] width 142 height 15
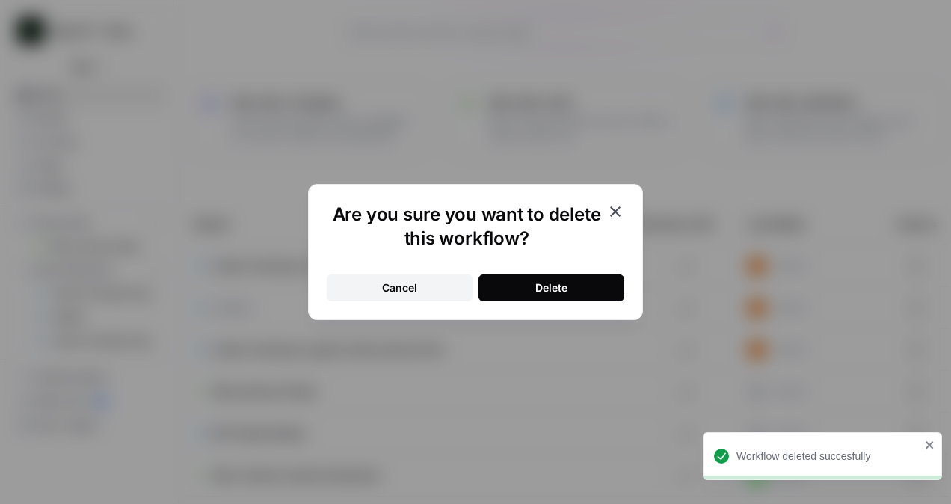
click at [558, 294] on div "Delete" at bounding box center [552, 288] width 32 height 15
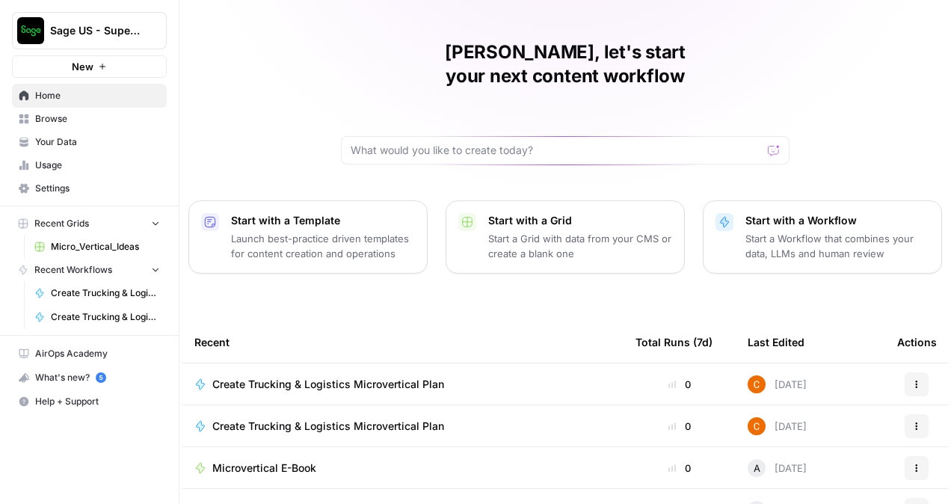
scroll to position [0, 0]
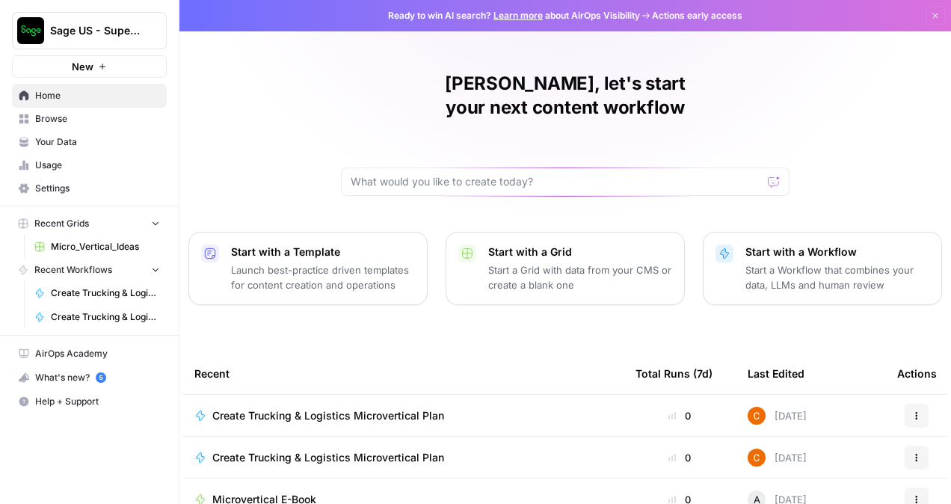
click at [910, 404] on button "Actions" at bounding box center [917, 416] width 24 height 24
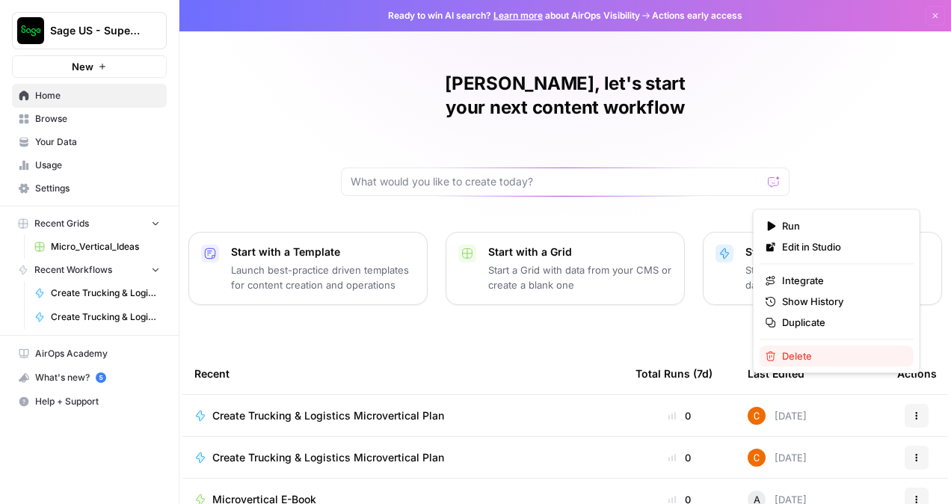
click at [814, 362] on span "Delete" at bounding box center [842, 356] width 120 height 15
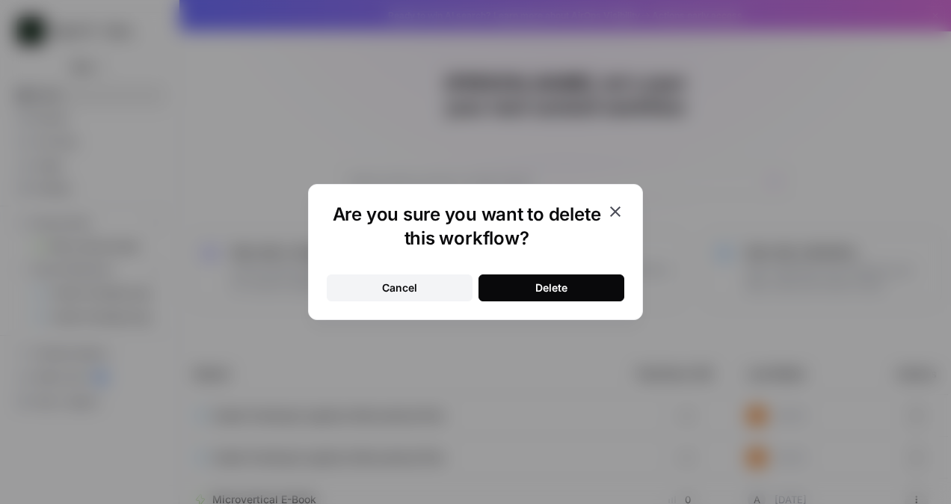
drag, startPoint x: 577, startPoint y: 293, endPoint x: 560, endPoint y: 272, distance: 28.2
click at [569, 281] on button "Delete" at bounding box center [552, 288] width 146 height 27
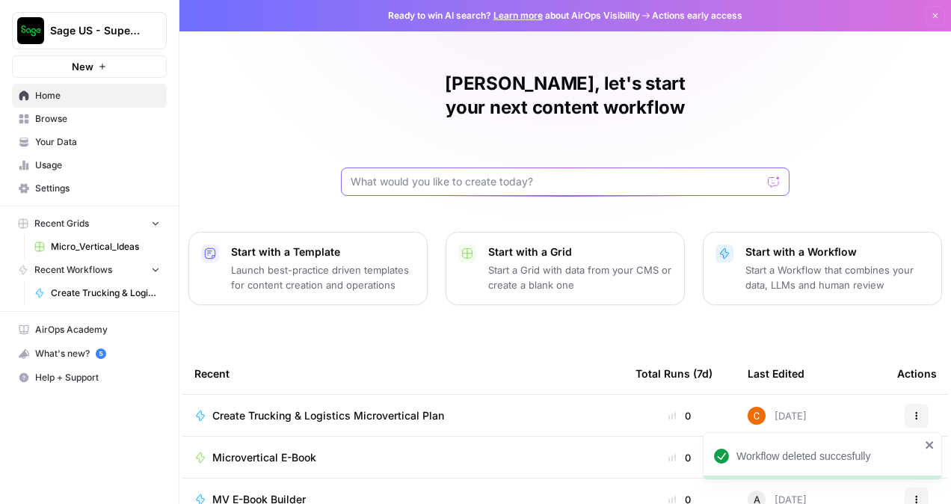
click at [607, 174] on input "text" at bounding box center [556, 181] width 411 height 15
paste input "Create a 35-page Microsoft Word document titled "Trucking & Logistics Microvert…"
type input "Create a 35-page Microsoft Word document titled "Trucking & Logistics Microvert…"
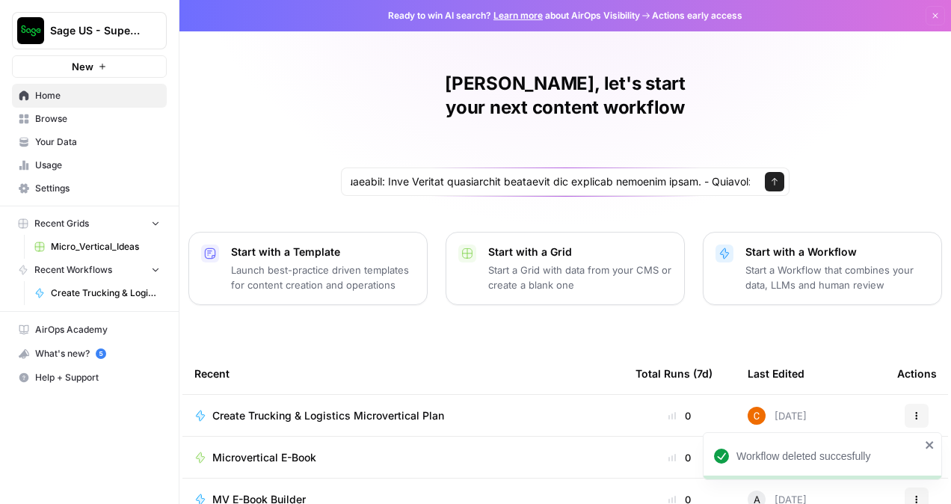
type input "Loremi d 97-sita Consectet Adip elitsedd eiusmo "Temporin & Utlaboree Doloremag…"
click at [767, 172] on button "Send" at bounding box center [774, 181] width 19 height 19
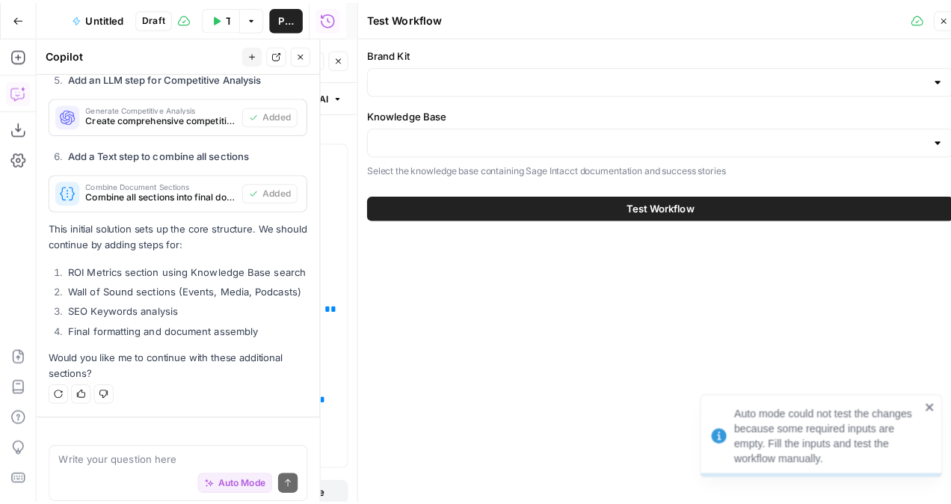
scroll to position [1751, 0]
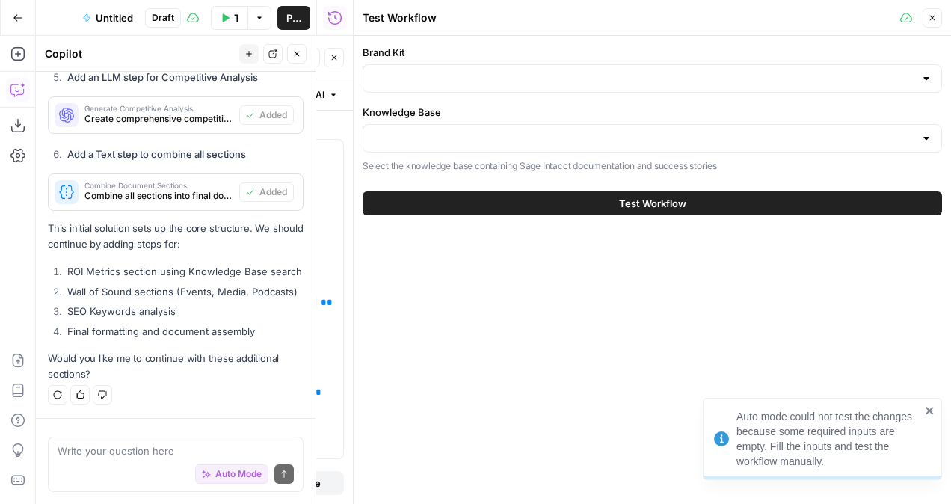
click at [506, 146] on div at bounding box center [653, 138] width 580 height 28
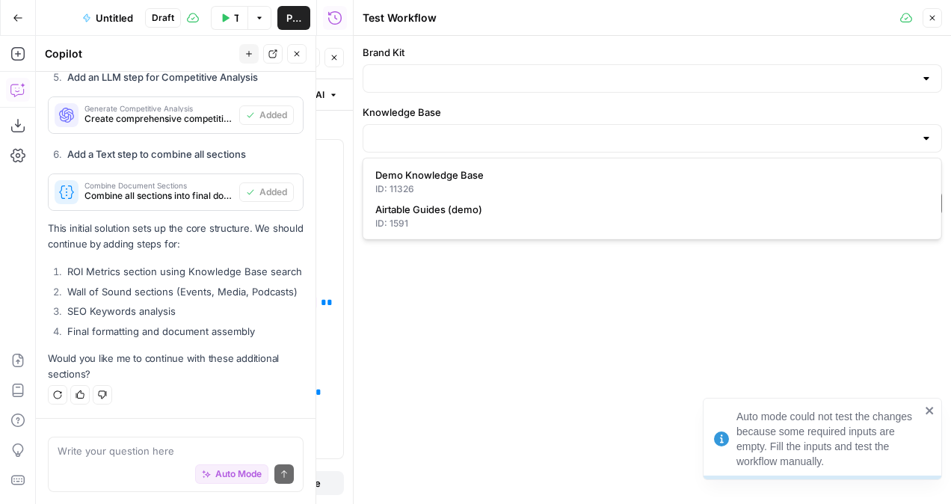
click at [411, 268] on div "Brand Kit Knowledge Base Select the knowledge base containing Sage Intacct docu…" at bounding box center [653, 270] width 598 height 468
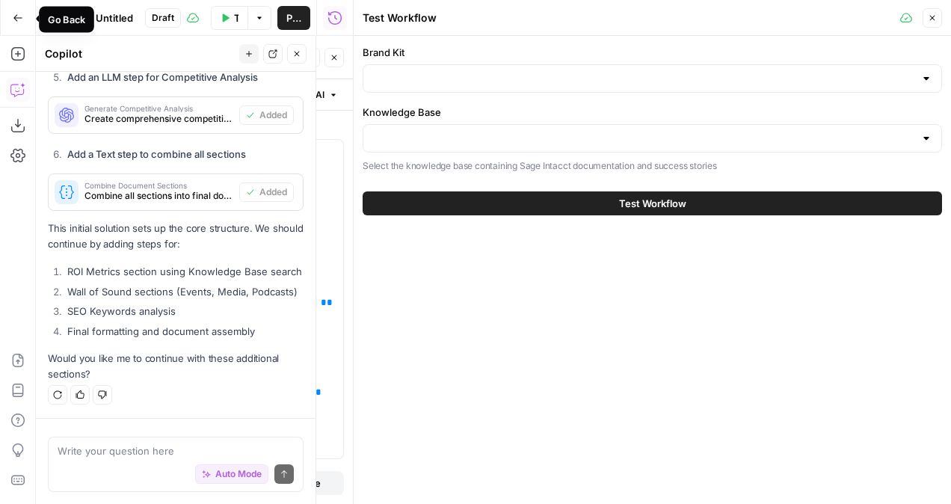
click at [5, 19] on button "Go Back" at bounding box center [17, 17] width 27 height 27
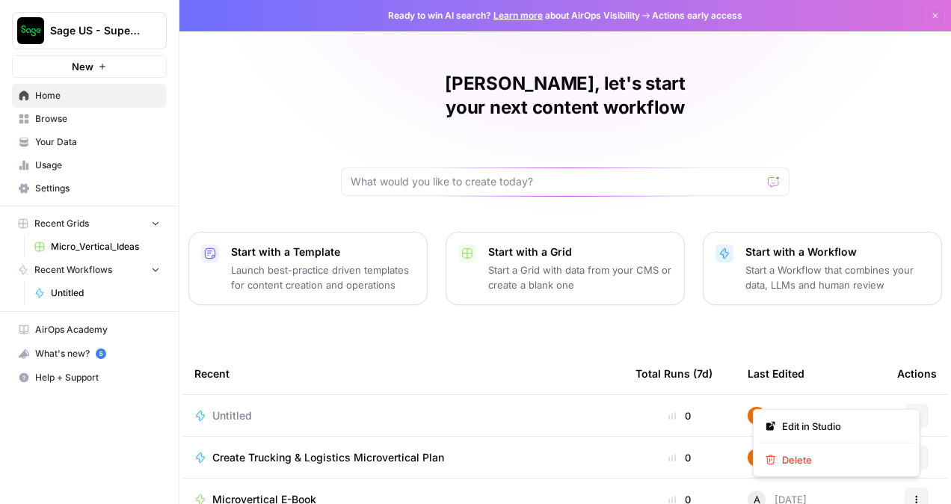
click at [913, 411] on icon "button" at bounding box center [917, 415] width 9 height 9
click at [800, 451] on button "Delete" at bounding box center [837, 460] width 154 height 21
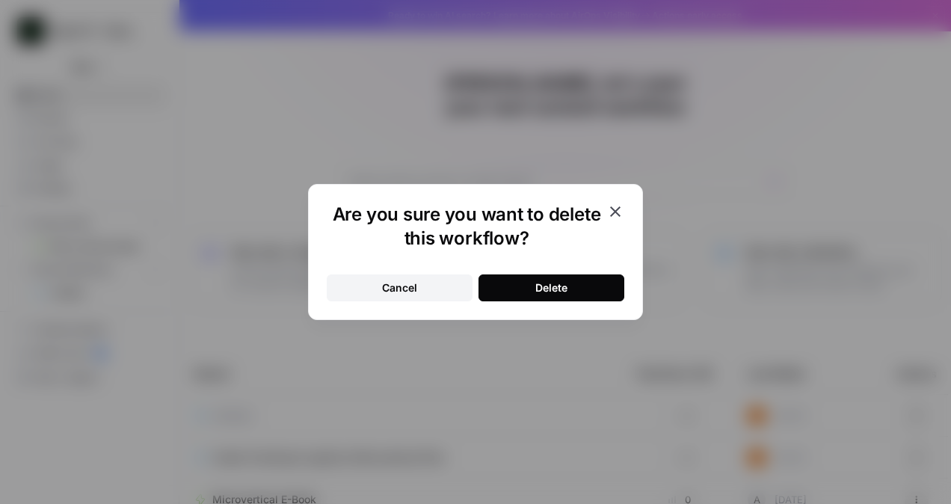
click at [598, 276] on button "Delete" at bounding box center [552, 288] width 146 height 27
